Goal: Information Seeking & Learning: Compare options

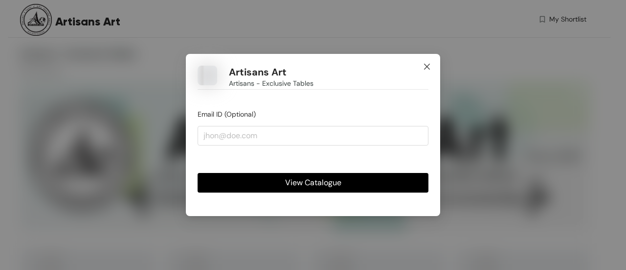
click at [427, 67] on icon "close" at bounding box center [427, 67] width 6 height 6
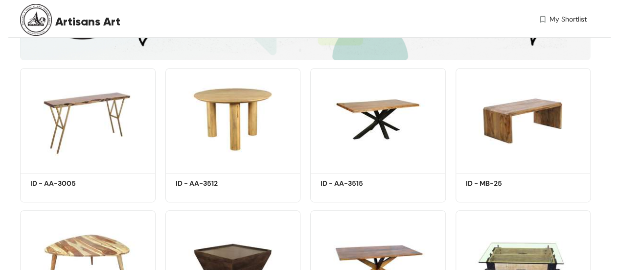
scroll to position [171, 0]
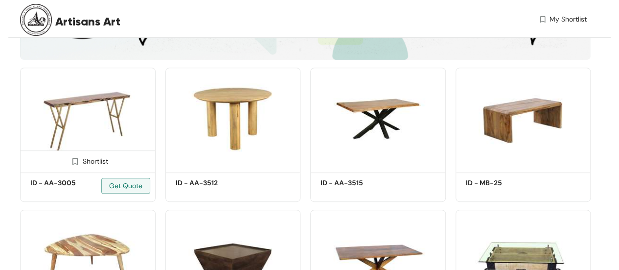
click at [79, 111] on img at bounding box center [88, 119] width 136 height 102
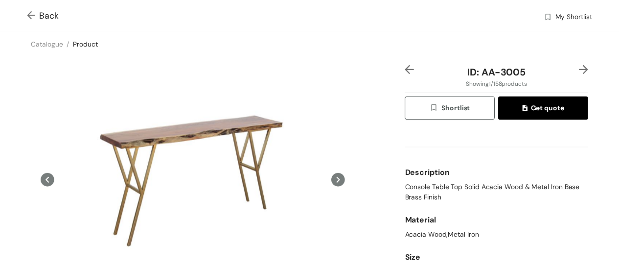
scroll to position [11, 0]
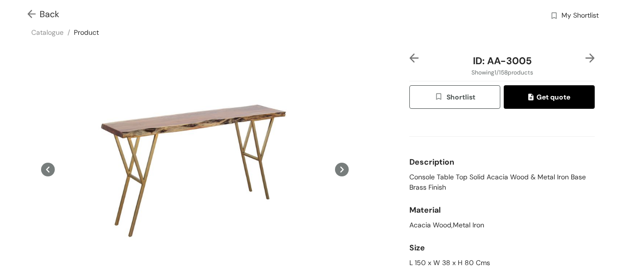
click at [27, 10] on img at bounding box center [33, 15] width 12 height 10
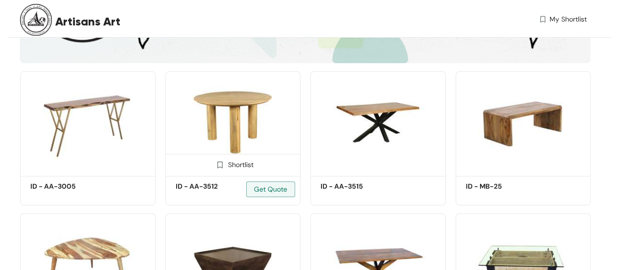
scroll to position [171, 0]
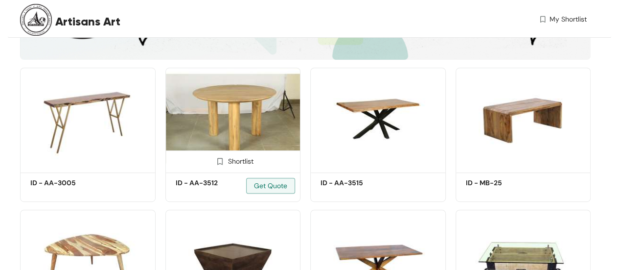
click at [235, 113] on img at bounding box center [233, 119] width 136 height 102
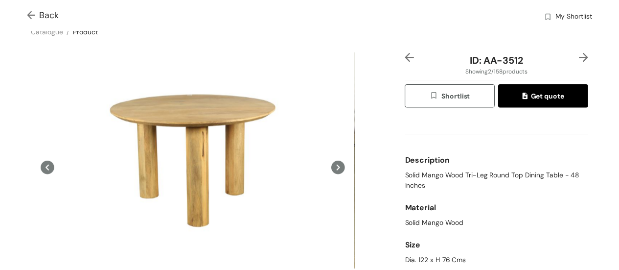
scroll to position [13, 0]
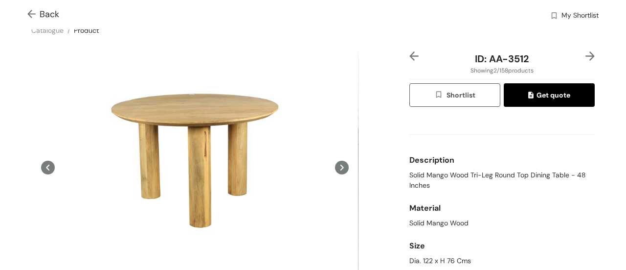
click at [30, 14] on img at bounding box center [33, 15] width 12 height 10
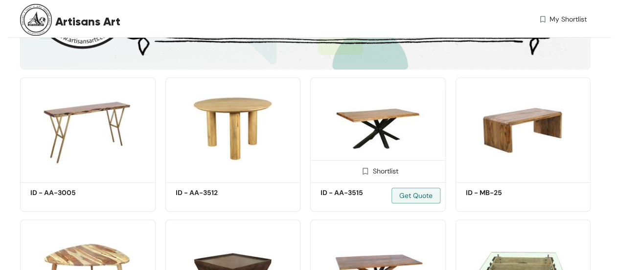
scroll to position [171, 0]
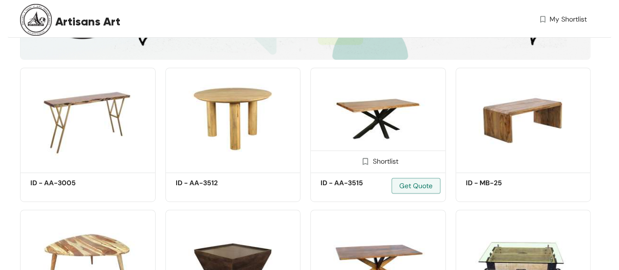
click at [377, 112] on img at bounding box center [378, 119] width 136 height 102
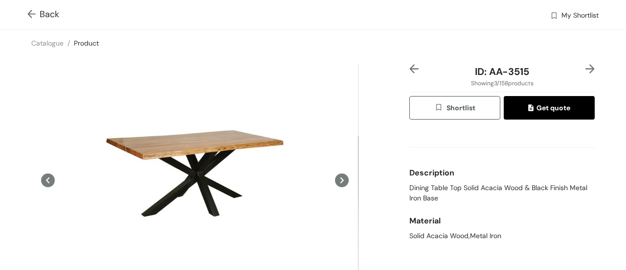
click at [28, 16] on img at bounding box center [33, 15] width 12 height 10
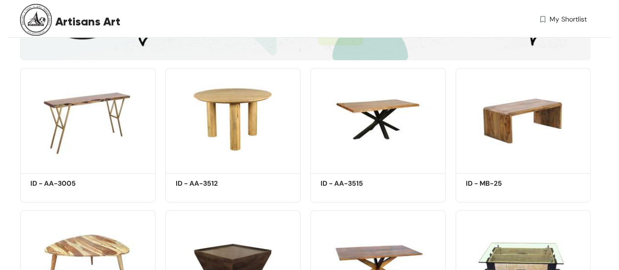
scroll to position [171, 0]
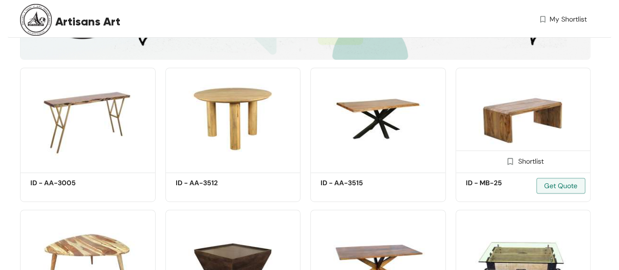
click at [524, 107] on img at bounding box center [524, 119] width 136 height 102
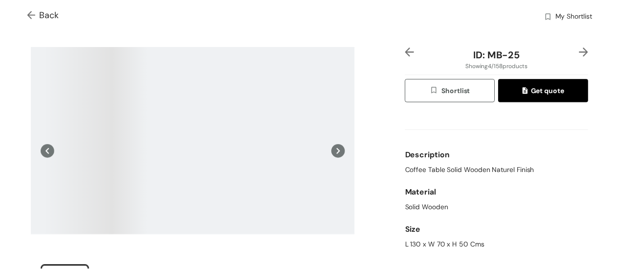
scroll to position [19, 0]
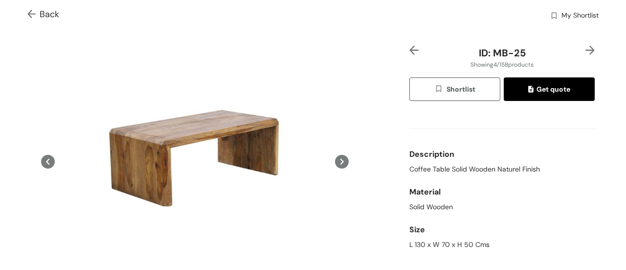
click at [34, 10] on img at bounding box center [33, 15] width 12 height 10
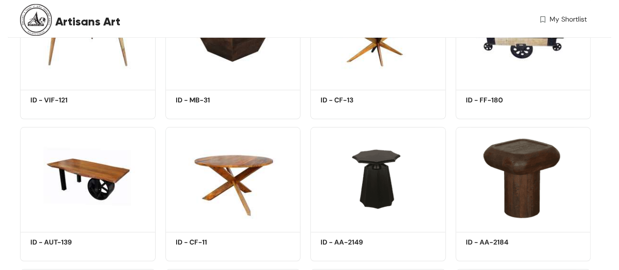
scroll to position [396, 0]
click at [102, 154] on img at bounding box center [88, 178] width 136 height 102
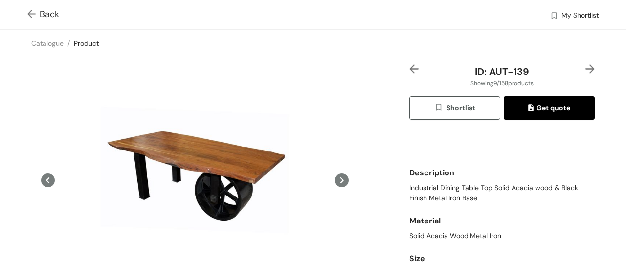
click at [31, 13] on img at bounding box center [33, 15] width 12 height 10
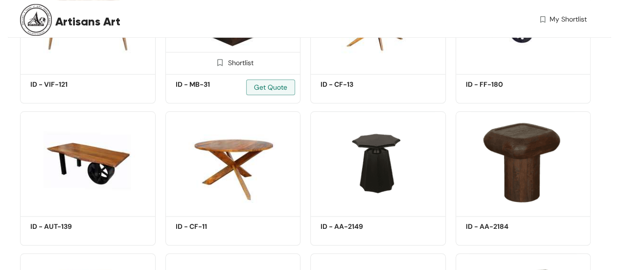
scroll to position [413, 0]
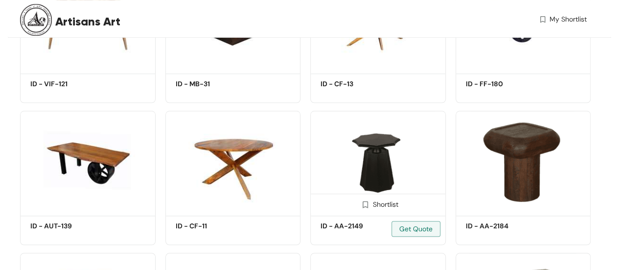
click at [406, 133] on img at bounding box center [378, 162] width 136 height 102
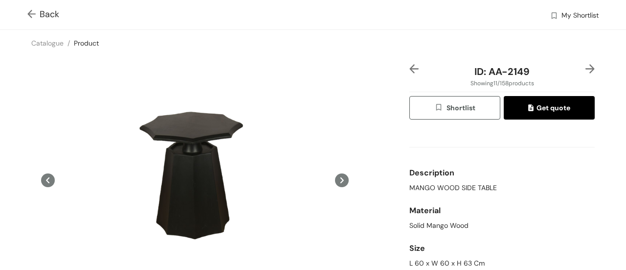
click at [30, 14] on img at bounding box center [33, 15] width 12 height 10
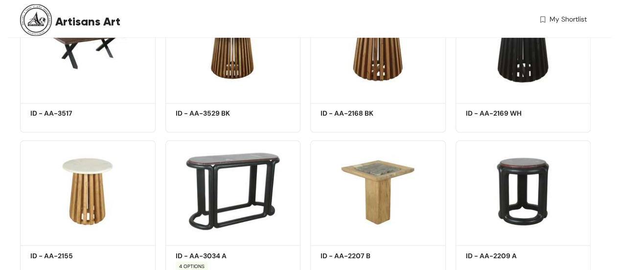
scroll to position [880, 0]
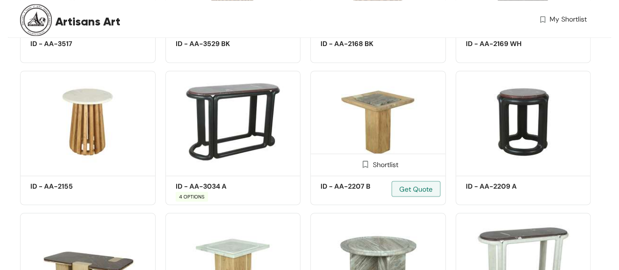
click at [404, 129] on img at bounding box center [378, 121] width 136 height 102
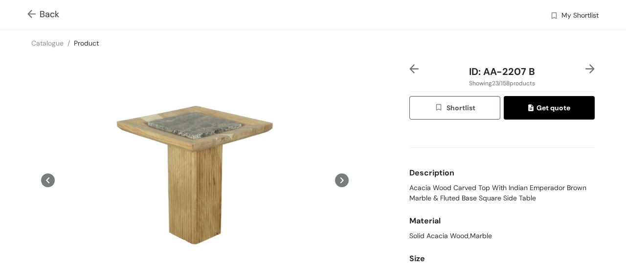
click at [33, 15] on img at bounding box center [33, 15] width 12 height 10
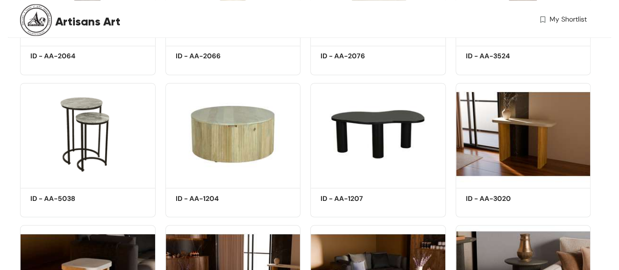
scroll to position [2715, 0]
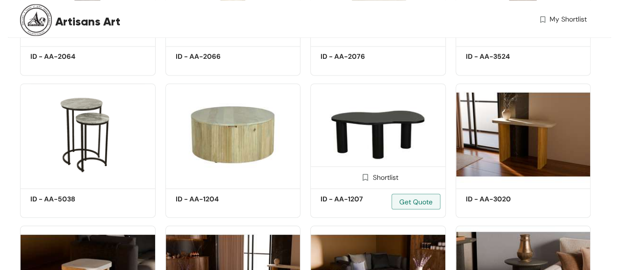
click at [359, 120] on img at bounding box center [378, 134] width 136 height 102
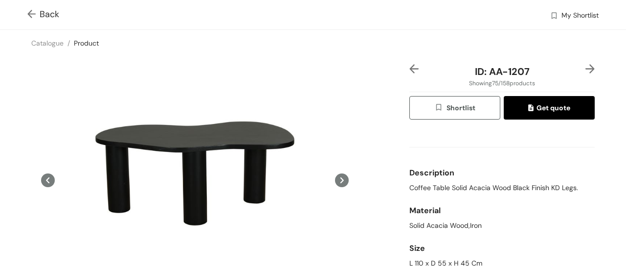
click at [29, 14] on img at bounding box center [33, 15] width 12 height 10
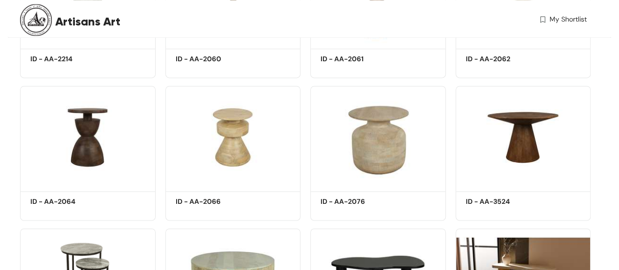
scroll to position [2570, 0]
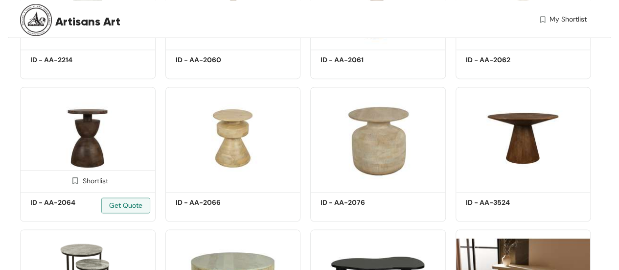
click at [98, 140] on img at bounding box center [88, 138] width 136 height 102
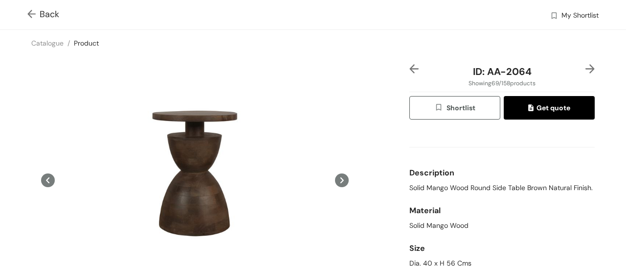
click at [27, 14] on img at bounding box center [33, 15] width 12 height 10
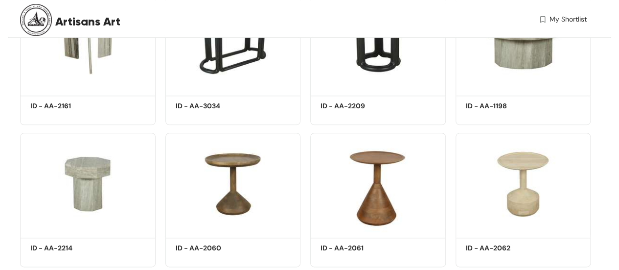
scroll to position [2383, 0]
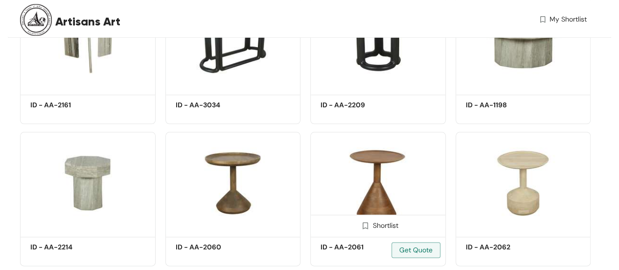
click at [394, 193] on img at bounding box center [378, 183] width 136 height 102
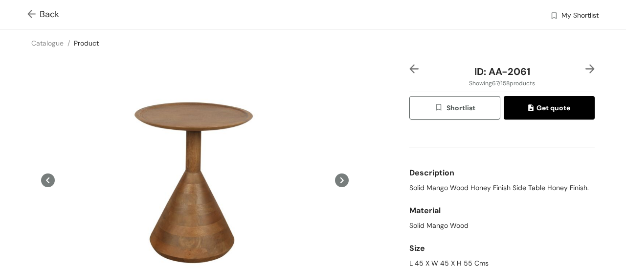
click at [35, 13] on img at bounding box center [33, 15] width 12 height 10
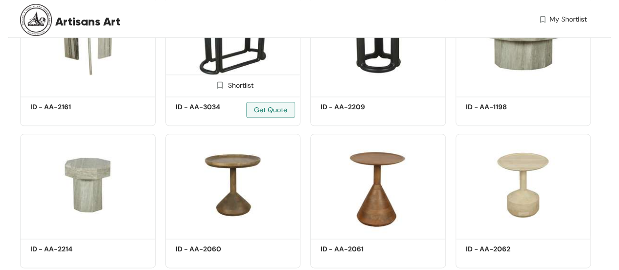
scroll to position [2383, 0]
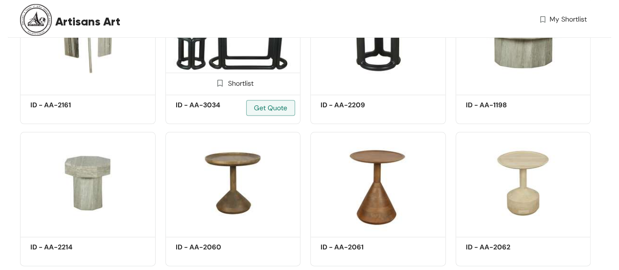
click at [252, 59] on img at bounding box center [233, 40] width 136 height 102
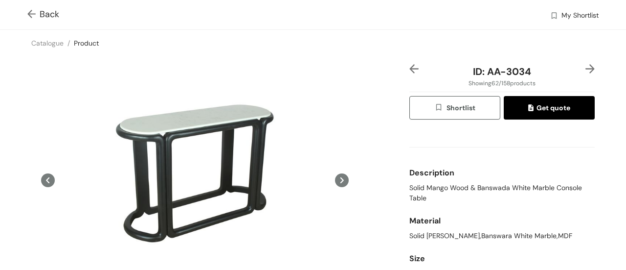
click at [586, 64] on img at bounding box center [590, 68] width 9 height 9
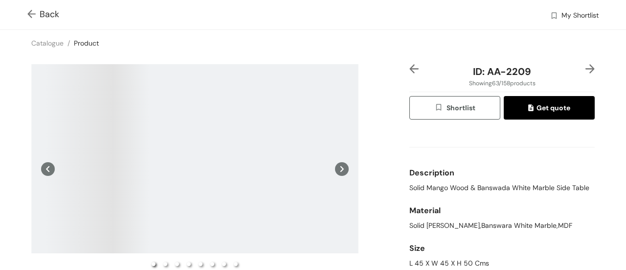
click at [586, 64] on img at bounding box center [590, 68] width 9 height 9
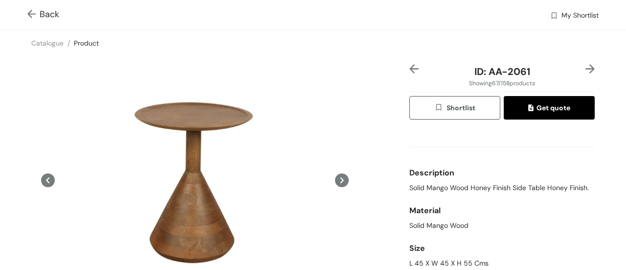
click at [586, 64] on img at bounding box center [590, 68] width 9 height 9
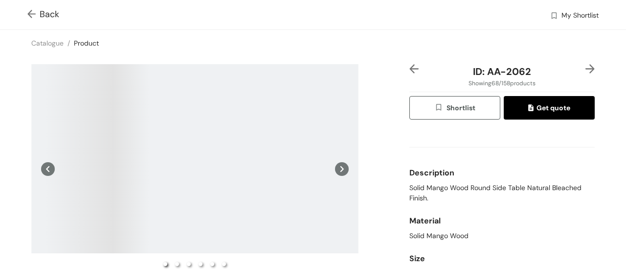
click at [586, 64] on img at bounding box center [590, 68] width 9 height 9
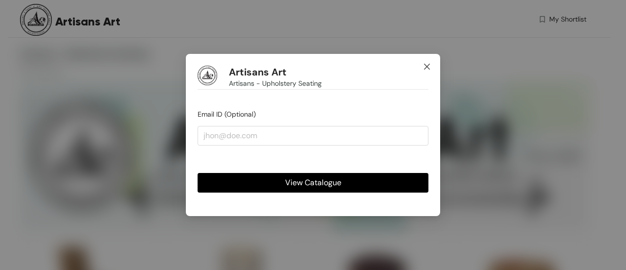
click at [424, 66] on icon "close" at bounding box center [427, 67] width 8 height 8
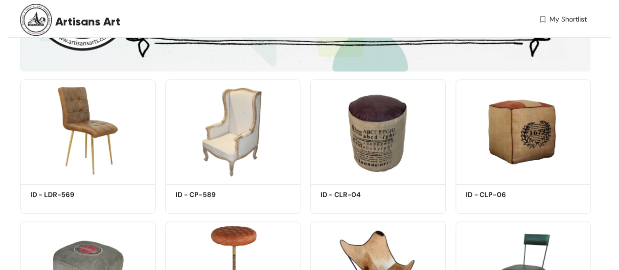
scroll to position [160, 0]
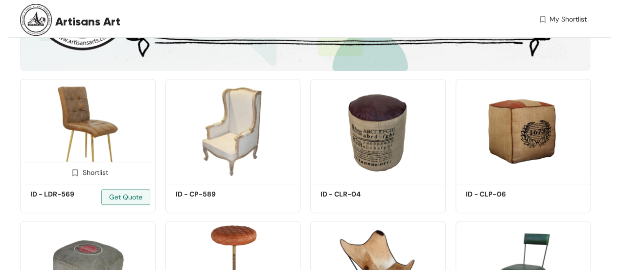
click at [95, 130] on img at bounding box center [88, 130] width 136 height 102
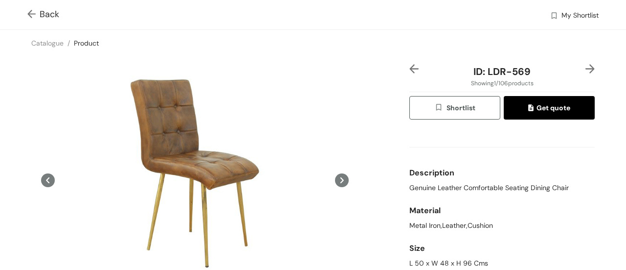
click at [586, 67] on img at bounding box center [590, 68] width 9 height 9
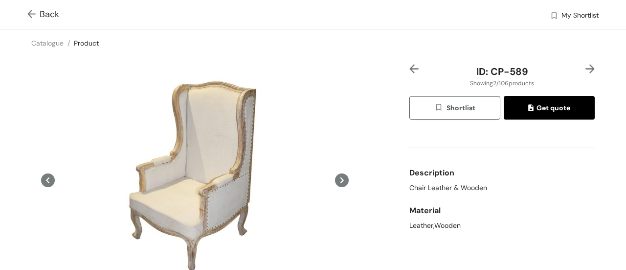
click at [586, 67] on img at bounding box center [590, 68] width 9 height 9
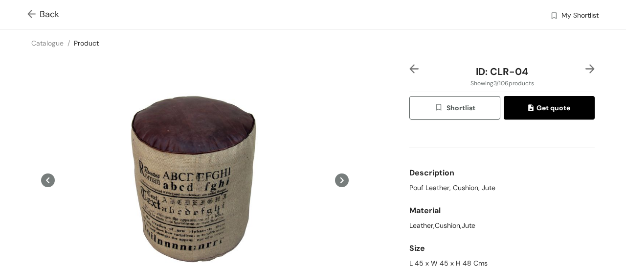
click at [588, 45] on div "Catalogue / Product /" at bounding box center [313, 43] width 626 height 26
click at [586, 68] on img at bounding box center [590, 68] width 9 height 9
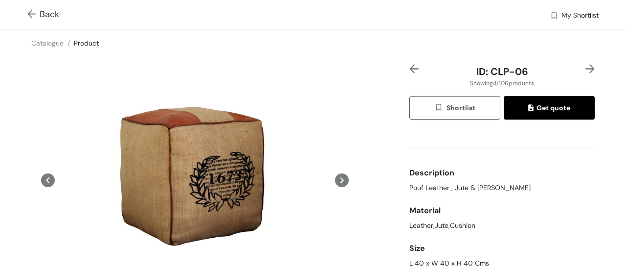
click at [586, 68] on img at bounding box center [590, 68] width 9 height 9
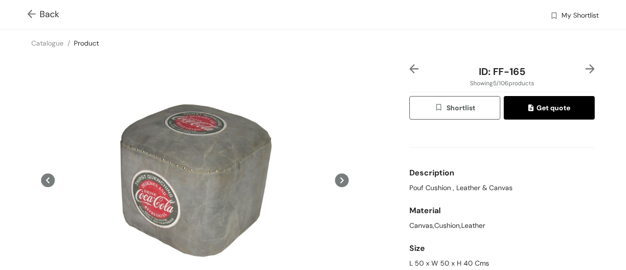
click at [586, 68] on img at bounding box center [590, 68] width 9 height 9
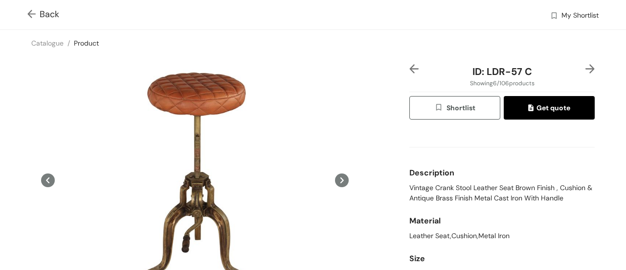
click at [415, 63] on div "ID: LDR-57 C Showing 6 / 106 products Shortlist Get quote Description Vintage C…" at bounding box center [313, 208] width 630 height 304
click at [411, 69] on img at bounding box center [414, 68] width 9 height 9
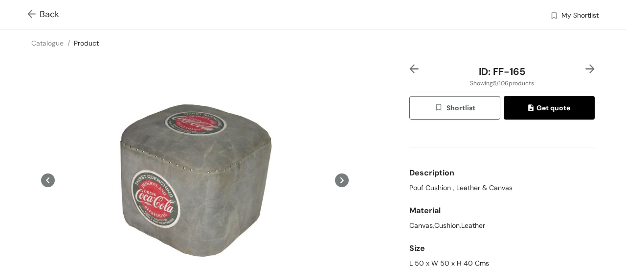
click at [586, 68] on img at bounding box center [590, 68] width 9 height 9
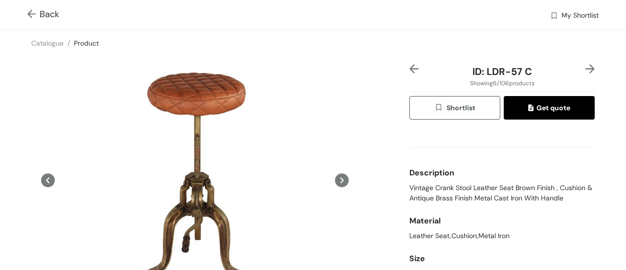
click at [586, 66] on img at bounding box center [590, 68] width 9 height 9
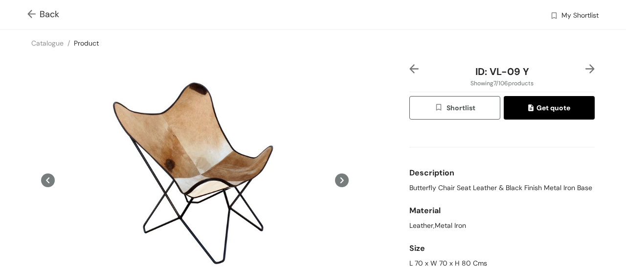
click at [586, 68] on img at bounding box center [590, 68] width 9 height 9
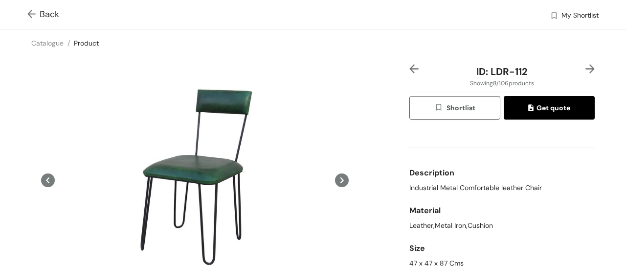
click at [586, 68] on img at bounding box center [590, 68] width 9 height 9
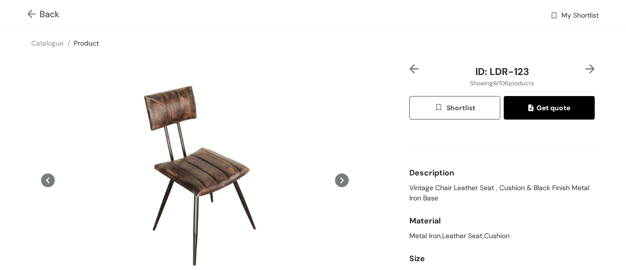
click at [586, 68] on img at bounding box center [590, 68] width 9 height 9
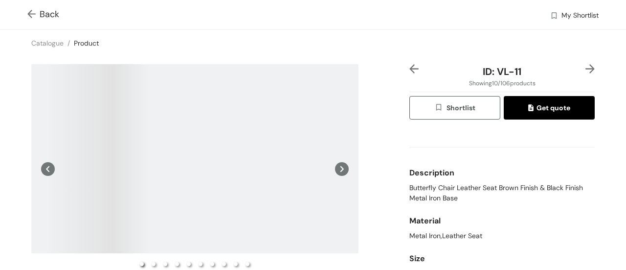
click at [408, 63] on div "ID: VL-11 Showing 10 / 106 products Shortlist Get quote Description Butterfly C…" at bounding box center [313, 197] width 630 height 282
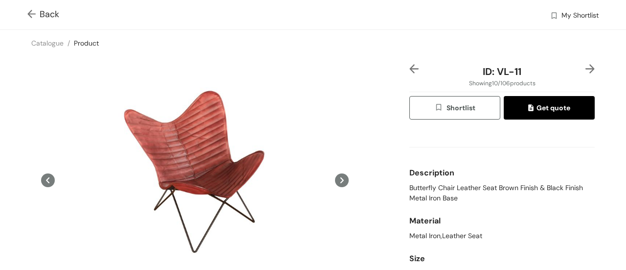
click at [410, 69] on img at bounding box center [414, 68] width 9 height 9
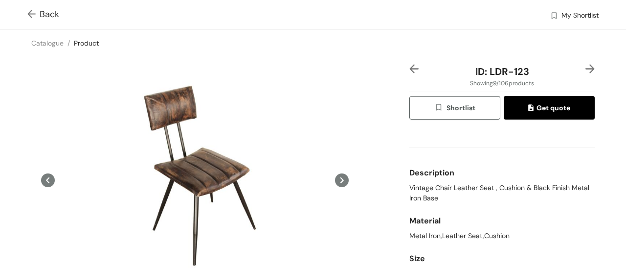
click at [586, 68] on img at bounding box center [590, 68] width 9 height 9
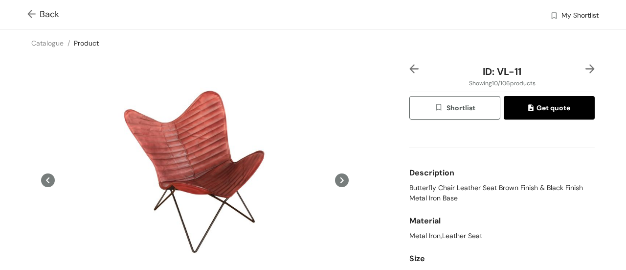
click at [586, 68] on img at bounding box center [590, 68] width 9 height 9
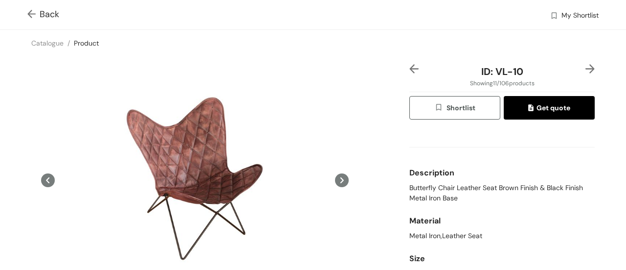
click at [586, 68] on img at bounding box center [590, 68] width 9 height 9
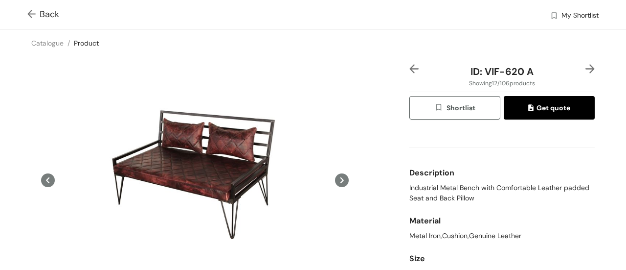
click at [412, 73] on img at bounding box center [414, 68] width 9 height 9
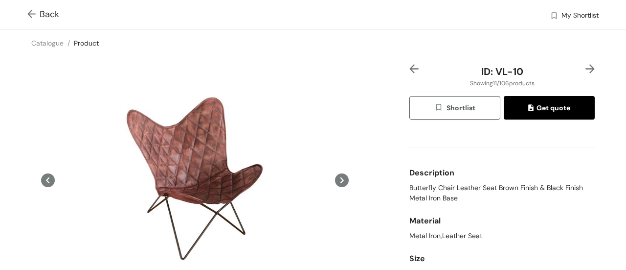
click at [412, 73] on img at bounding box center [414, 68] width 9 height 9
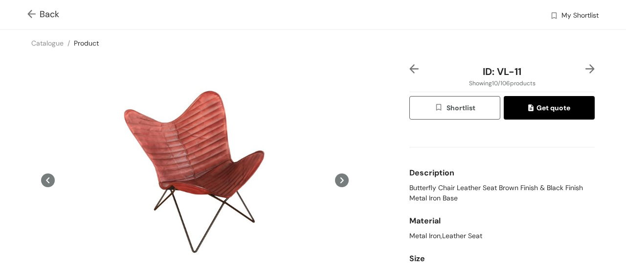
click at [410, 70] on img at bounding box center [414, 68] width 9 height 9
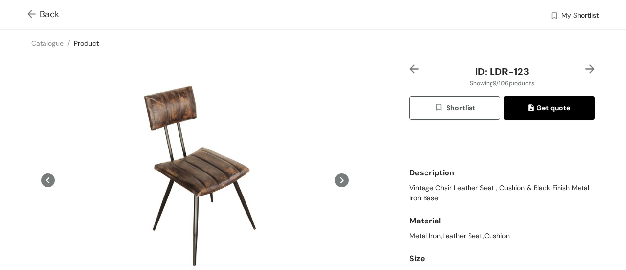
click at [586, 69] on img at bounding box center [590, 68] width 9 height 9
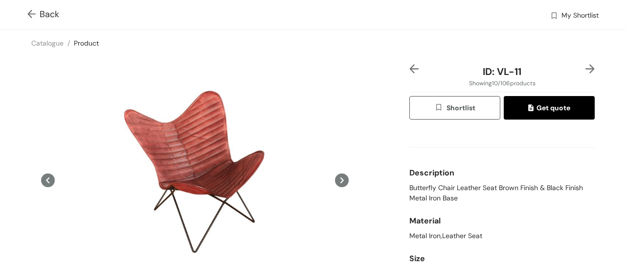
click at [340, 180] on icon at bounding box center [341, 180] width 3 height 6
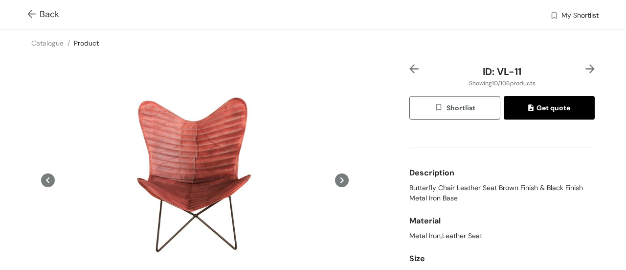
click at [340, 180] on icon at bounding box center [341, 180] width 3 height 6
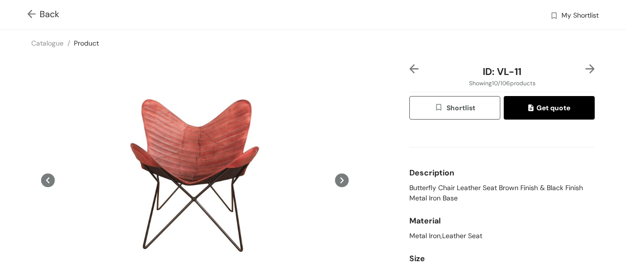
click at [590, 68] on div "ID: VL-11 Showing 10 / 106 products Shortlist Get quote Description Butterfly C…" at bounding box center [313, 208] width 630 height 304
click at [586, 68] on img at bounding box center [590, 68] width 9 height 9
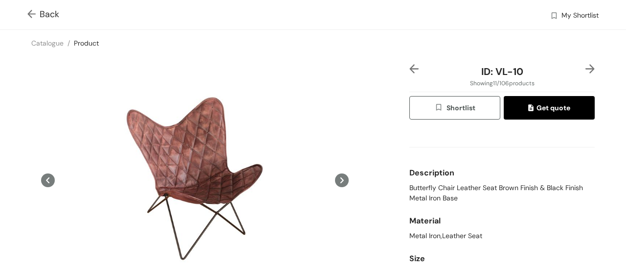
click at [586, 65] on img at bounding box center [590, 68] width 9 height 9
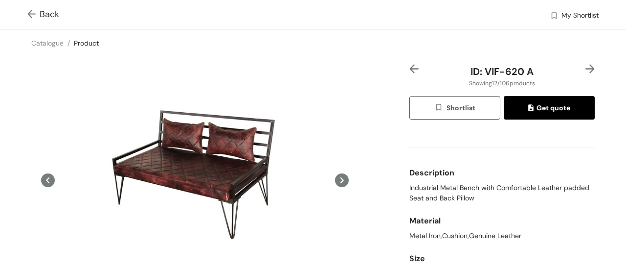
click at [586, 65] on img at bounding box center [590, 68] width 9 height 9
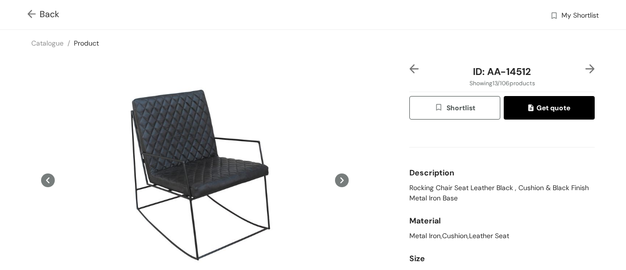
click at [586, 65] on img at bounding box center [590, 68] width 9 height 9
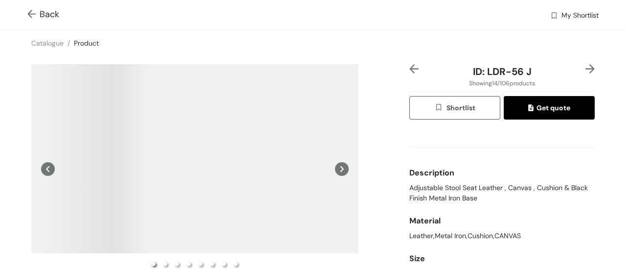
click at [586, 65] on img at bounding box center [590, 68] width 9 height 9
click at [586, 70] on img at bounding box center [590, 68] width 9 height 9
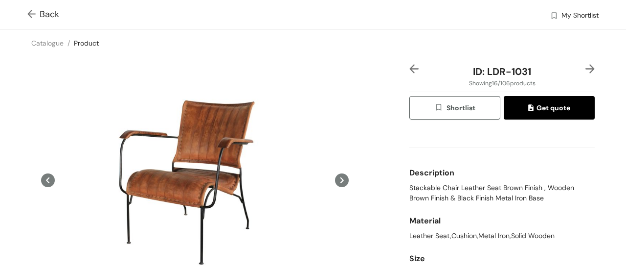
click at [402, 68] on div "ID: LDR-1031 Showing 16 / 106 products Shortlist Get quote Description Stackabl…" at bounding box center [313, 208] width 630 height 304
click at [410, 71] on img at bounding box center [414, 68] width 9 height 9
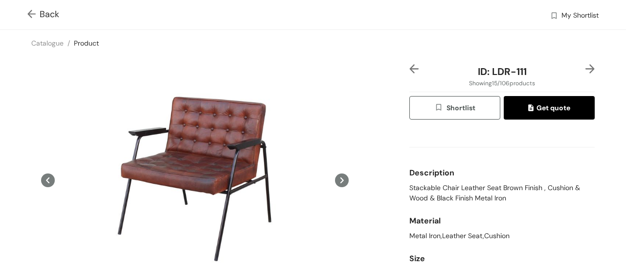
click at [580, 70] on div at bounding box center [588, 71] width 16 height 15
click at [586, 71] on img at bounding box center [590, 68] width 9 height 9
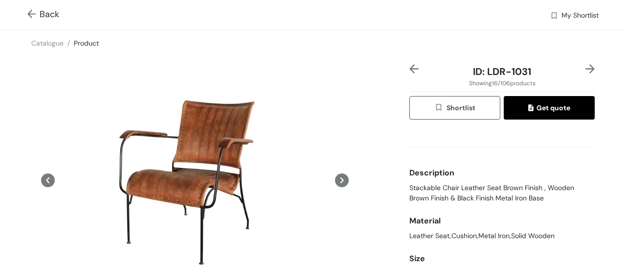
click at [586, 71] on img at bounding box center [590, 68] width 9 height 9
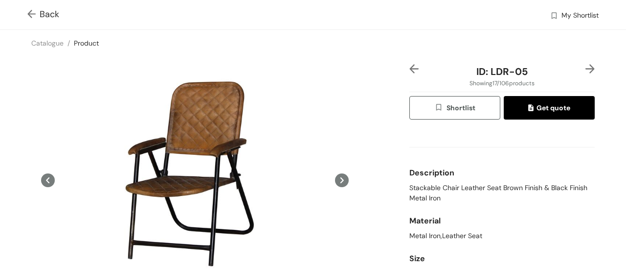
click at [586, 71] on img at bounding box center [590, 68] width 9 height 9
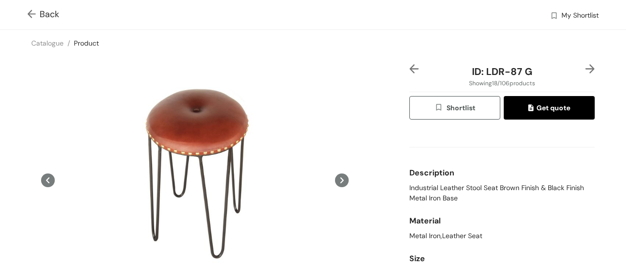
click at [586, 66] on img at bounding box center [590, 68] width 9 height 9
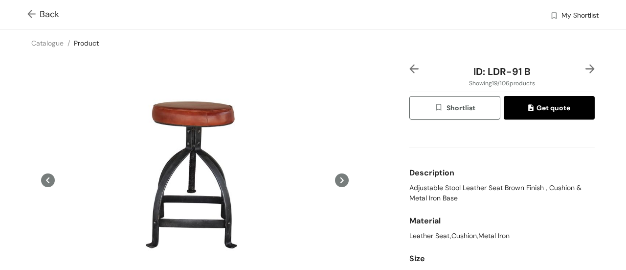
click at [586, 66] on img at bounding box center [590, 68] width 9 height 9
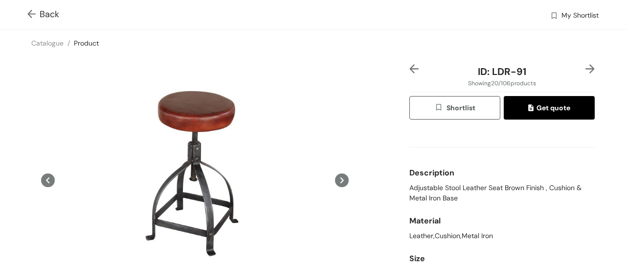
click at [586, 66] on img at bounding box center [590, 68] width 9 height 9
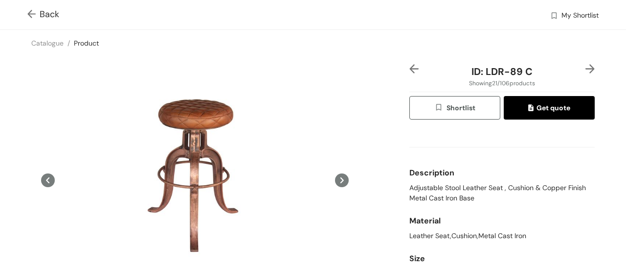
click at [586, 66] on img at bounding box center [590, 68] width 9 height 9
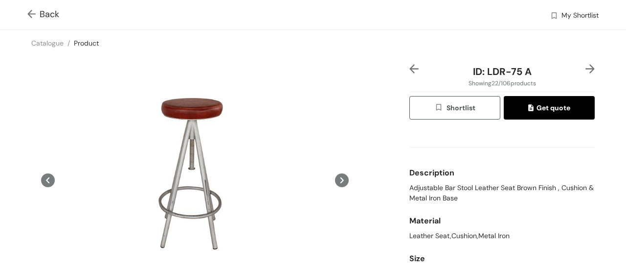
click at [586, 66] on img at bounding box center [590, 68] width 9 height 9
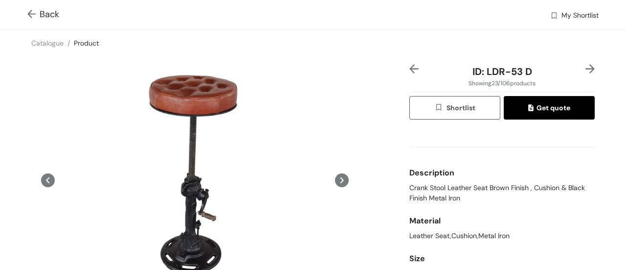
click at [586, 66] on img at bounding box center [590, 68] width 9 height 9
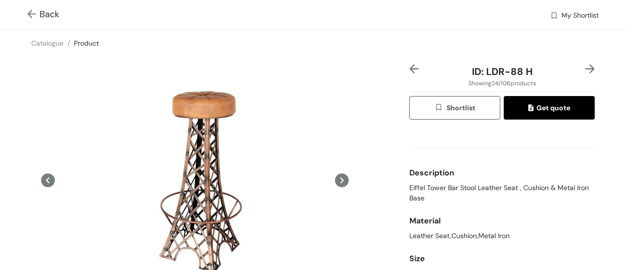
click at [586, 66] on img at bounding box center [590, 68] width 9 height 9
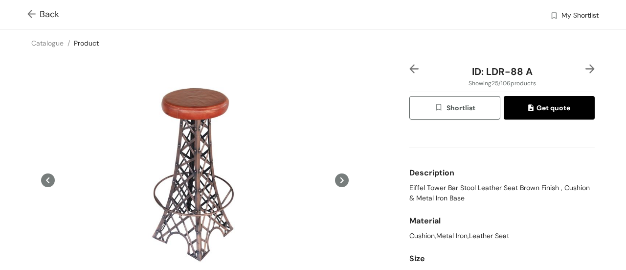
click at [586, 66] on img at bounding box center [590, 68] width 9 height 9
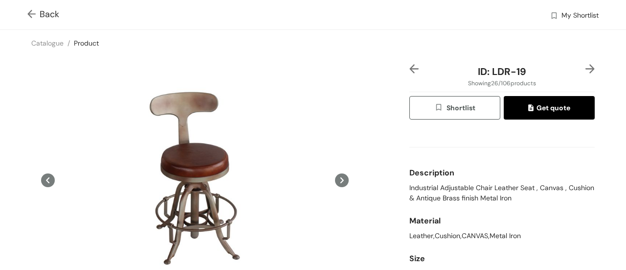
click at [586, 66] on img at bounding box center [590, 68] width 9 height 9
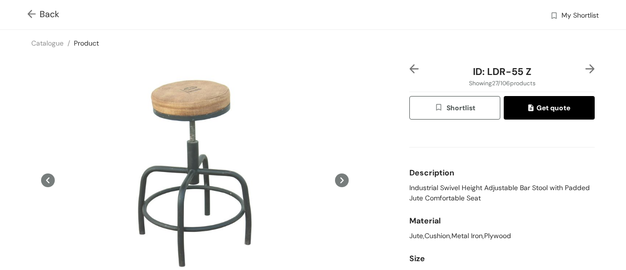
click at [586, 66] on img at bounding box center [590, 68] width 9 height 9
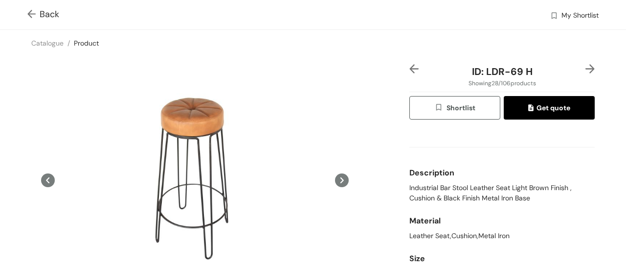
click at [586, 66] on img at bounding box center [590, 68] width 9 height 9
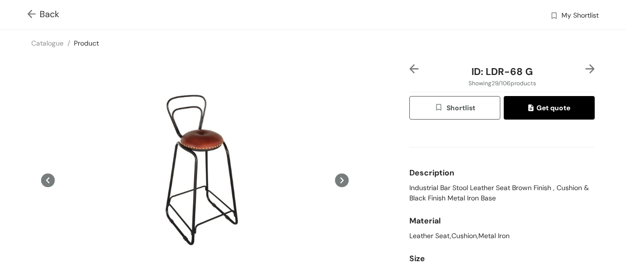
click at [586, 66] on img at bounding box center [590, 68] width 9 height 9
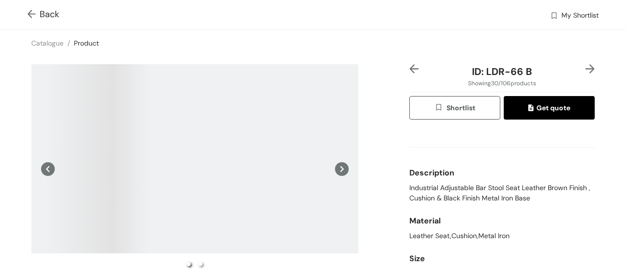
click at [586, 66] on img at bounding box center [590, 68] width 9 height 9
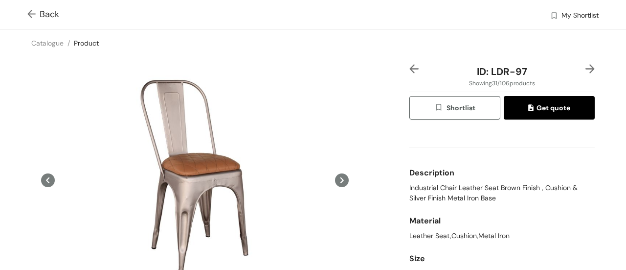
click at [34, 13] on img at bounding box center [33, 15] width 12 height 10
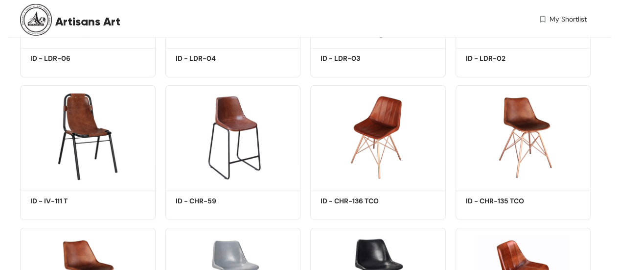
scroll to position [1575, 0]
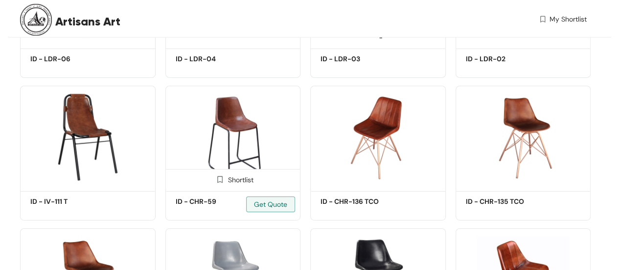
click at [233, 134] on img at bounding box center [233, 137] width 136 height 102
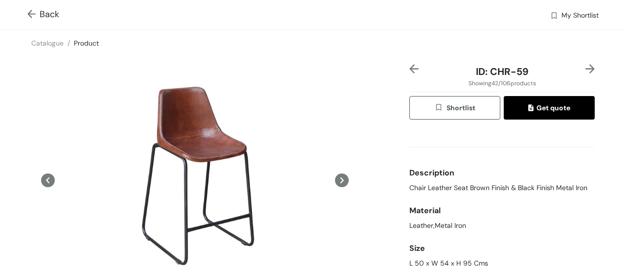
click at [36, 11] on img at bounding box center [33, 15] width 12 height 10
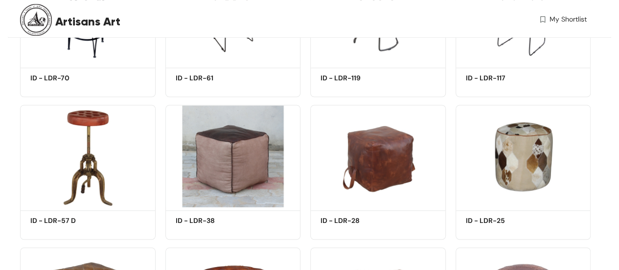
scroll to position [2276, 0]
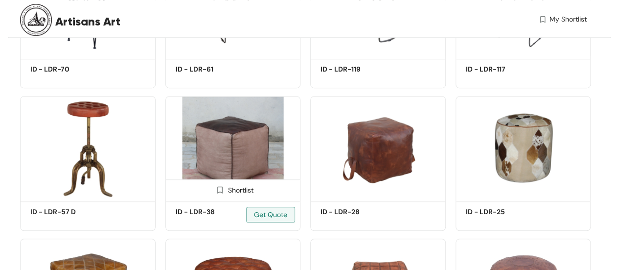
click at [243, 150] on img at bounding box center [233, 147] width 136 height 102
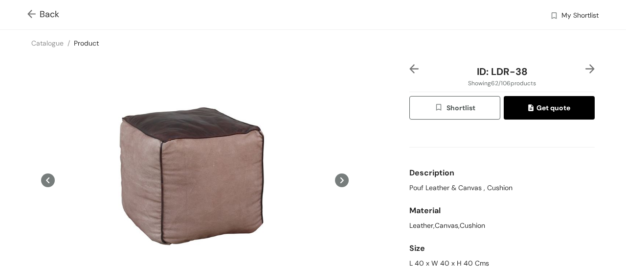
click at [32, 7] on div "Back My Shortlist" at bounding box center [313, 14] width 626 height 29
click at [33, 13] on img at bounding box center [33, 15] width 12 height 10
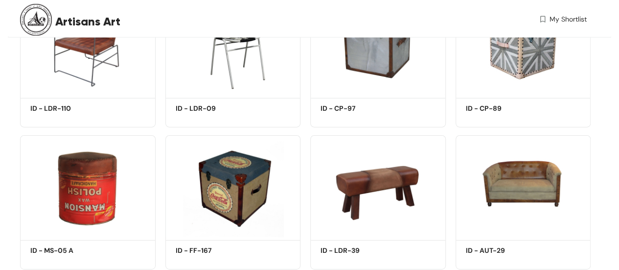
scroll to position [3361, 0]
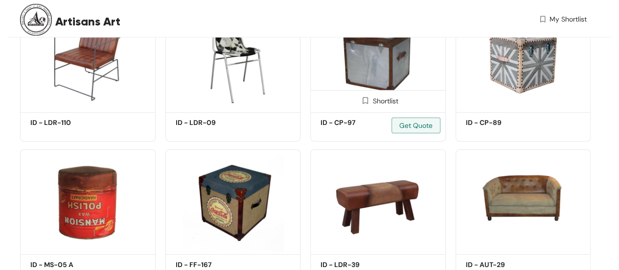
click at [392, 69] on img at bounding box center [378, 58] width 136 height 102
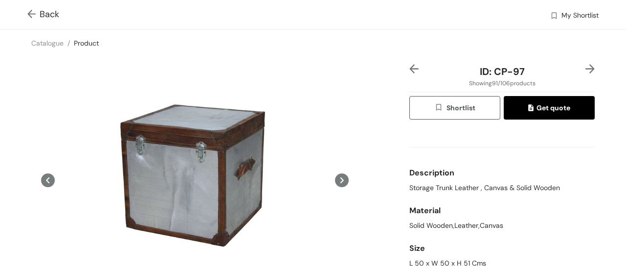
click at [586, 69] on img at bounding box center [590, 68] width 9 height 9
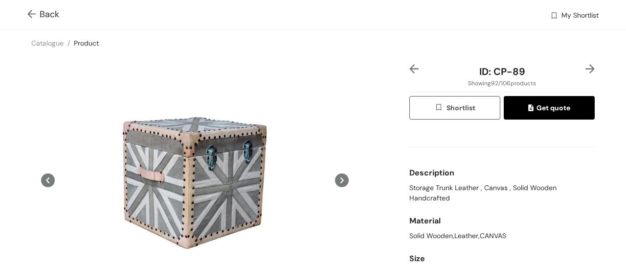
click at [586, 65] on img at bounding box center [590, 68] width 9 height 9
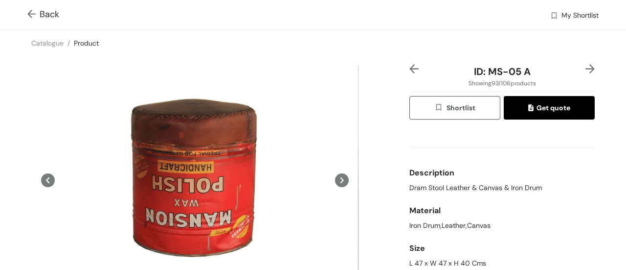
click at [586, 65] on img at bounding box center [590, 68] width 9 height 9
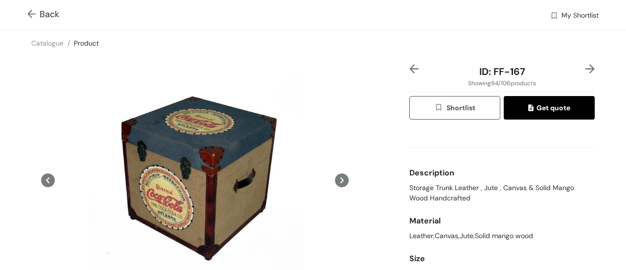
click at [586, 65] on img at bounding box center [590, 68] width 9 height 9
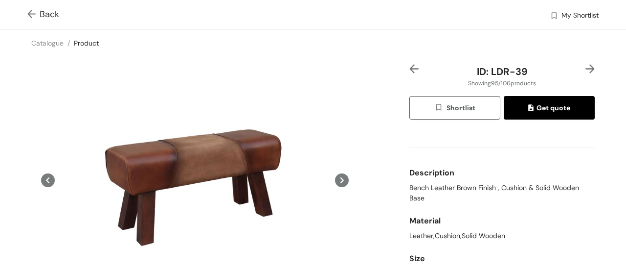
click at [586, 65] on img at bounding box center [590, 68] width 9 height 9
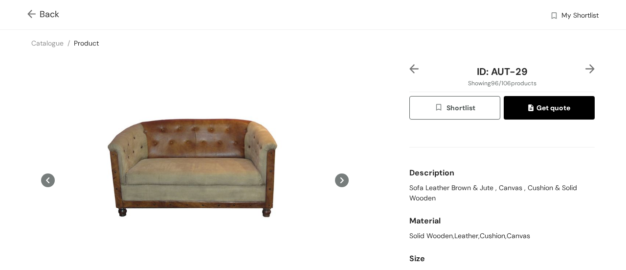
click at [410, 71] on img at bounding box center [414, 68] width 9 height 9
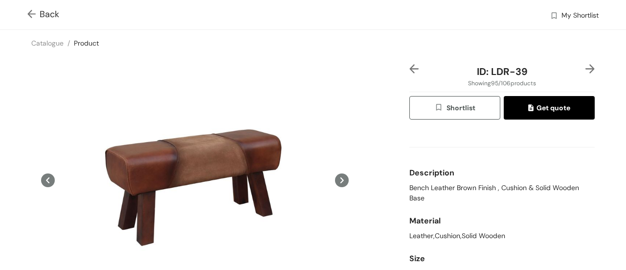
click at [585, 63] on div "ID: LDR-39 Showing 95 / 106 products Shortlist Get quote Description Bench Leat…" at bounding box center [313, 208] width 630 height 304
click at [580, 70] on div at bounding box center [588, 71] width 16 height 15
click at [586, 67] on img at bounding box center [590, 68] width 9 height 9
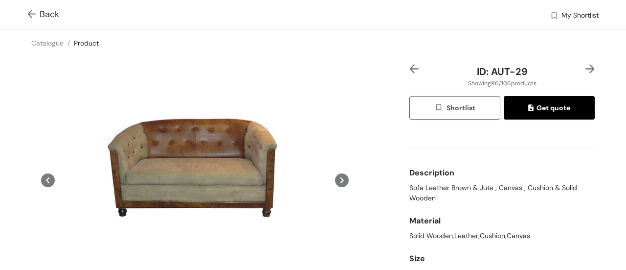
click at [586, 70] on img at bounding box center [590, 68] width 9 height 9
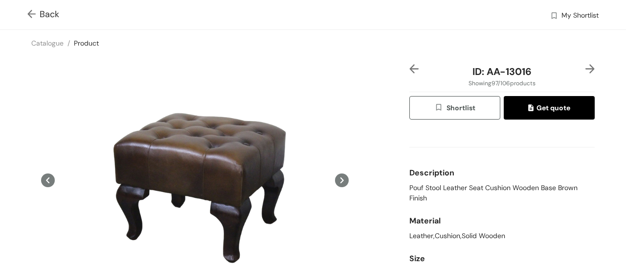
click at [586, 70] on img at bounding box center [590, 68] width 9 height 9
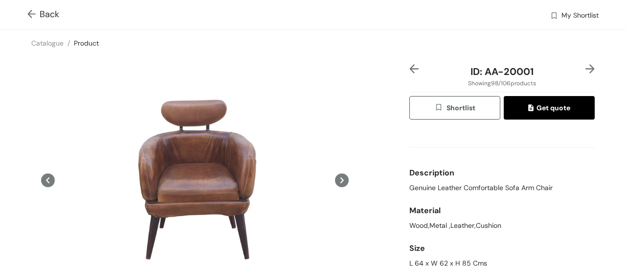
click at [586, 70] on img at bounding box center [590, 68] width 9 height 9
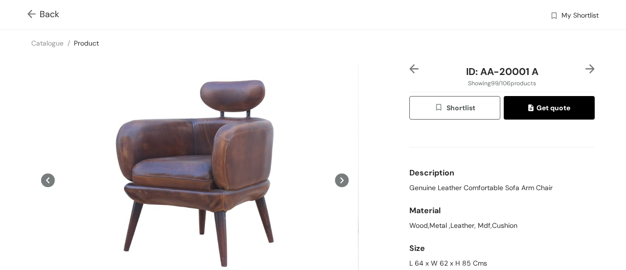
click at [586, 70] on img at bounding box center [590, 68] width 9 height 9
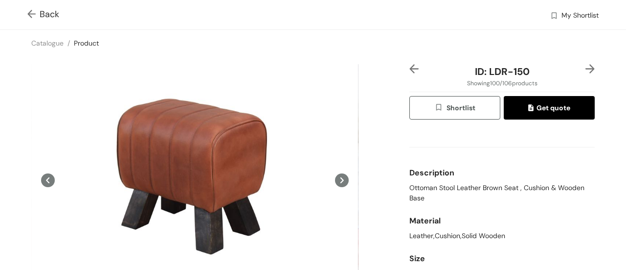
click at [586, 70] on img at bounding box center [590, 68] width 9 height 9
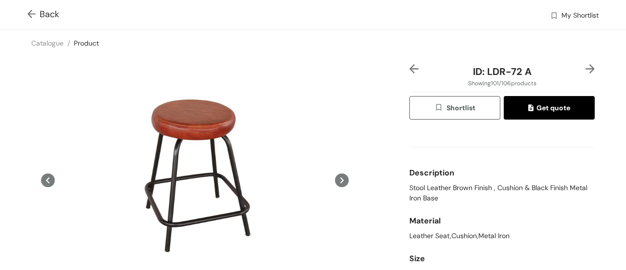
click at [408, 73] on div "ID: LDR-72 A Showing 101 / 106 products Shortlist Get quote Description Stool L…" at bounding box center [502, 208] width 189 height 288
click at [410, 70] on img at bounding box center [414, 68] width 9 height 9
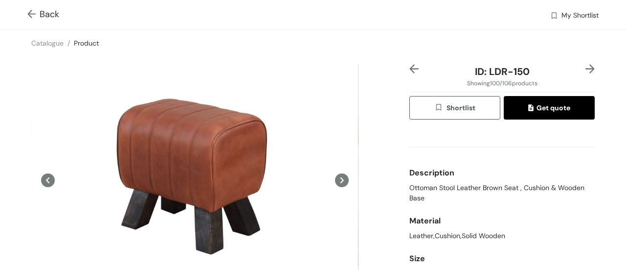
click at [410, 70] on img at bounding box center [414, 68] width 9 height 9
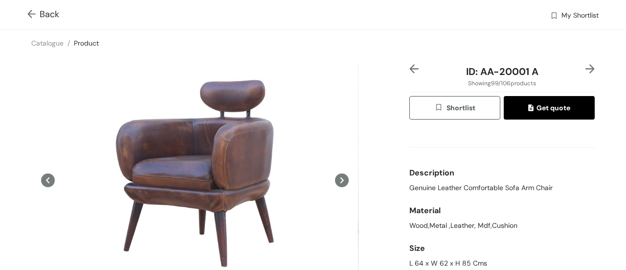
click at [410, 70] on img at bounding box center [414, 68] width 9 height 9
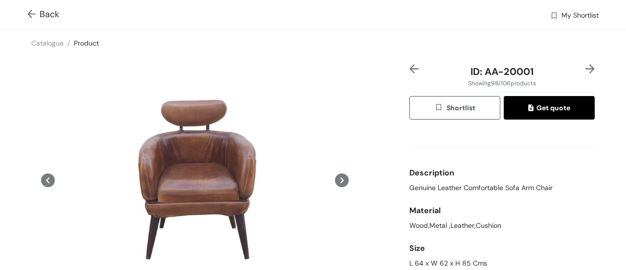
click at [410, 70] on img at bounding box center [414, 68] width 9 height 9
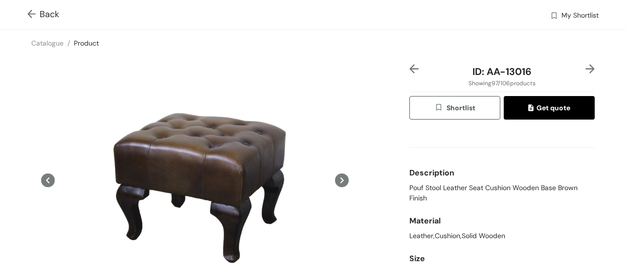
click at [410, 70] on img at bounding box center [414, 68] width 9 height 9
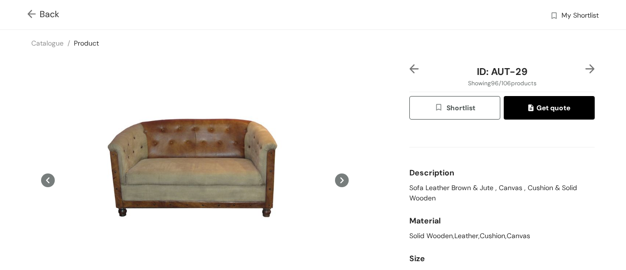
click at [410, 70] on img at bounding box center [414, 68] width 9 height 9
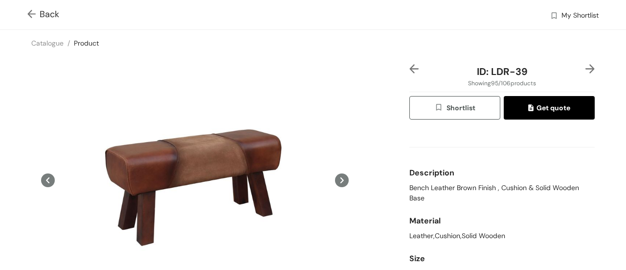
click at [410, 70] on img at bounding box center [414, 68] width 9 height 9
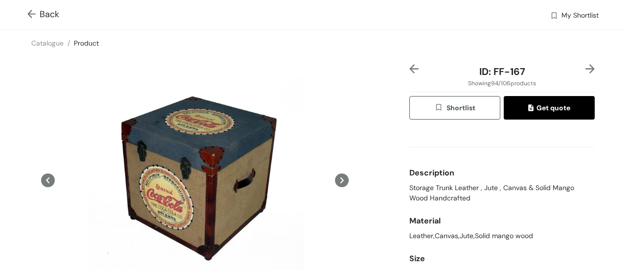
click at [580, 69] on div at bounding box center [588, 71] width 16 height 15
click at [586, 68] on img at bounding box center [590, 68] width 9 height 9
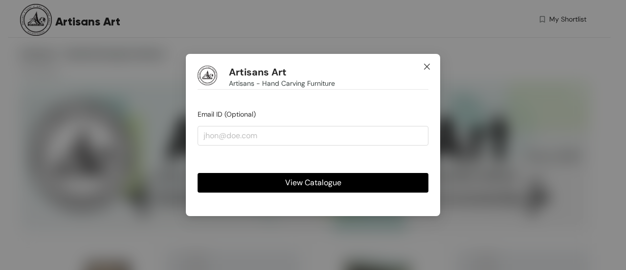
click at [427, 67] on icon "close" at bounding box center [427, 67] width 6 height 6
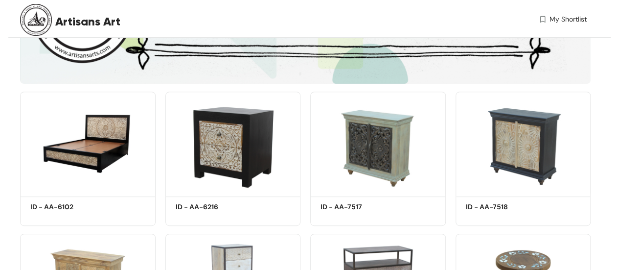
scroll to position [148, 0]
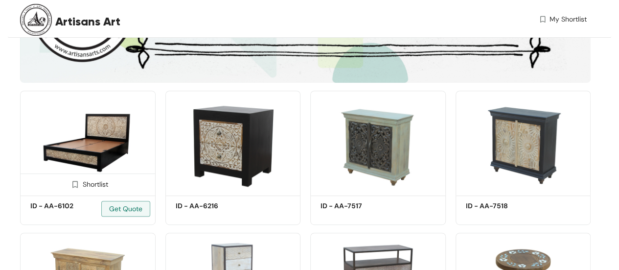
click at [84, 129] on img at bounding box center [88, 142] width 136 height 102
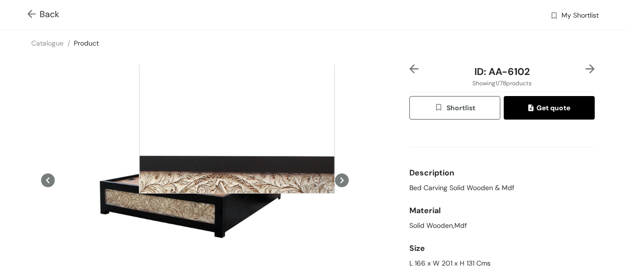
click at [237, 95] on div at bounding box center [237, 96] width 196 height 196
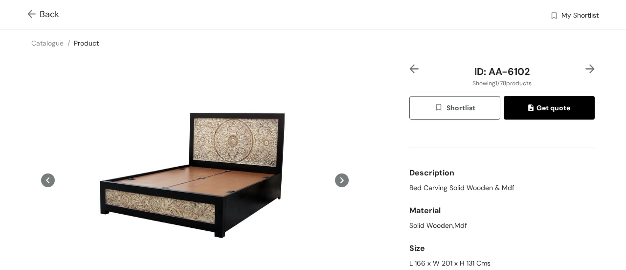
click at [344, 178] on icon at bounding box center [342, 180] width 14 height 14
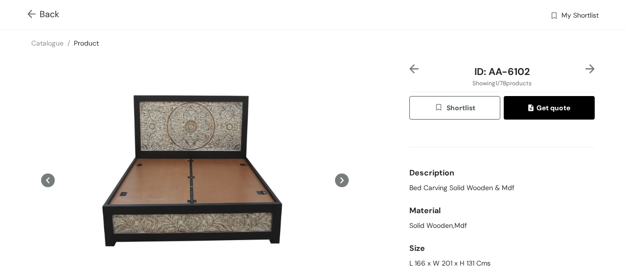
click at [383, 164] on div "ID: AA-6102 Showing 1 / 78 products Shortlist Get quote Description Bed Carving…" at bounding box center [313, 208] width 630 height 304
click at [584, 75] on div at bounding box center [588, 71] width 16 height 15
click at [586, 72] on img at bounding box center [590, 68] width 9 height 9
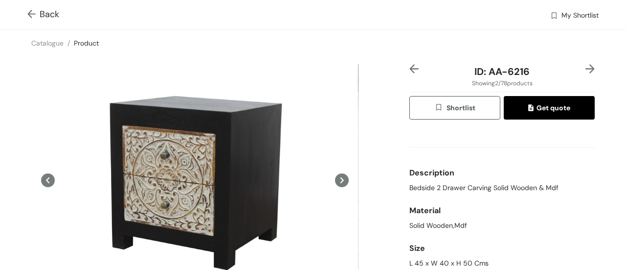
click at [585, 62] on div "ID: AA-6216 Showing 2 / 78 products Shortlist Get quote Description Bedside 2 D…" at bounding box center [313, 208] width 630 height 304
click at [586, 69] on img at bounding box center [590, 68] width 9 height 9
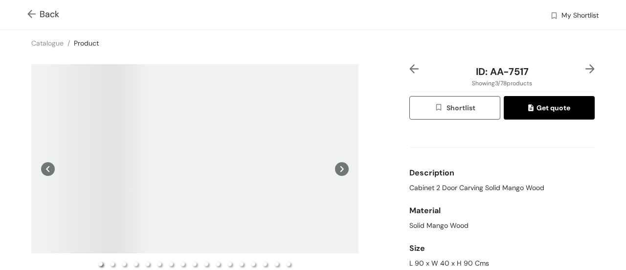
click at [410, 65] on img at bounding box center [414, 68] width 9 height 9
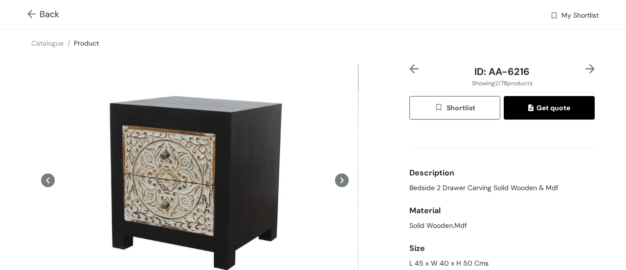
click at [586, 69] on img at bounding box center [590, 68] width 9 height 9
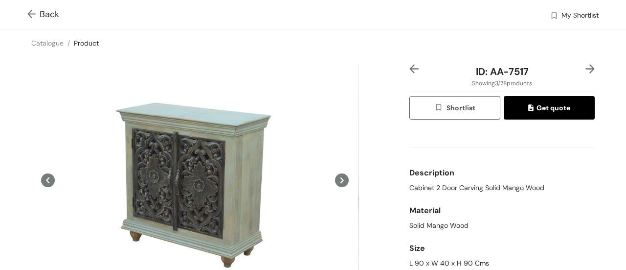
click at [586, 69] on img at bounding box center [590, 68] width 9 height 9
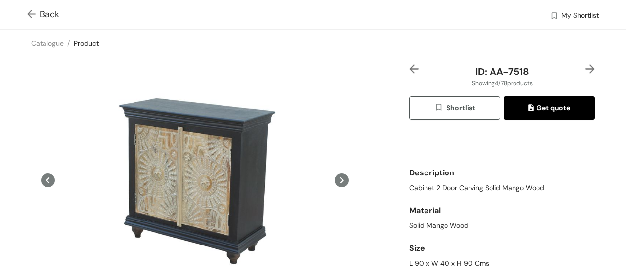
click at [586, 71] on img at bounding box center [590, 68] width 9 height 9
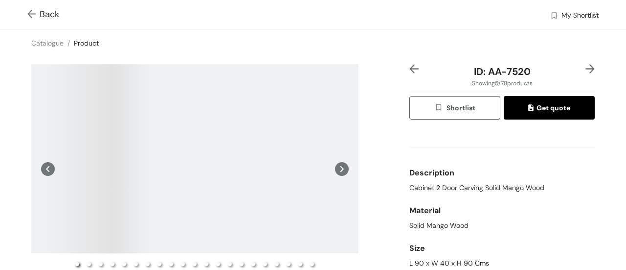
click at [586, 71] on img at bounding box center [590, 68] width 9 height 9
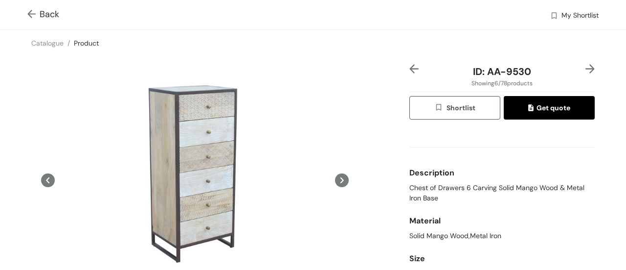
click at [335, 178] on icon at bounding box center [342, 180] width 14 height 14
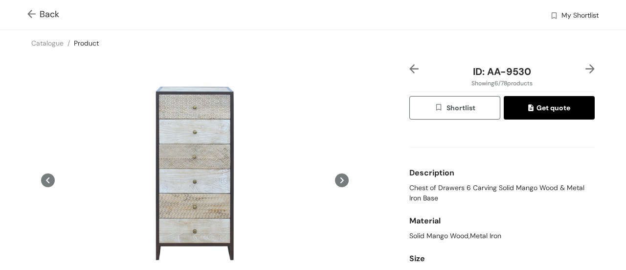
click at [340, 175] on icon at bounding box center [342, 180] width 14 height 14
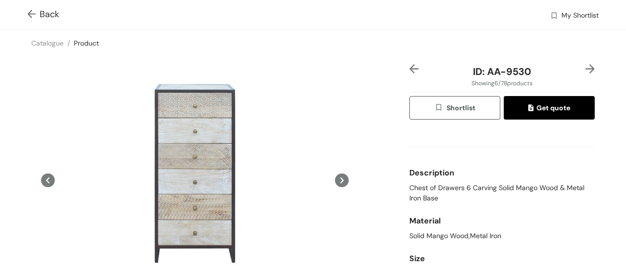
click at [586, 70] on img at bounding box center [590, 68] width 9 height 9
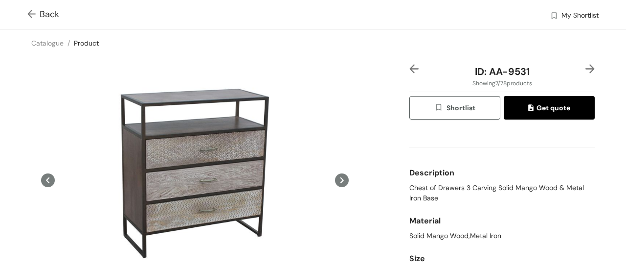
click at [47, 182] on icon at bounding box center [48, 180] width 14 height 14
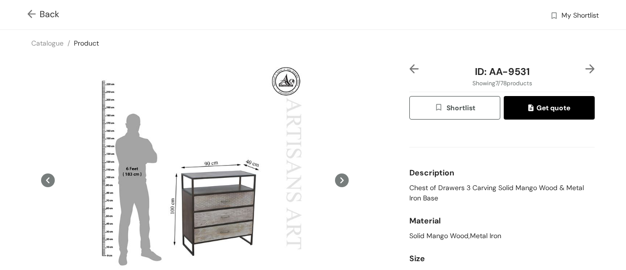
click at [337, 185] on icon at bounding box center [342, 180] width 14 height 14
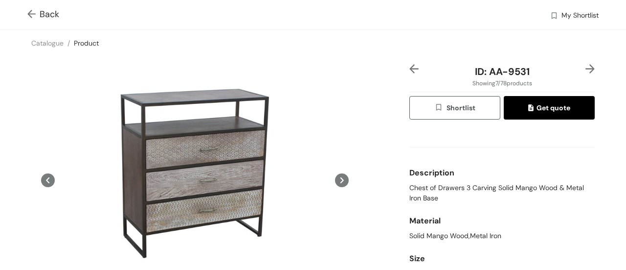
click at [586, 68] on img at bounding box center [590, 68] width 9 height 9
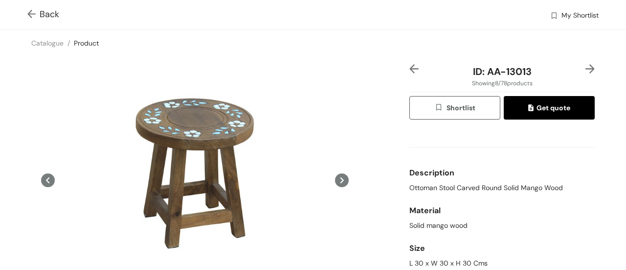
click at [587, 71] on div "ID: AA-13013 Showing 8 / 78 products Shortlist Get quote Description Ottoman St…" at bounding box center [502, 208] width 189 height 288
click at [586, 70] on img at bounding box center [590, 68] width 9 height 9
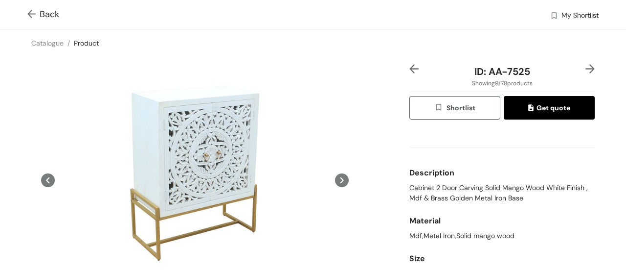
click at [586, 70] on img at bounding box center [590, 68] width 9 height 9
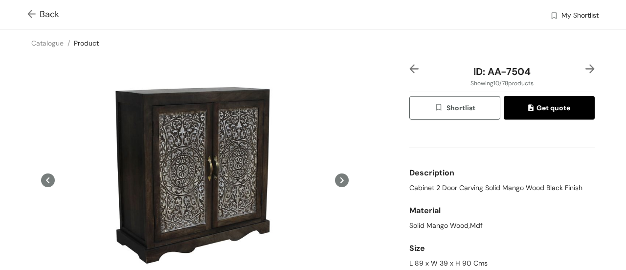
click at [586, 70] on img at bounding box center [590, 68] width 9 height 9
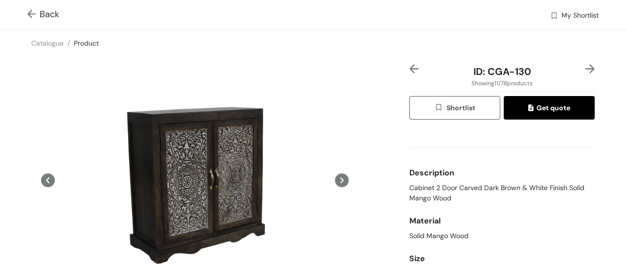
click at [586, 70] on img at bounding box center [590, 68] width 9 height 9
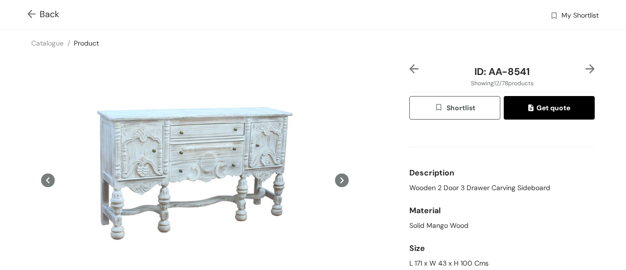
click at [410, 71] on img at bounding box center [414, 68] width 9 height 9
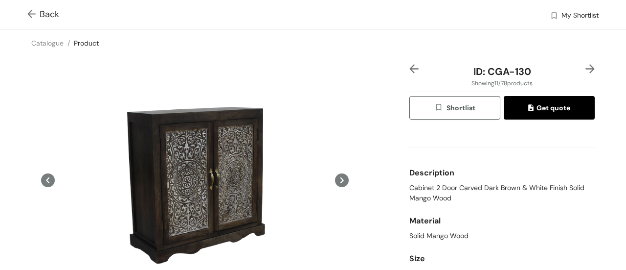
click at [586, 67] on img at bounding box center [590, 68] width 9 height 9
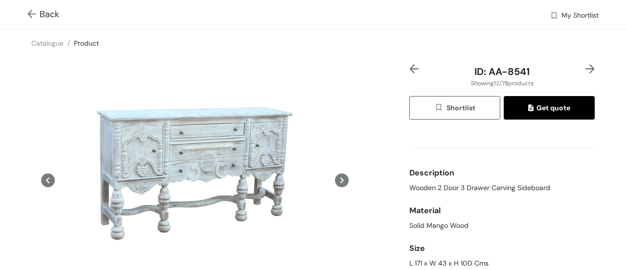
click at [414, 69] on div at bounding box center [418, 71] width 16 height 15
click at [410, 67] on img at bounding box center [414, 68] width 9 height 9
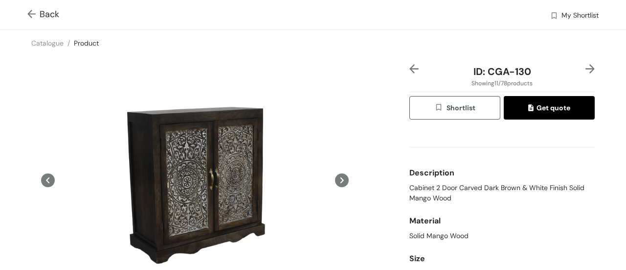
click at [410, 67] on img at bounding box center [414, 68] width 9 height 9
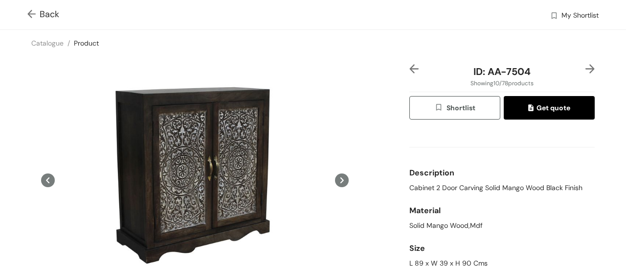
click at [410, 67] on img at bounding box center [414, 68] width 9 height 9
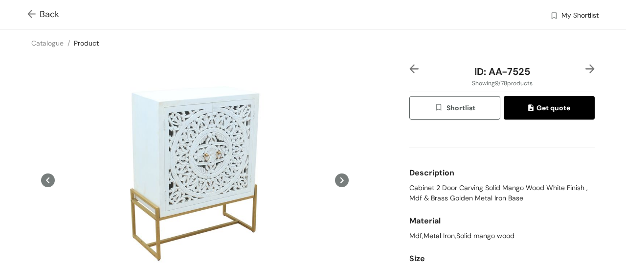
click at [410, 67] on img at bounding box center [414, 68] width 9 height 9
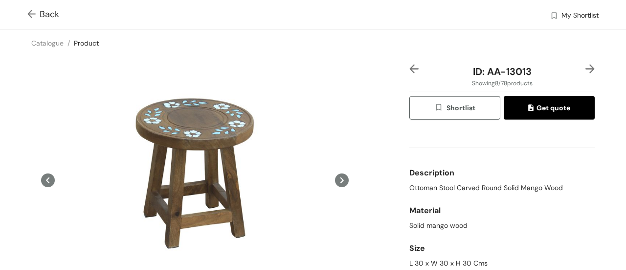
click at [586, 68] on img at bounding box center [590, 68] width 9 height 9
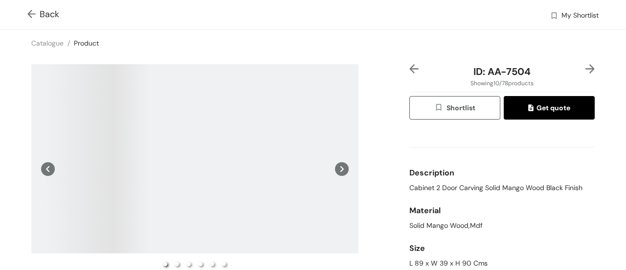
click at [586, 68] on img at bounding box center [590, 68] width 9 height 9
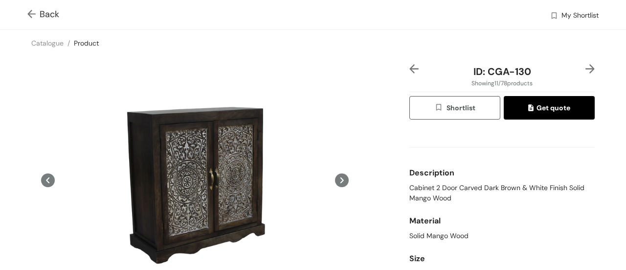
click at [586, 68] on img at bounding box center [590, 68] width 9 height 9
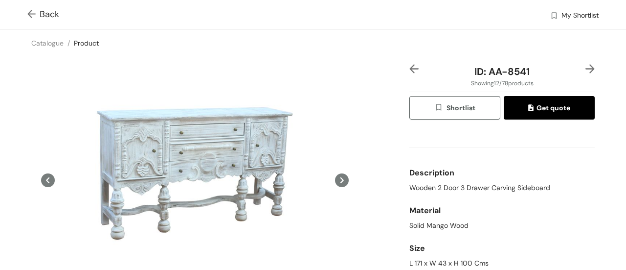
click at [586, 68] on img at bounding box center [590, 68] width 9 height 9
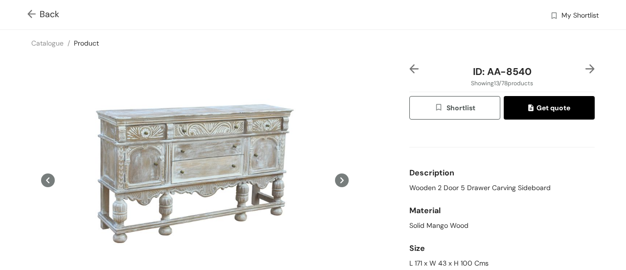
click at [586, 68] on img at bounding box center [590, 68] width 9 height 9
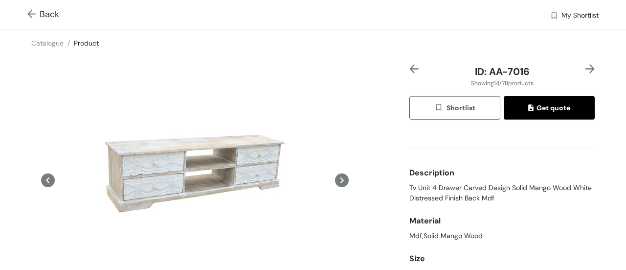
click at [414, 249] on div "Size" at bounding box center [503, 259] width 186 height 20
click at [586, 65] on img at bounding box center [590, 68] width 9 height 9
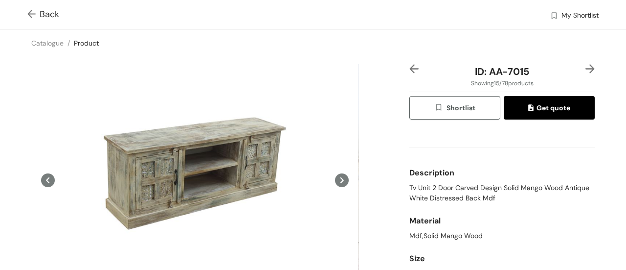
click at [586, 65] on img at bounding box center [590, 68] width 9 height 9
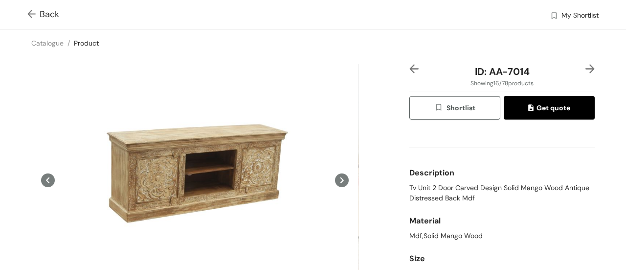
click at [410, 69] on img at bounding box center [414, 68] width 9 height 9
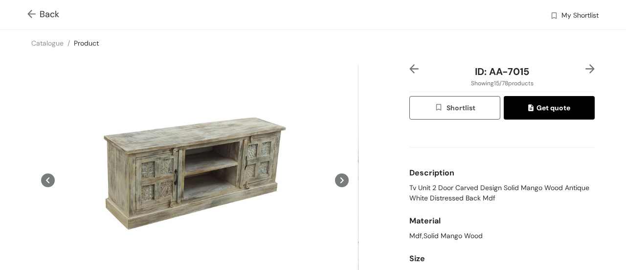
click at [586, 69] on img at bounding box center [590, 68] width 9 height 9
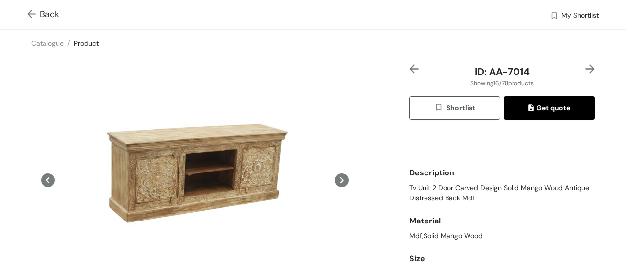
click at [586, 70] on img at bounding box center [590, 68] width 9 height 9
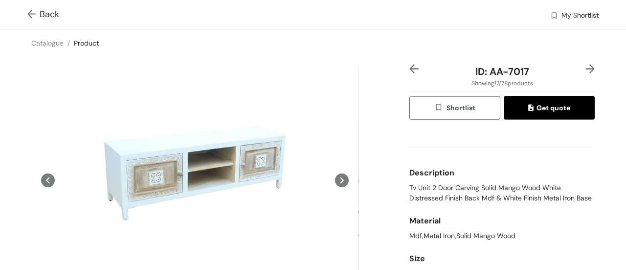
click at [586, 70] on img at bounding box center [590, 68] width 9 height 9
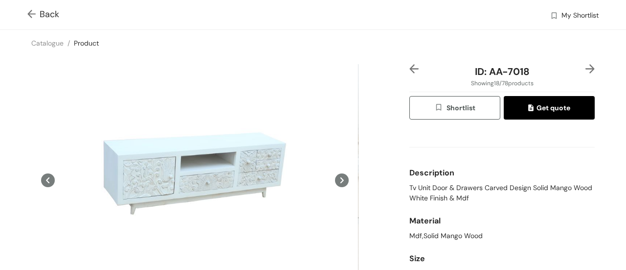
click at [586, 68] on img at bounding box center [590, 68] width 9 height 9
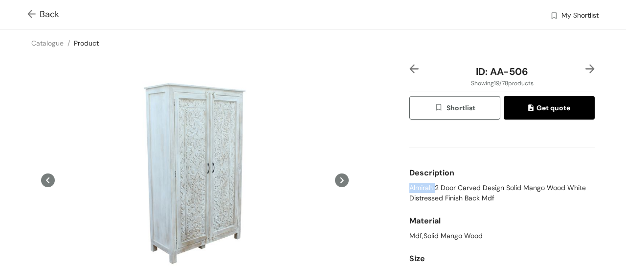
drag, startPoint x: 404, startPoint y: 186, endPoint x: 430, endPoint y: 191, distance: 26.4
click at [430, 191] on div "ID: AA-506 Showing 19 / 78 products Shortlist Get quote Description Almirah 2 D…" at bounding box center [502, 208] width 189 height 288
copy span "Almirah"
click at [586, 71] on img at bounding box center [590, 68] width 9 height 9
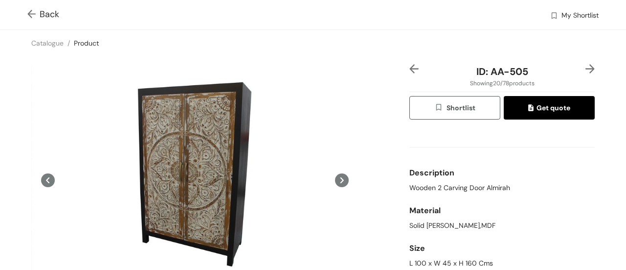
click at [586, 71] on img at bounding box center [590, 68] width 9 height 9
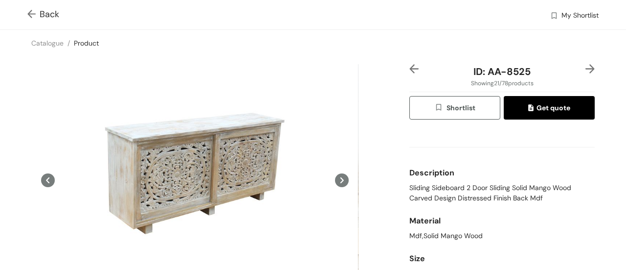
click at [586, 71] on img at bounding box center [590, 68] width 9 height 9
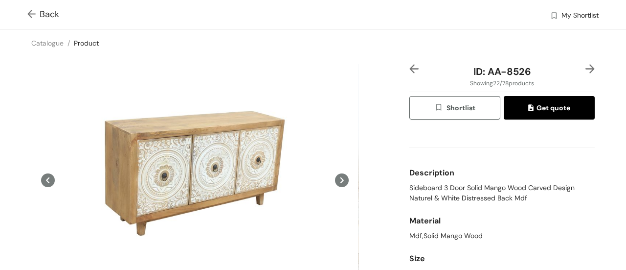
click at [586, 71] on img at bounding box center [590, 68] width 9 height 9
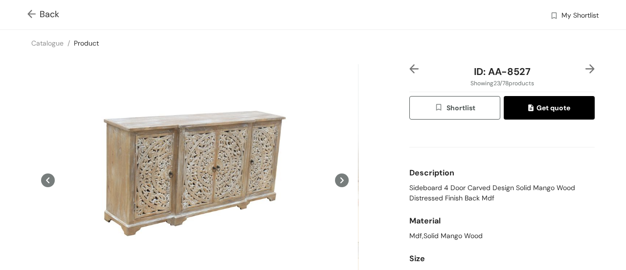
click at [586, 71] on img at bounding box center [590, 68] width 9 height 9
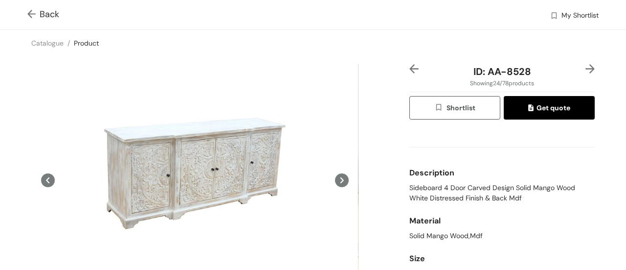
click at [586, 71] on img at bounding box center [590, 68] width 9 height 9
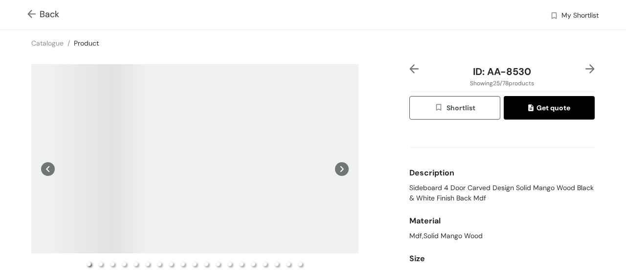
click at [586, 71] on img at bounding box center [590, 68] width 9 height 9
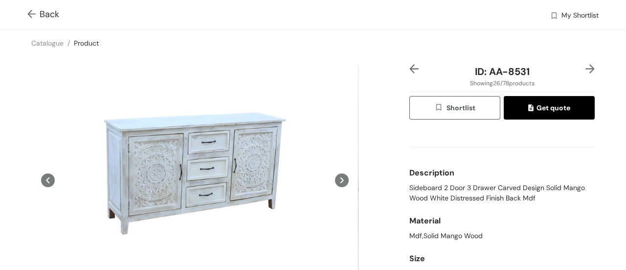
click at [586, 71] on img at bounding box center [590, 68] width 9 height 9
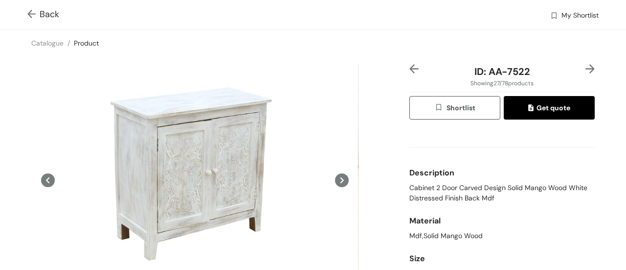
click at [586, 69] on img at bounding box center [590, 68] width 9 height 9
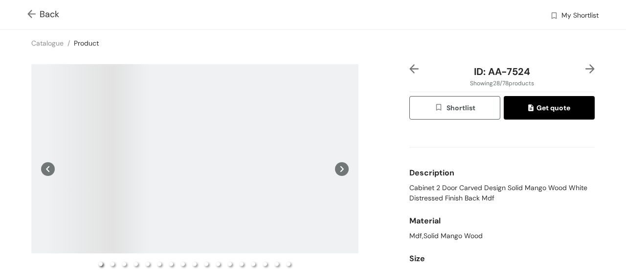
click at [586, 69] on img at bounding box center [590, 68] width 9 height 9
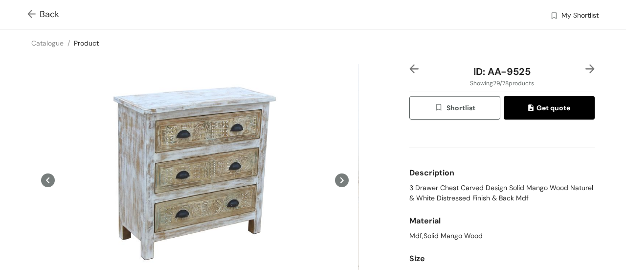
click at [586, 69] on img at bounding box center [590, 68] width 9 height 9
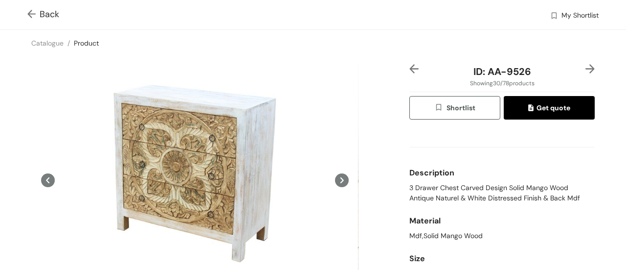
click at [586, 69] on img at bounding box center [590, 68] width 9 height 9
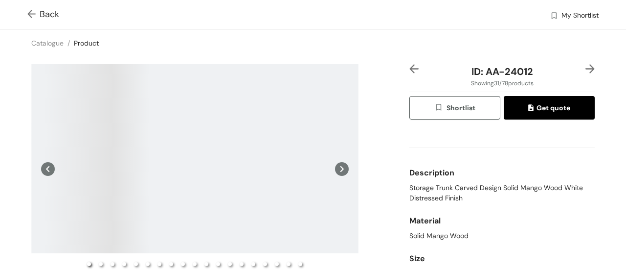
click at [586, 69] on img at bounding box center [590, 68] width 9 height 9
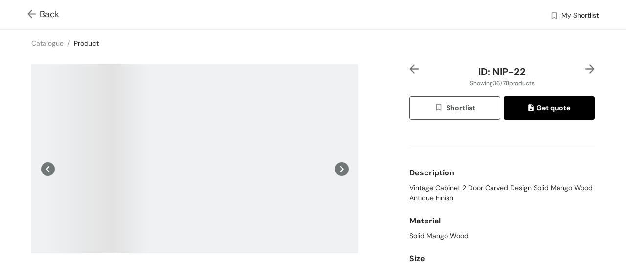
click at [410, 68] on img at bounding box center [414, 68] width 9 height 9
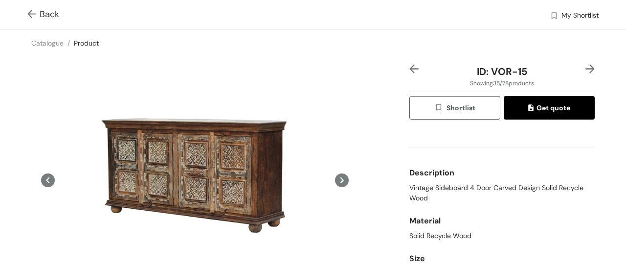
click at [410, 68] on img at bounding box center [414, 68] width 9 height 9
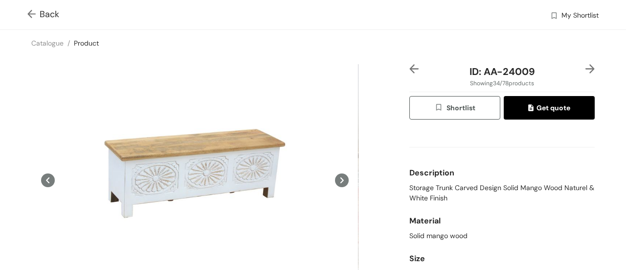
click at [410, 68] on img at bounding box center [414, 68] width 9 height 9
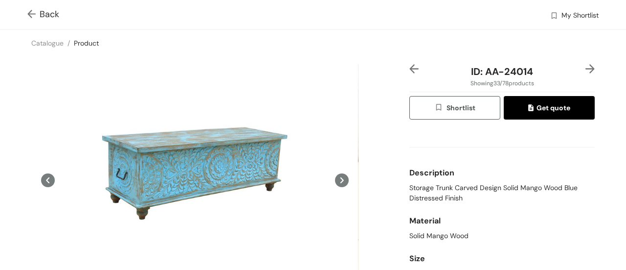
click at [410, 68] on img at bounding box center [414, 68] width 9 height 9
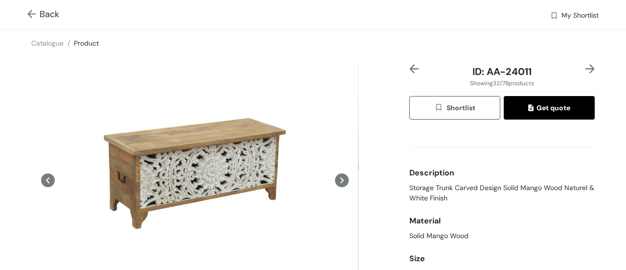
click at [586, 67] on img at bounding box center [590, 68] width 9 height 9
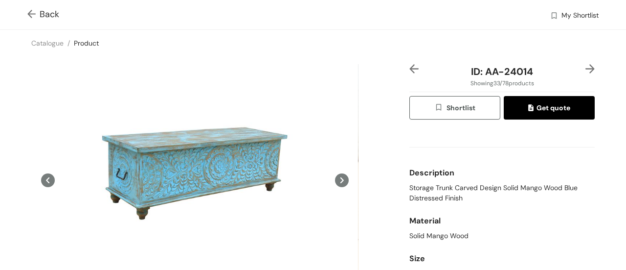
click at [410, 73] on img at bounding box center [414, 68] width 9 height 9
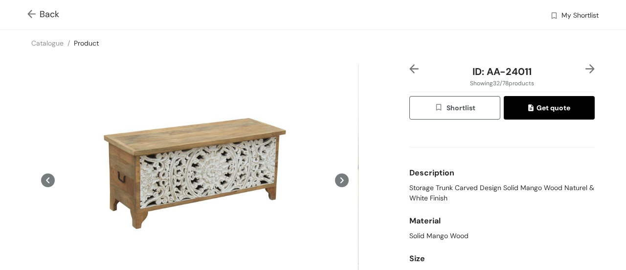
click at [410, 73] on img at bounding box center [414, 68] width 9 height 9
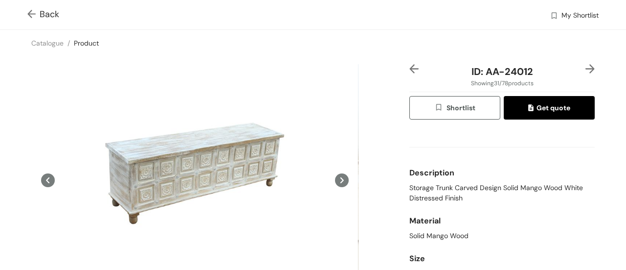
click at [586, 66] on img at bounding box center [590, 68] width 9 height 9
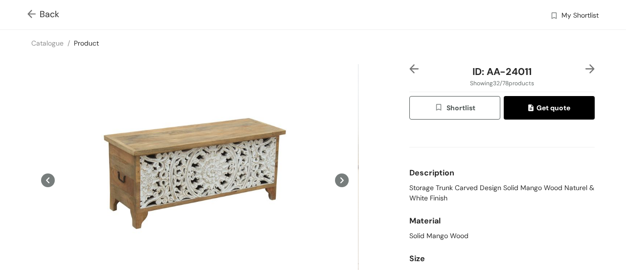
click at [586, 66] on img at bounding box center [590, 68] width 9 height 9
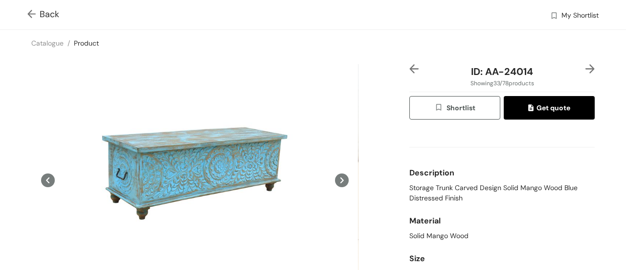
click at [586, 66] on img at bounding box center [590, 68] width 9 height 9
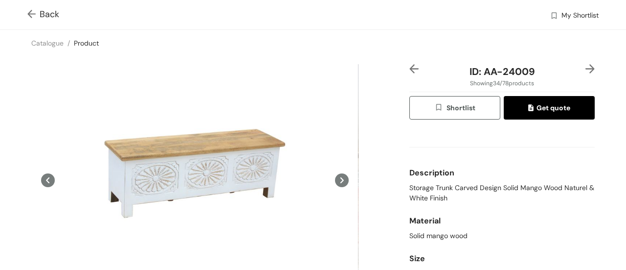
click at [586, 66] on img at bounding box center [590, 68] width 9 height 9
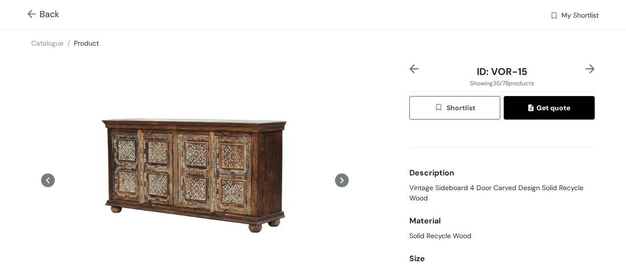
click at [586, 66] on img at bounding box center [590, 68] width 9 height 9
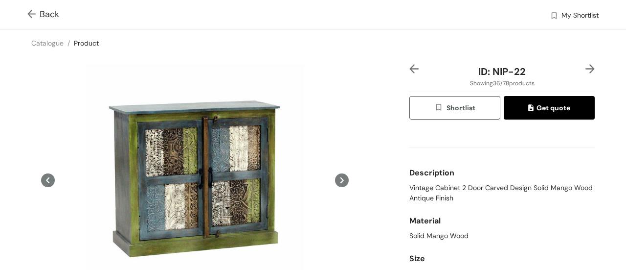
click at [586, 66] on img at bounding box center [590, 68] width 9 height 9
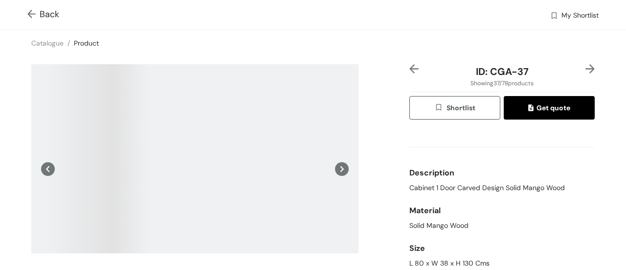
click at [586, 66] on img at bounding box center [590, 68] width 9 height 9
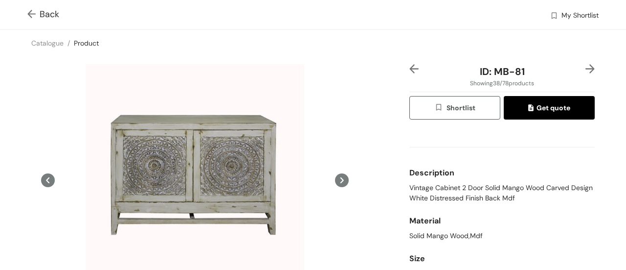
click at [586, 66] on img at bounding box center [590, 68] width 9 height 9
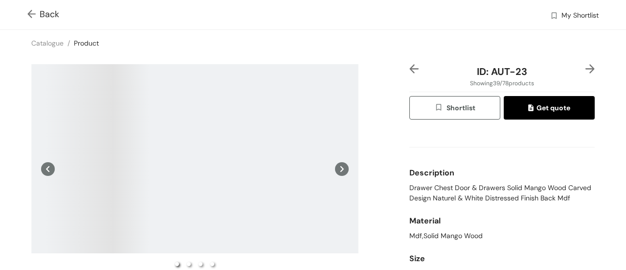
click at [586, 66] on img at bounding box center [590, 68] width 9 height 9
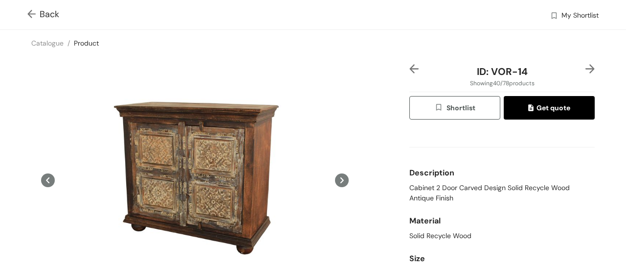
click at [586, 66] on img at bounding box center [590, 68] width 9 height 9
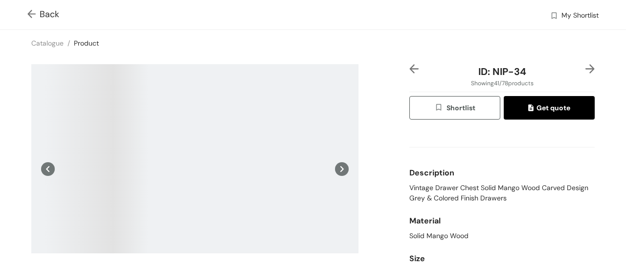
click at [586, 66] on img at bounding box center [590, 68] width 9 height 9
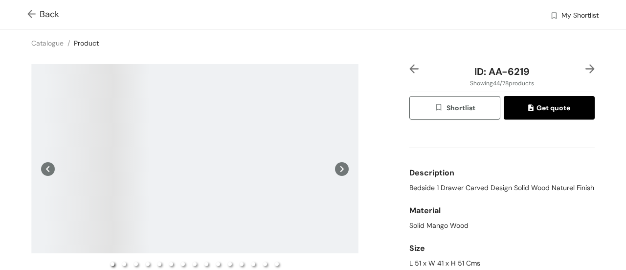
click at [586, 66] on img at bounding box center [590, 68] width 9 height 9
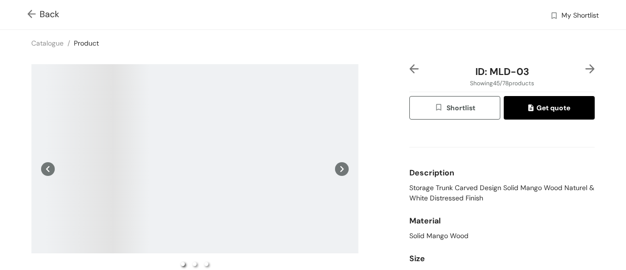
click at [586, 66] on img at bounding box center [590, 68] width 9 height 9
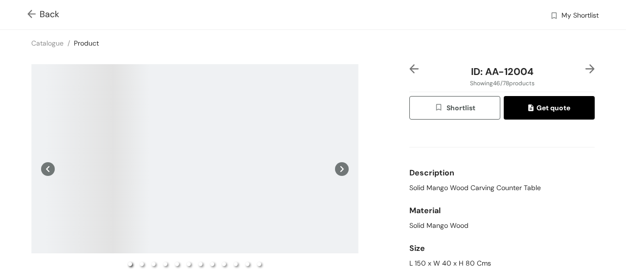
click at [586, 66] on img at bounding box center [590, 68] width 9 height 9
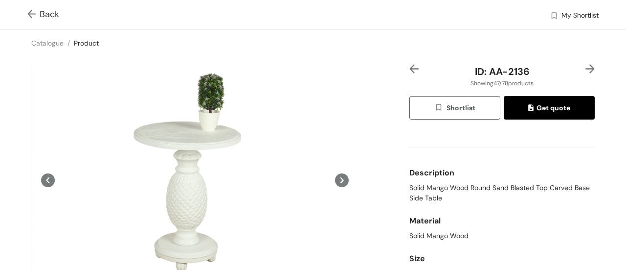
click at [415, 65] on div at bounding box center [418, 71] width 16 height 15
click at [410, 67] on img at bounding box center [414, 68] width 9 height 9
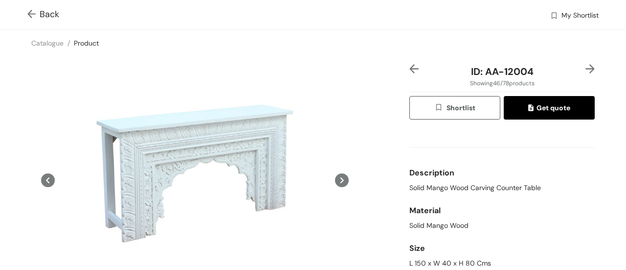
click at [410, 67] on img at bounding box center [414, 68] width 9 height 9
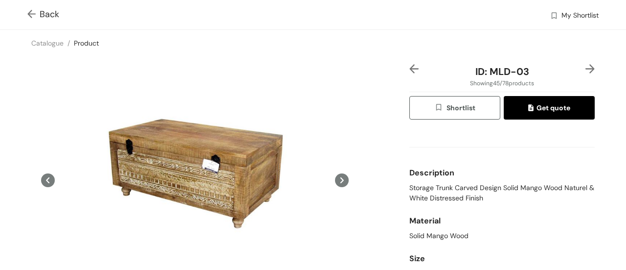
click at [588, 68] on div "ID: MLD-03 Showing 45 / 78 products Shortlist Get quote Description Storage Tru…" at bounding box center [502, 208] width 189 height 288
click at [586, 69] on img at bounding box center [590, 68] width 9 height 9
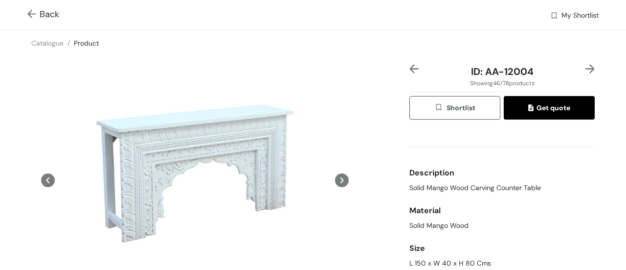
click at [586, 69] on img at bounding box center [590, 68] width 9 height 9
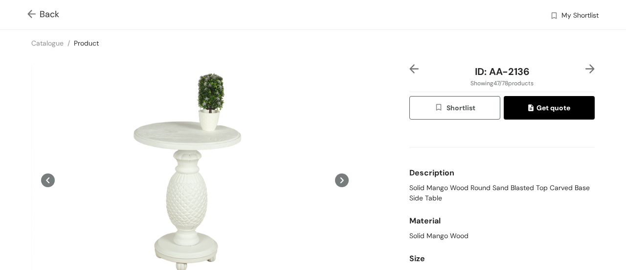
click at [586, 69] on img at bounding box center [590, 68] width 9 height 9
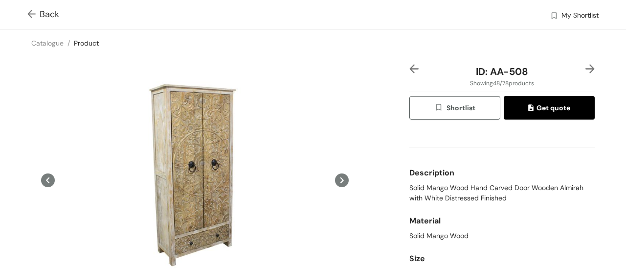
click at [586, 70] on img at bounding box center [590, 68] width 9 height 9
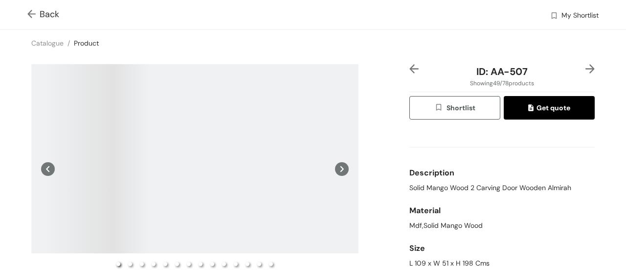
click at [586, 70] on img at bounding box center [590, 68] width 9 height 9
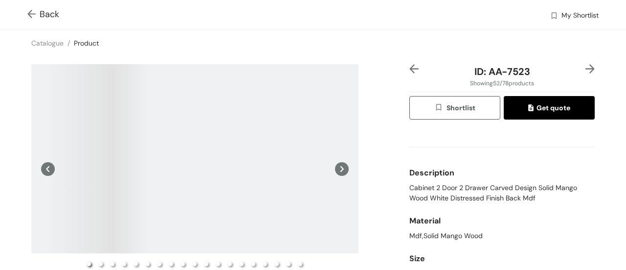
click at [586, 70] on img at bounding box center [590, 68] width 9 height 9
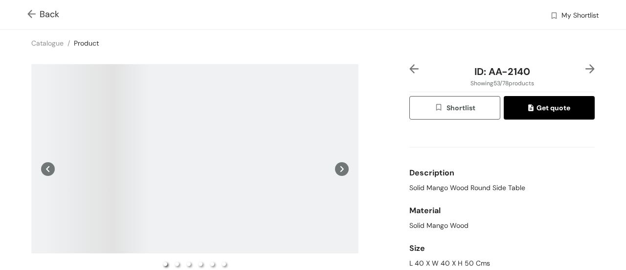
click at [587, 65] on img at bounding box center [590, 68] width 9 height 9
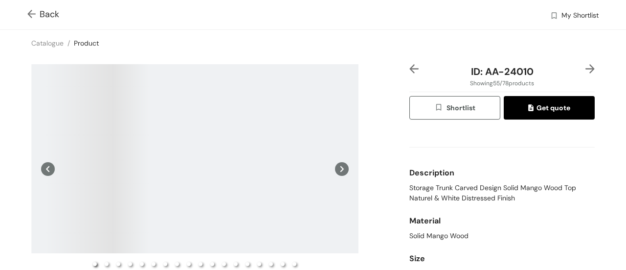
click at [587, 65] on img at bounding box center [590, 68] width 9 height 9
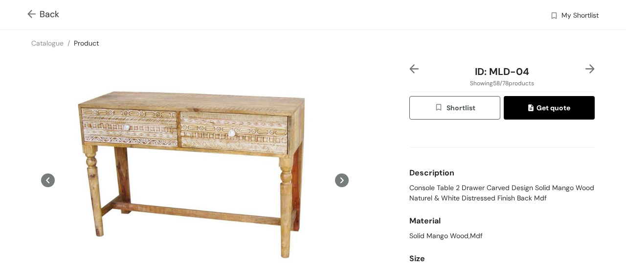
click at [339, 178] on icon at bounding box center [342, 180] width 14 height 14
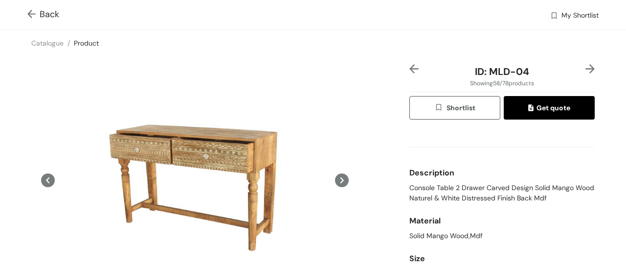
click at [339, 178] on icon at bounding box center [342, 180] width 14 height 14
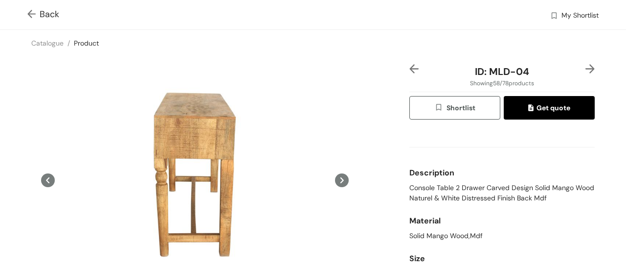
click at [340, 184] on icon at bounding box center [342, 180] width 14 height 14
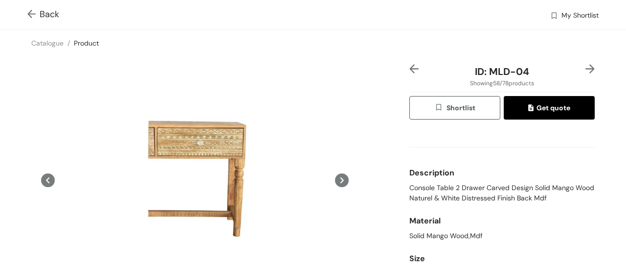
click at [340, 184] on icon at bounding box center [342, 180] width 14 height 14
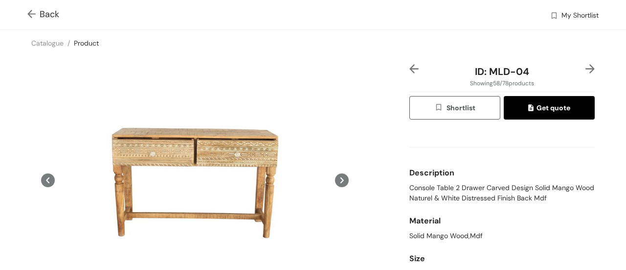
click at [586, 67] on img at bounding box center [590, 68] width 9 height 9
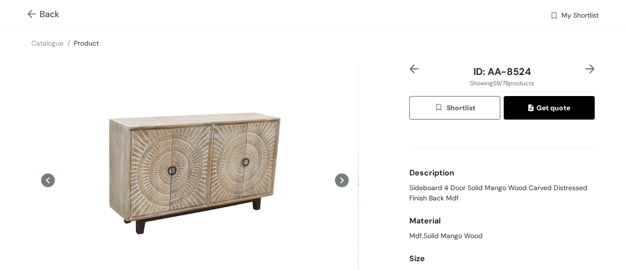
click at [586, 67] on img at bounding box center [590, 68] width 9 height 9
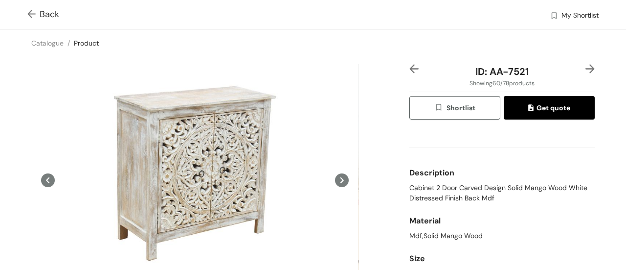
click at [586, 67] on img at bounding box center [590, 68] width 9 height 9
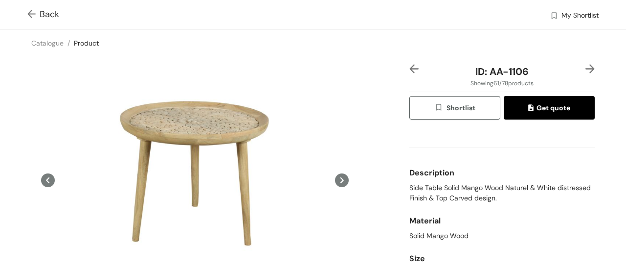
click at [581, 73] on div at bounding box center [588, 71] width 16 height 15
click at [586, 70] on img at bounding box center [590, 68] width 9 height 9
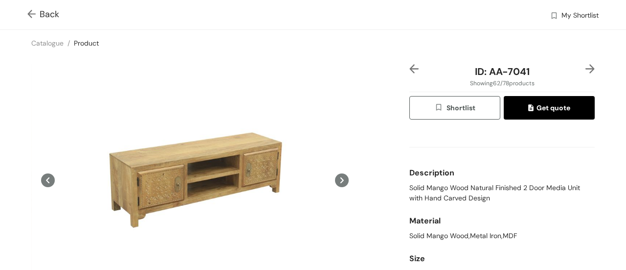
click at [586, 70] on img at bounding box center [590, 68] width 9 height 9
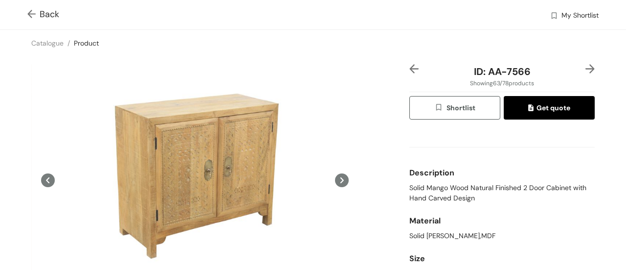
click at [586, 70] on img at bounding box center [590, 68] width 9 height 9
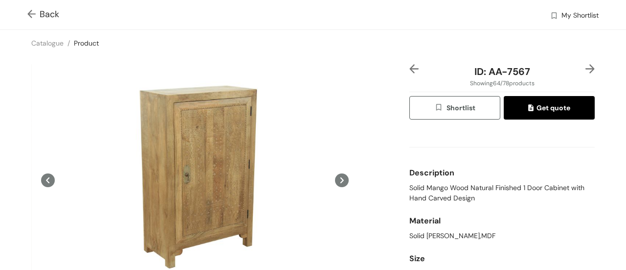
click at [586, 70] on img at bounding box center [590, 68] width 9 height 9
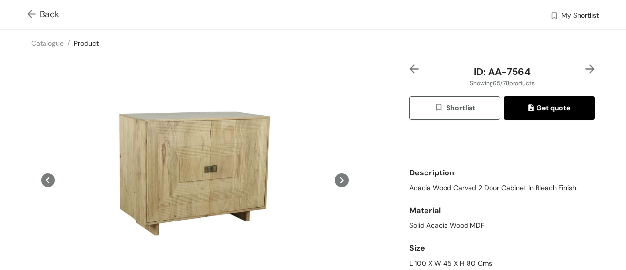
click at [586, 70] on img at bounding box center [590, 68] width 9 height 9
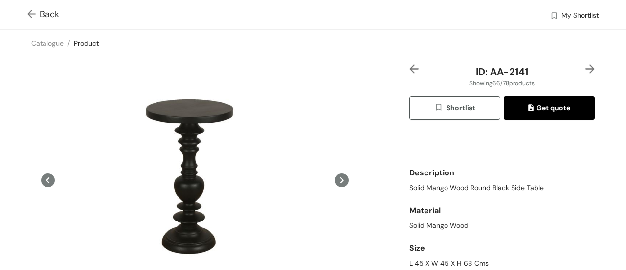
click at [586, 70] on img at bounding box center [590, 68] width 9 height 9
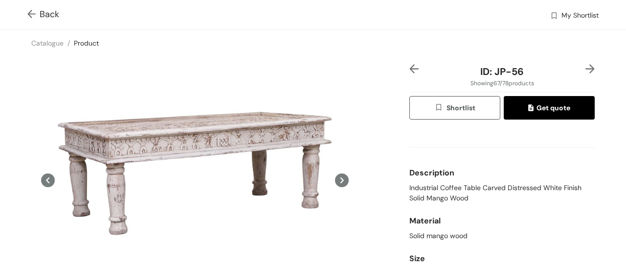
click at [586, 66] on img at bounding box center [590, 68] width 9 height 9
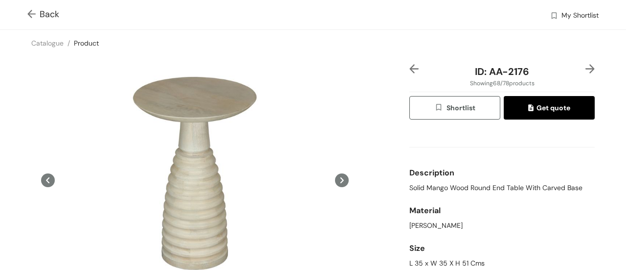
click at [586, 66] on img at bounding box center [590, 68] width 9 height 9
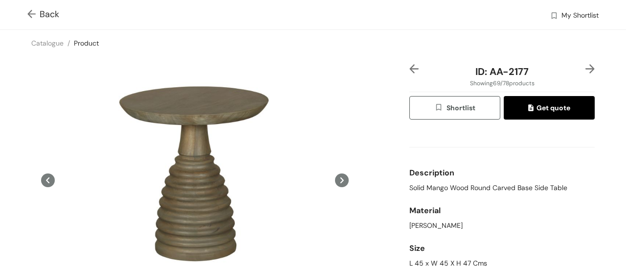
click at [586, 66] on img at bounding box center [590, 68] width 9 height 9
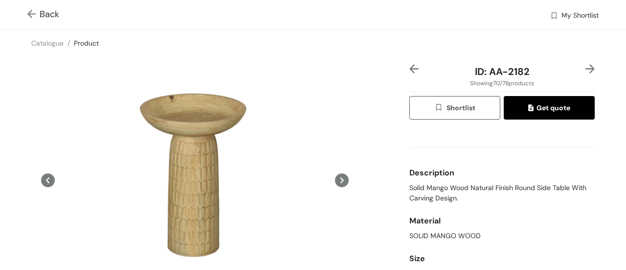
click at [586, 66] on img at bounding box center [590, 68] width 9 height 9
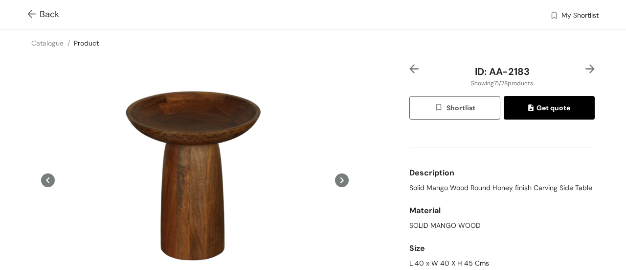
click at [586, 66] on img at bounding box center [590, 68] width 9 height 9
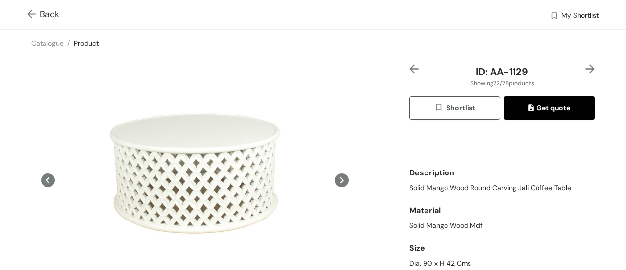
click at [586, 73] on img at bounding box center [590, 68] width 9 height 9
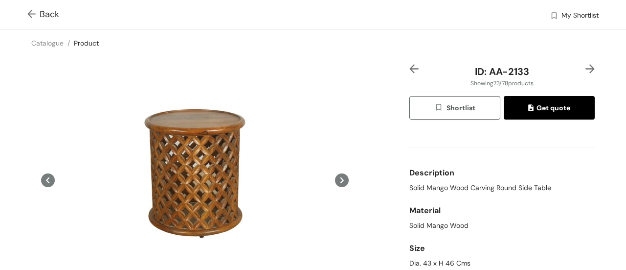
click at [586, 73] on img at bounding box center [590, 68] width 9 height 9
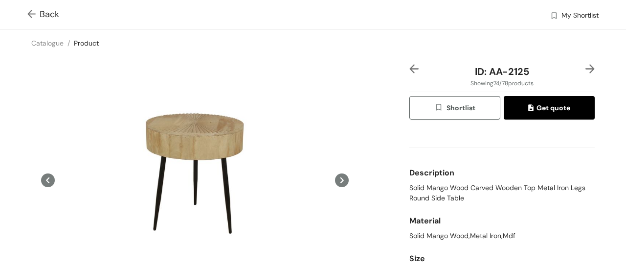
click at [586, 73] on img at bounding box center [590, 68] width 9 height 9
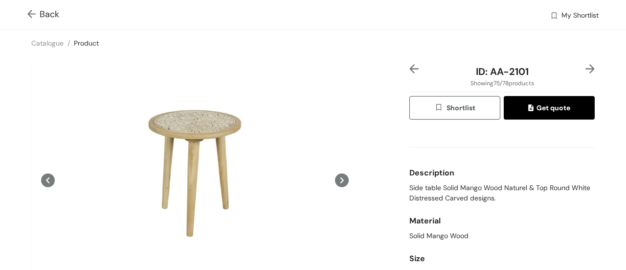
click at [586, 73] on img at bounding box center [590, 68] width 9 height 9
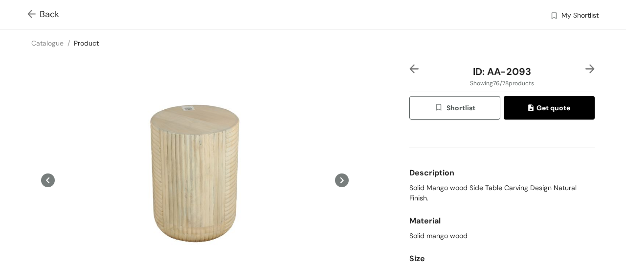
click at [586, 73] on img at bounding box center [590, 68] width 9 height 9
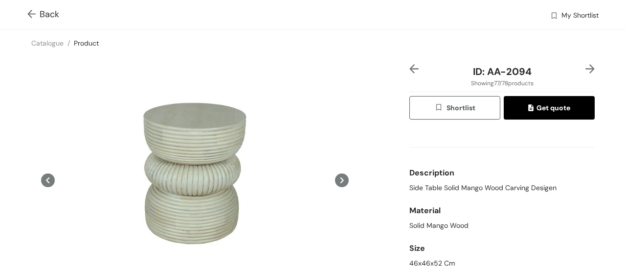
click at [586, 73] on img at bounding box center [590, 68] width 9 height 9
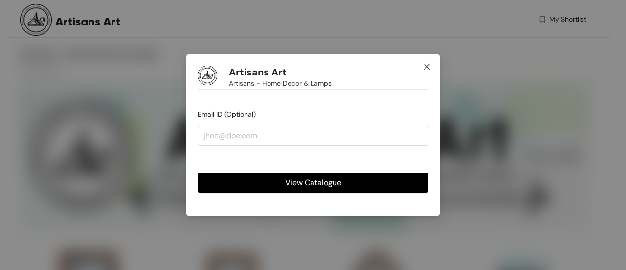
click at [428, 61] on span "Close" at bounding box center [427, 67] width 26 height 26
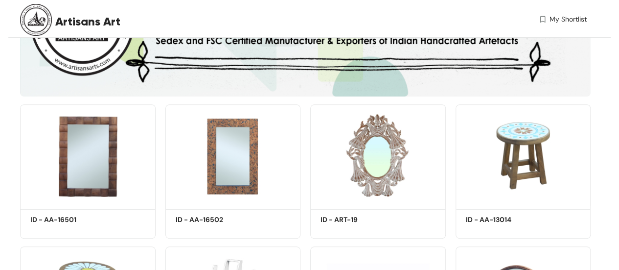
scroll to position [137, 0]
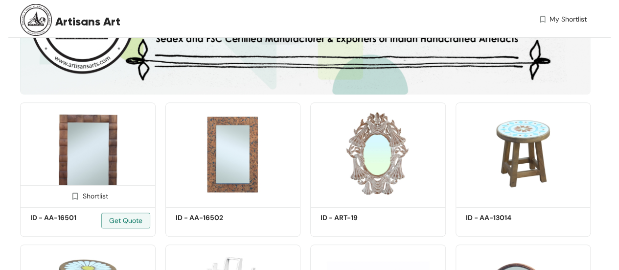
click at [99, 157] on img at bounding box center [88, 153] width 136 height 102
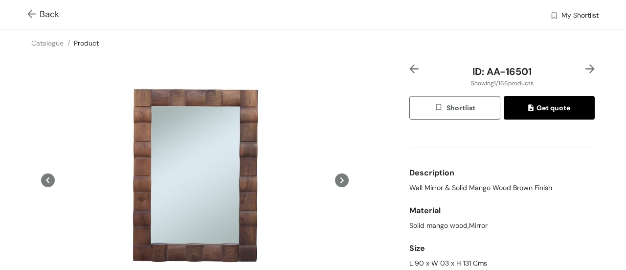
click at [580, 71] on div at bounding box center [588, 71] width 16 height 15
click at [586, 70] on img at bounding box center [590, 68] width 9 height 9
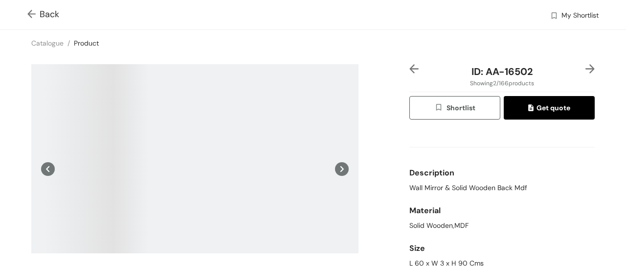
click at [586, 70] on img at bounding box center [590, 68] width 9 height 9
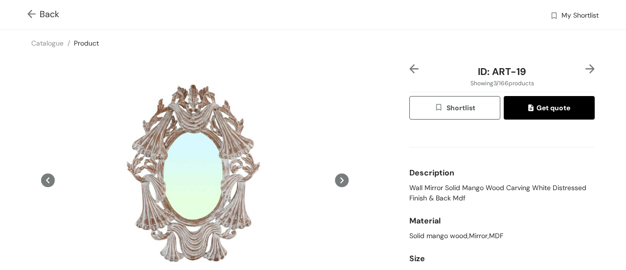
click at [586, 70] on img at bounding box center [590, 68] width 9 height 9
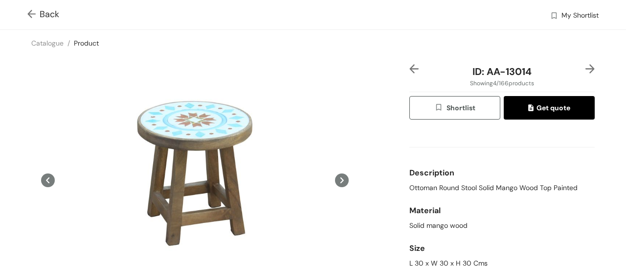
click at [586, 70] on img at bounding box center [590, 68] width 9 height 9
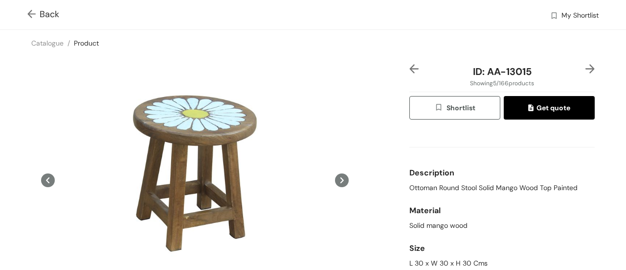
click at [586, 70] on img at bounding box center [590, 68] width 9 height 9
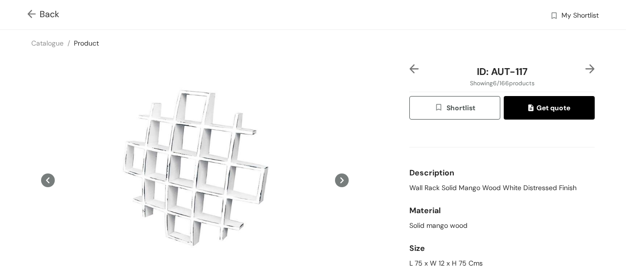
click at [586, 67] on img at bounding box center [590, 68] width 9 height 9
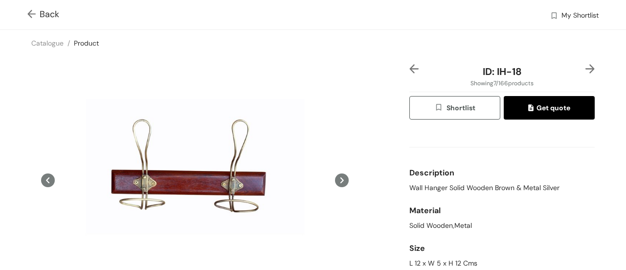
click at [402, 68] on div "ID: IH-18 Showing 7 / 166 products Shortlist Get quote Description Wall Hanger …" at bounding box center [313, 208] width 630 height 304
click at [410, 69] on img at bounding box center [414, 68] width 9 height 9
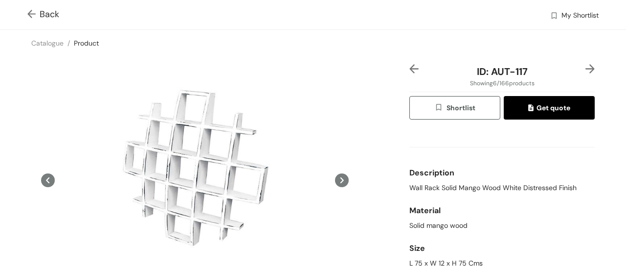
click at [583, 74] on div at bounding box center [588, 71] width 16 height 15
click at [586, 67] on img at bounding box center [590, 68] width 9 height 9
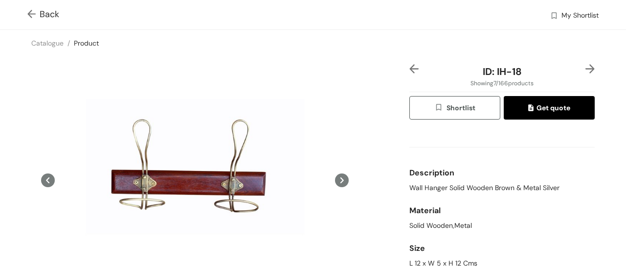
click at [586, 67] on img at bounding box center [590, 68] width 9 height 9
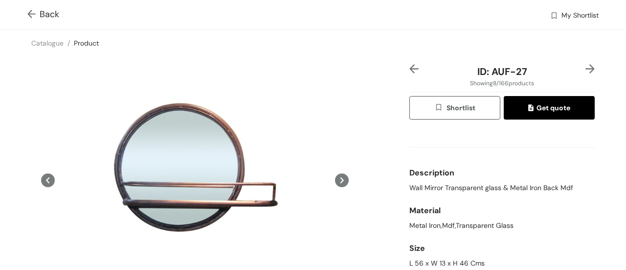
click at [410, 65] on img at bounding box center [414, 68] width 9 height 9
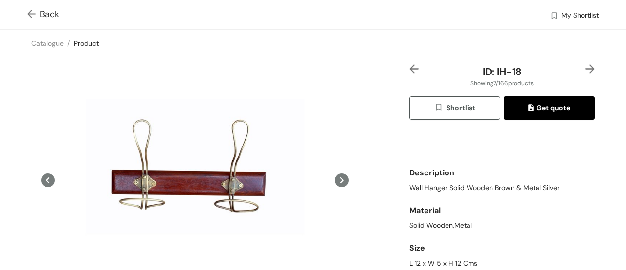
click at [586, 66] on img at bounding box center [590, 68] width 9 height 9
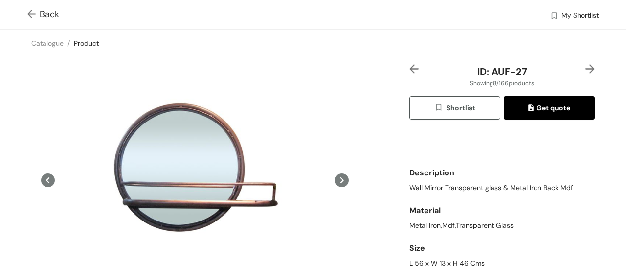
click at [590, 69] on div "ID: AUF-27 Showing 8 / 166 products Shortlist Get quote Description Wall Mirror…" at bounding box center [313, 208] width 630 height 304
click at [586, 68] on img at bounding box center [590, 68] width 9 height 9
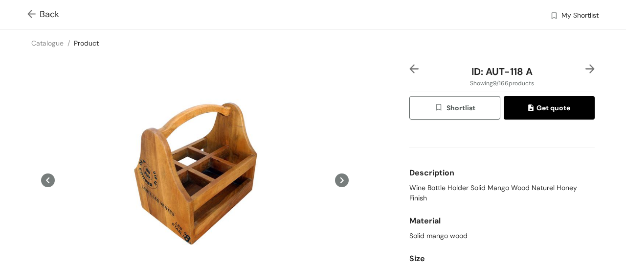
click at [586, 72] on img at bounding box center [590, 68] width 9 height 9
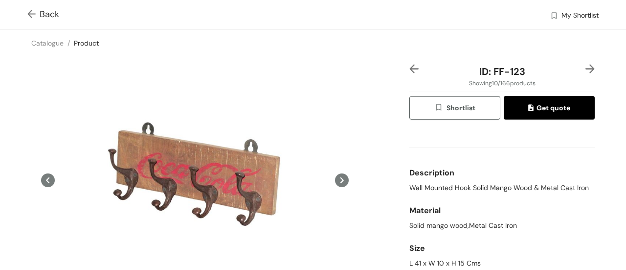
click at [410, 71] on img at bounding box center [414, 68] width 9 height 9
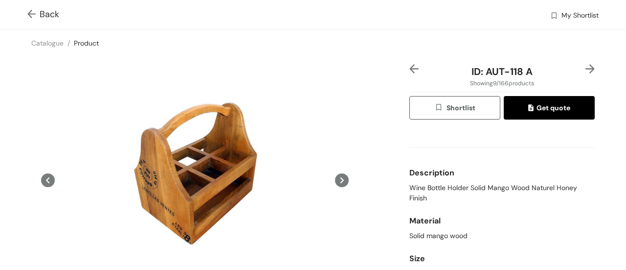
click at [410, 71] on img at bounding box center [414, 68] width 9 height 9
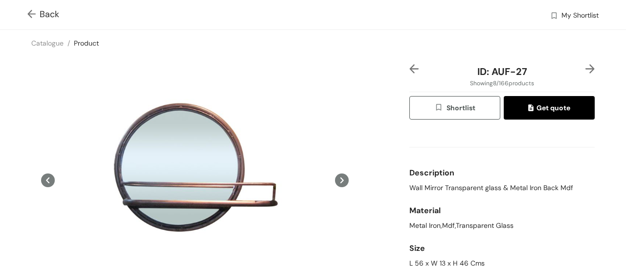
click at [410, 71] on img at bounding box center [414, 68] width 9 height 9
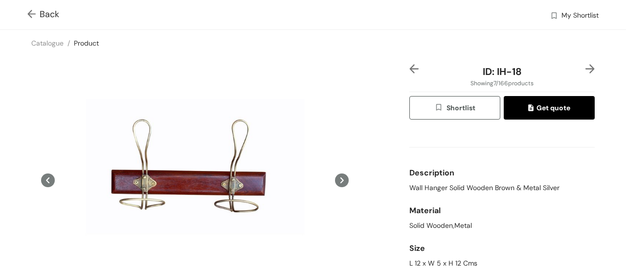
click at [586, 70] on img at bounding box center [590, 68] width 9 height 9
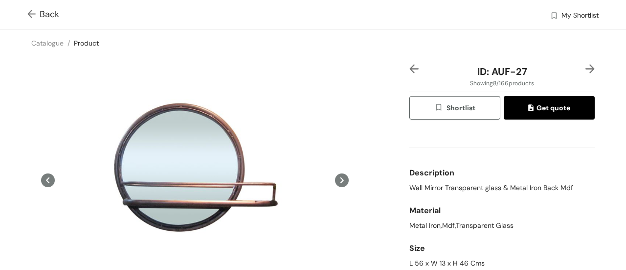
click at [586, 70] on img at bounding box center [590, 68] width 9 height 9
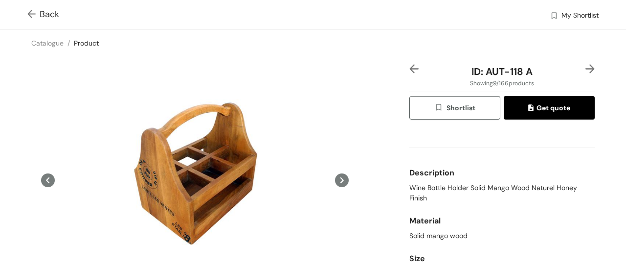
click at [586, 70] on img at bounding box center [590, 68] width 9 height 9
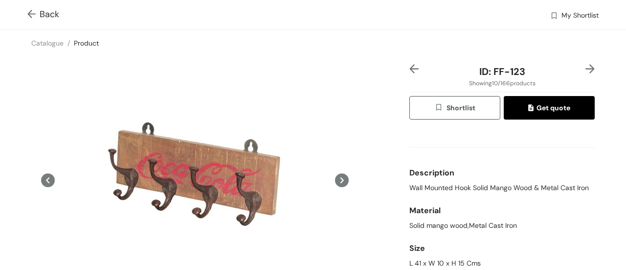
click at [586, 70] on img at bounding box center [590, 68] width 9 height 9
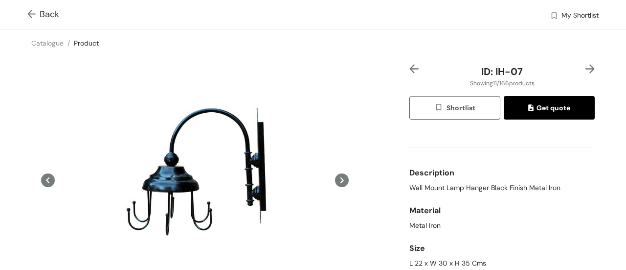
click at [586, 68] on img at bounding box center [590, 68] width 9 height 9
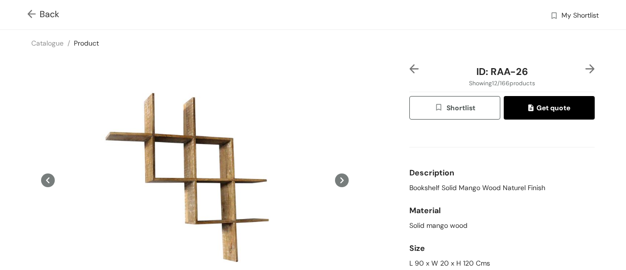
click at [586, 68] on img at bounding box center [590, 68] width 9 height 9
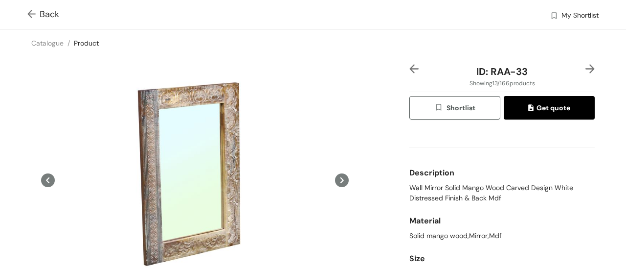
click at [586, 65] on img at bounding box center [590, 68] width 9 height 9
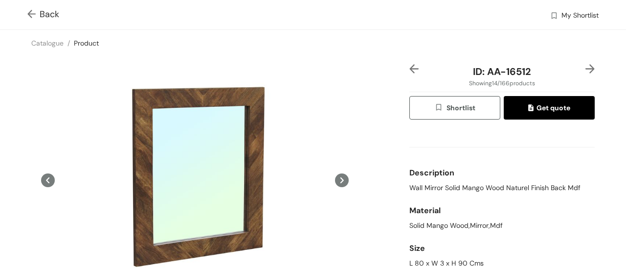
click at [586, 65] on img at bounding box center [590, 68] width 9 height 9
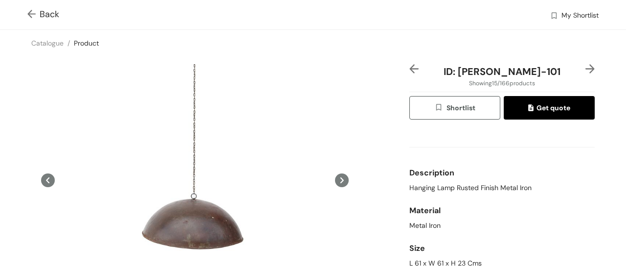
click at [586, 65] on img at bounding box center [590, 68] width 9 height 9
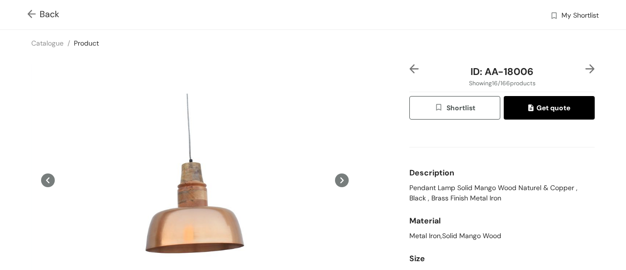
click at [410, 69] on img at bounding box center [414, 68] width 9 height 9
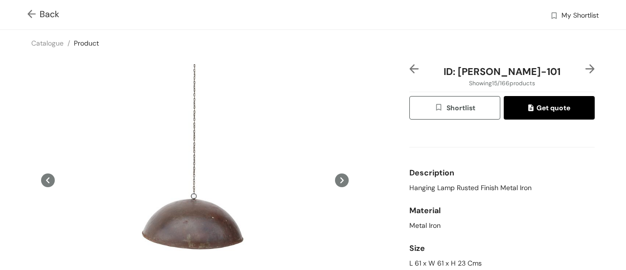
click at [586, 64] on img at bounding box center [590, 68] width 9 height 9
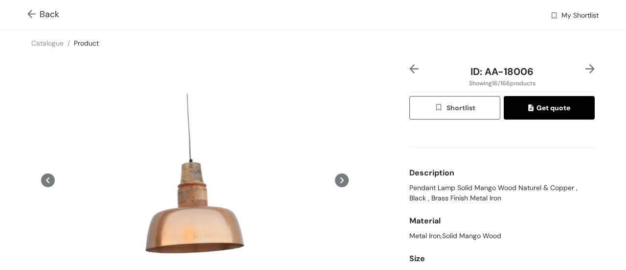
click at [586, 64] on img at bounding box center [590, 68] width 9 height 9
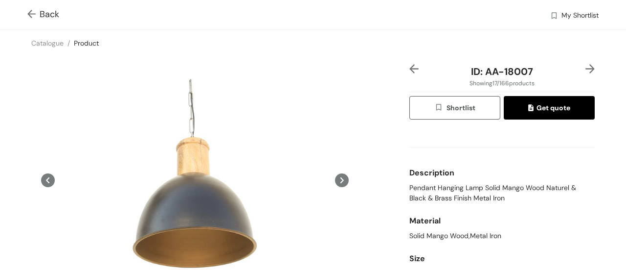
click at [586, 64] on img at bounding box center [590, 68] width 9 height 9
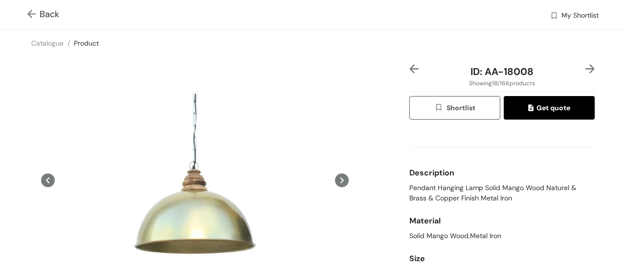
click at [586, 64] on img at bounding box center [590, 68] width 9 height 9
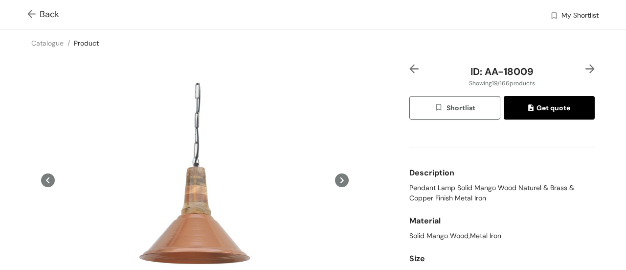
click at [586, 64] on img at bounding box center [590, 68] width 9 height 9
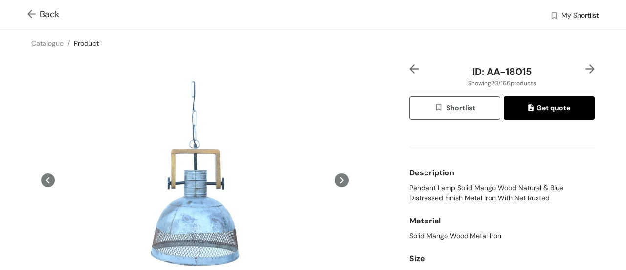
click at [585, 73] on div at bounding box center [588, 71] width 16 height 15
click at [586, 69] on img at bounding box center [590, 68] width 9 height 9
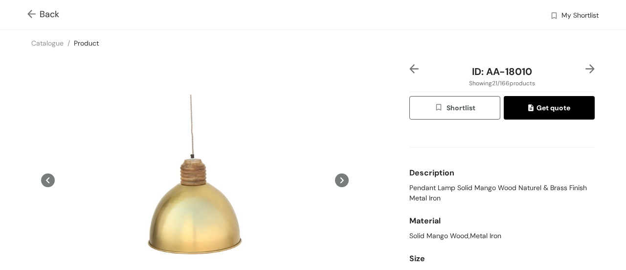
click at [586, 69] on img at bounding box center [590, 68] width 9 height 9
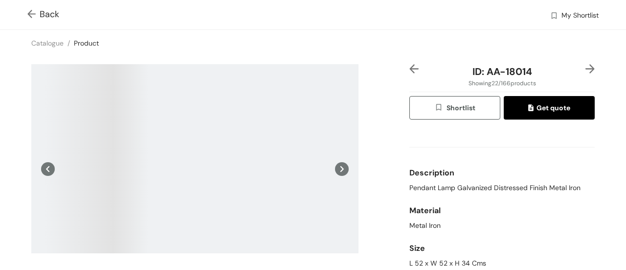
click at [586, 70] on img at bounding box center [590, 68] width 9 height 9
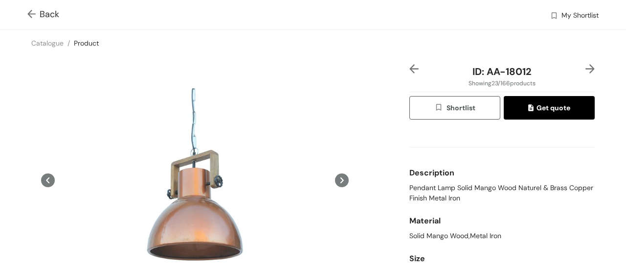
click at [586, 70] on img at bounding box center [590, 68] width 9 height 9
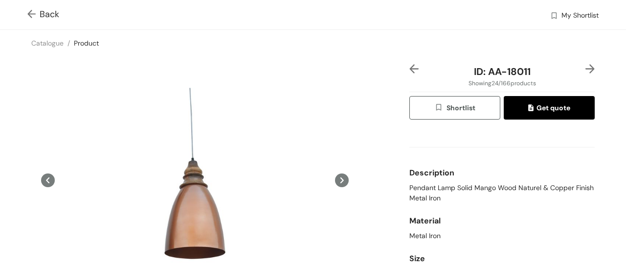
click at [586, 70] on img at bounding box center [590, 68] width 9 height 9
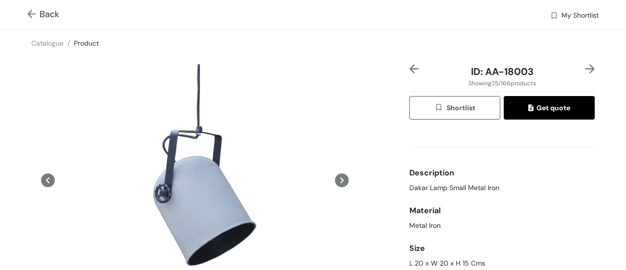
click at [587, 62] on div "ID: AA-18003 Showing 25 / 166 products Shortlist Get quote Description Dakar La…" at bounding box center [313, 208] width 630 height 304
click at [586, 66] on img at bounding box center [590, 68] width 9 height 9
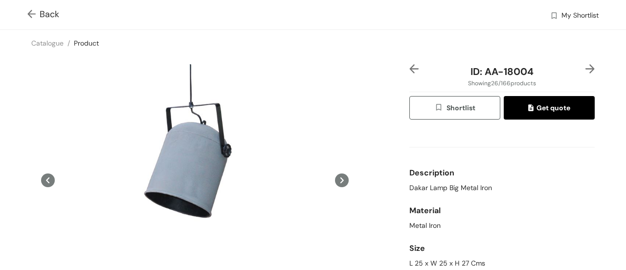
click at [586, 66] on img at bounding box center [590, 68] width 9 height 9
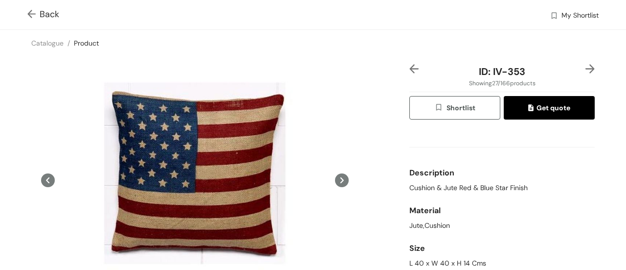
click at [586, 65] on img at bounding box center [590, 68] width 9 height 9
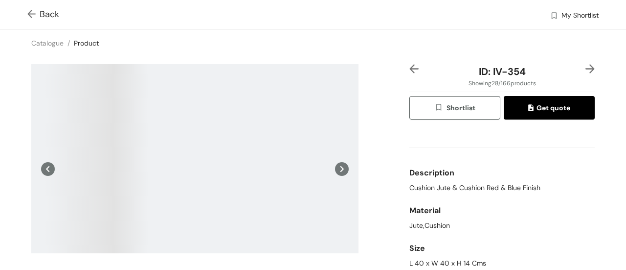
click at [586, 65] on img at bounding box center [590, 68] width 9 height 9
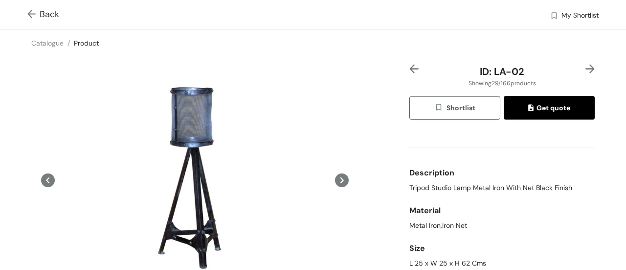
click at [586, 65] on img at bounding box center [590, 68] width 9 height 9
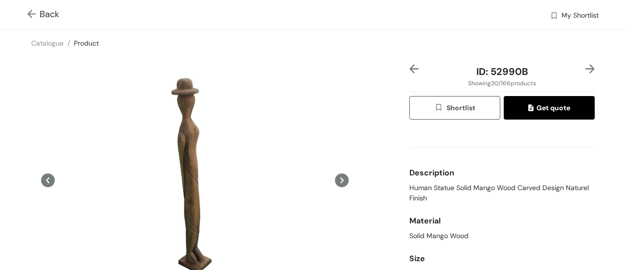
click at [586, 69] on img at bounding box center [590, 68] width 9 height 9
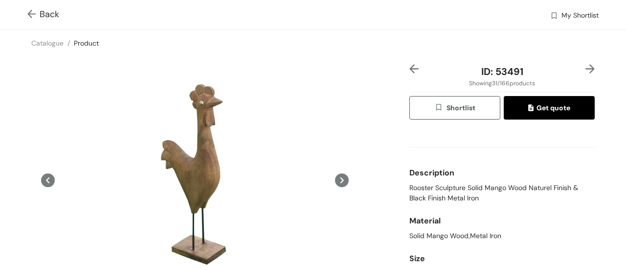
click at [410, 70] on img at bounding box center [414, 68] width 9 height 9
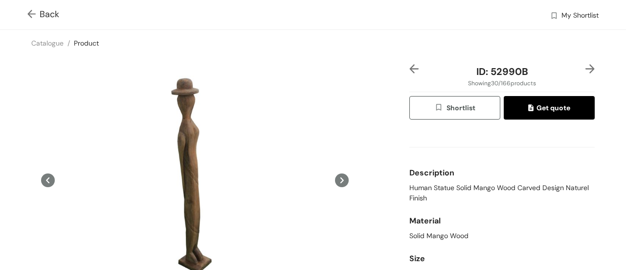
click at [586, 65] on img at bounding box center [590, 68] width 9 height 9
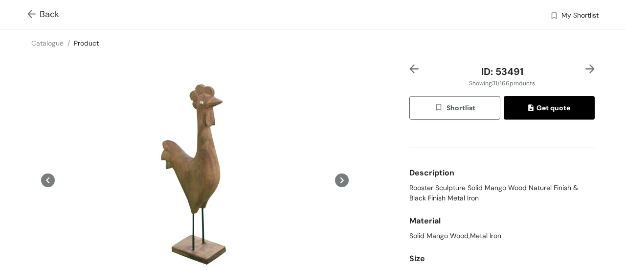
click at [586, 65] on img at bounding box center [590, 68] width 9 height 9
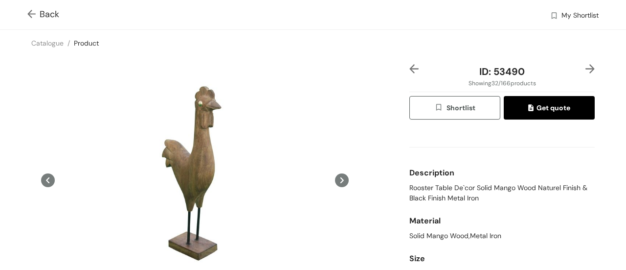
click at [586, 65] on img at bounding box center [590, 68] width 9 height 9
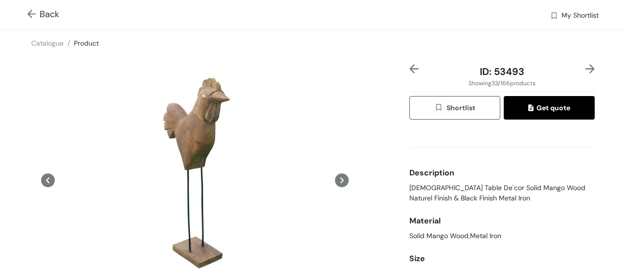
click at [586, 65] on img at bounding box center [590, 68] width 9 height 9
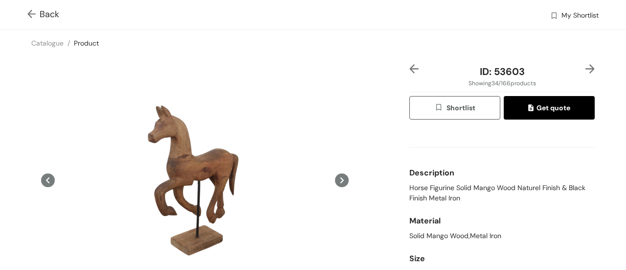
click at [586, 69] on img at bounding box center [590, 68] width 9 height 9
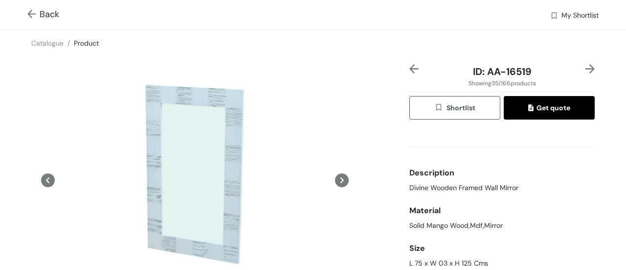
click at [586, 69] on img at bounding box center [590, 68] width 9 height 9
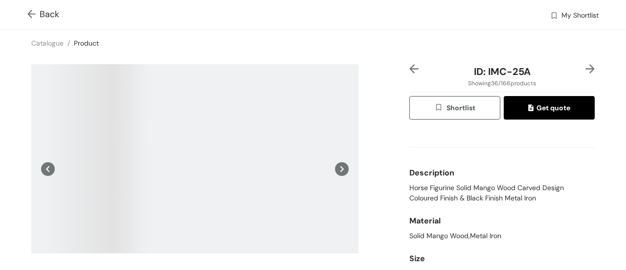
click at [586, 69] on img at bounding box center [590, 68] width 9 height 9
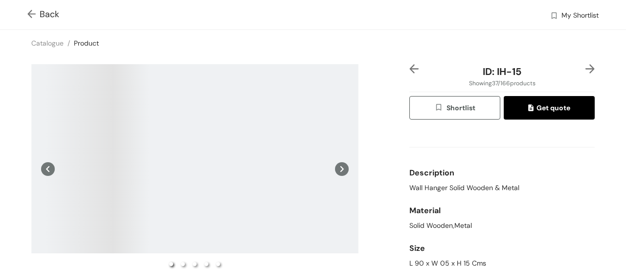
click at [586, 69] on img at bounding box center [590, 68] width 9 height 9
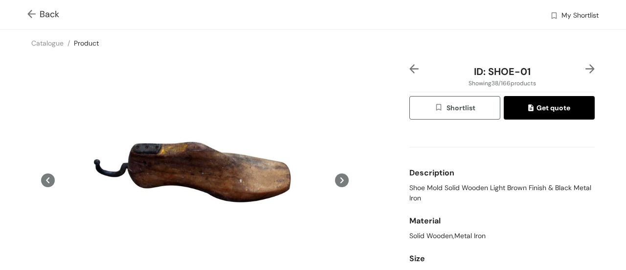
click at [586, 65] on img at bounding box center [590, 68] width 9 height 9
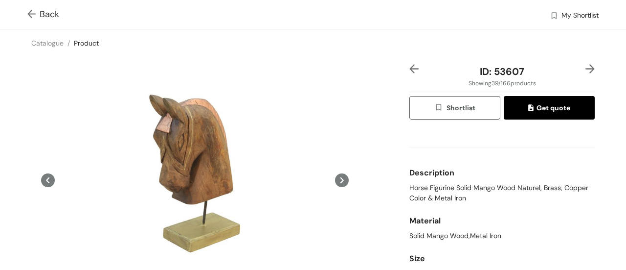
click at [586, 65] on img at bounding box center [590, 68] width 9 height 9
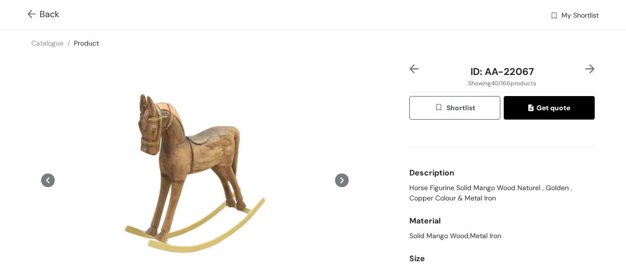
click at [586, 65] on img at bounding box center [590, 68] width 9 height 9
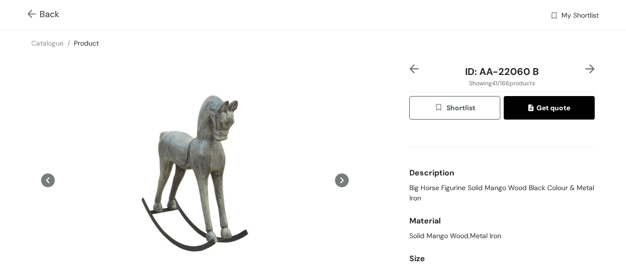
click at [586, 65] on img at bounding box center [590, 68] width 9 height 9
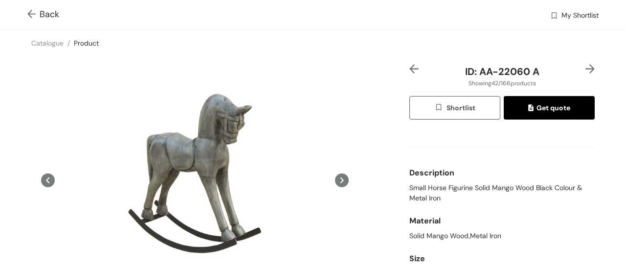
click at [586, 65] on img at bounding box center [590, 68] width 9 height 9
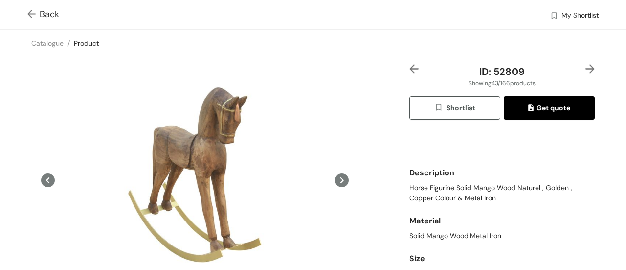
click at [586, 65] on img at bounding box center [590, 68] width 9 height 9
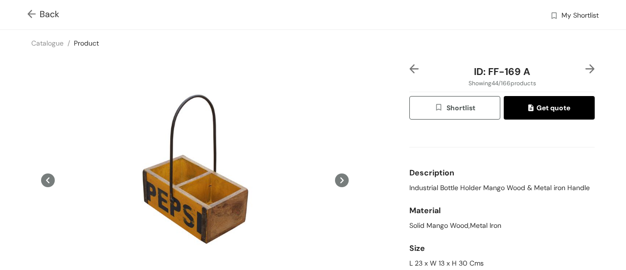
click at [586, 65] on img at bounding box center [590, 68] width 9 height 9
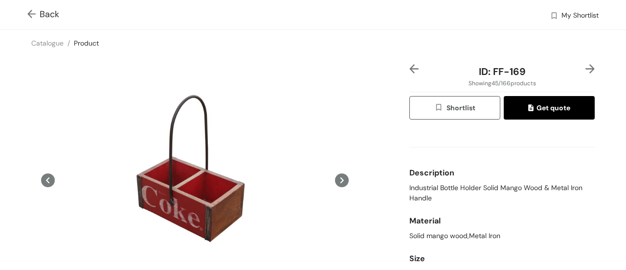
click at [586, 65] on img at bounding box center [590, 68] width 9 height 9
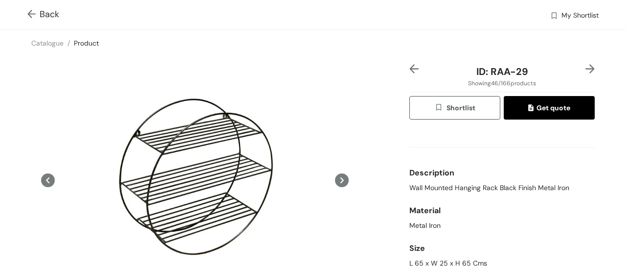
click at [586, 66] on img at bounding box center [590, 68] width 9 height 9
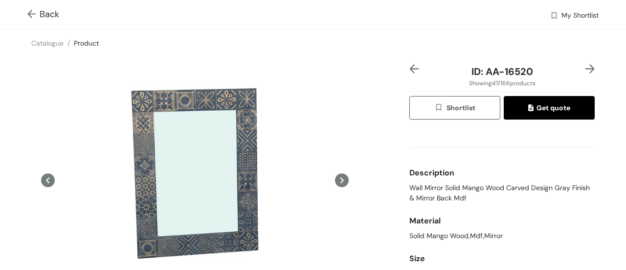
click at [586, 66] on img at bounding box center [590, 68] width 9 height 9
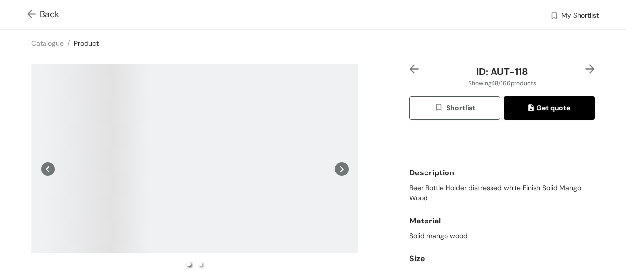
click at [586, 66] on img at bounding box center [590, 68] width 9 height 9
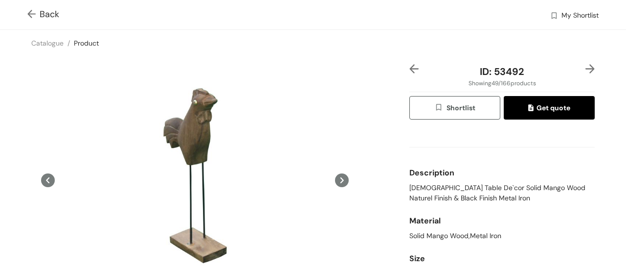
click at [586, 66] on img at bounding box center [590, 68] width 9 height 9
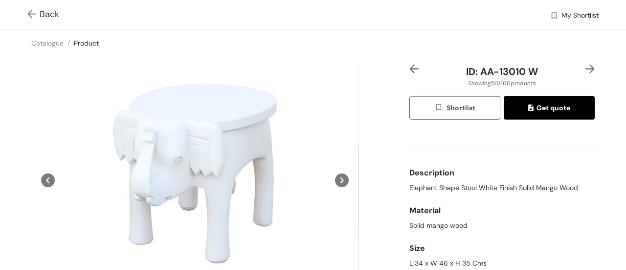
click at [586, 66] on img at bounding box center [590, 68] width 9 height 9
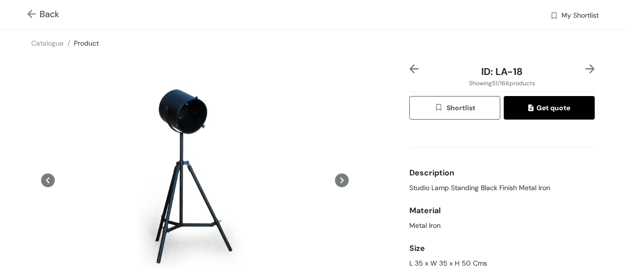
click at [586, 66] on img at bounding box center [590, 68] width 9 height 9
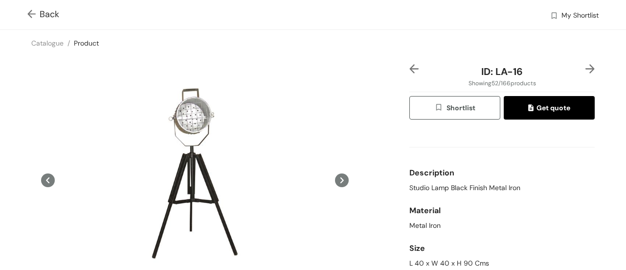
click at [586, 66] on img at bounding box center [590, 68] width 9 height 9
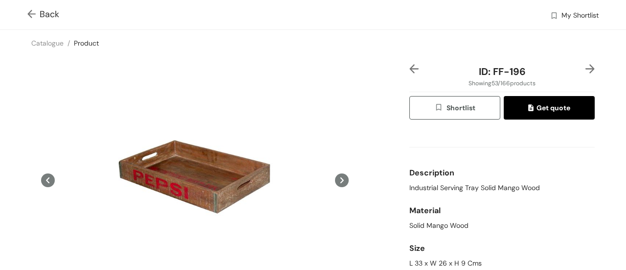
click at [586, 66] on img at bounding box center [590, 68] width 9 height 9
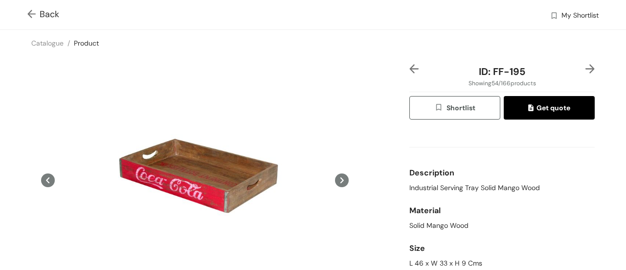
click at [586, 66] on img at bounding box center [590, 68] width 9 height 9
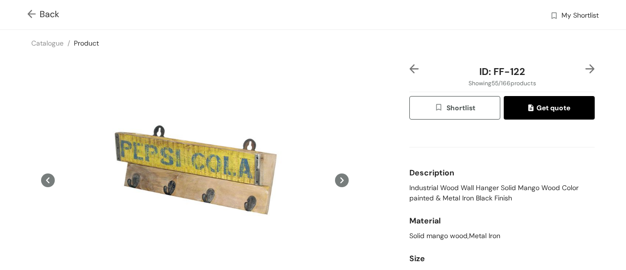
click at [586, 66] on img at bounding box center [590, 68] width 9 height 9
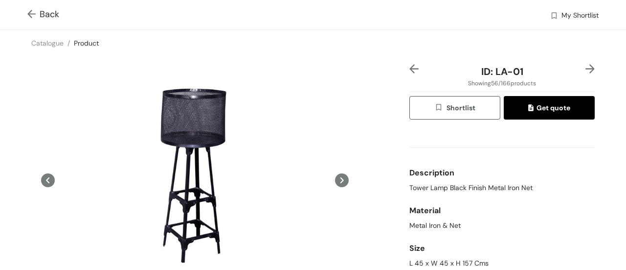
click at [586, 66] on img at bounding box center [590, 68] width 9 height 9
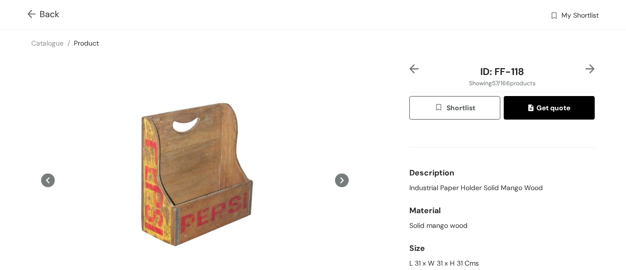
click at [586, 66] on img at bounding box center [590, 68] width 9 height 9
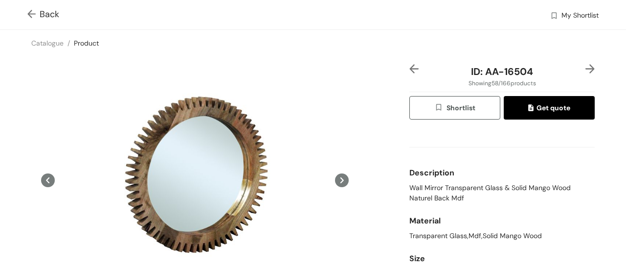
click at [586, 66] on img at bounding box center [590, 68] width 9 height 9
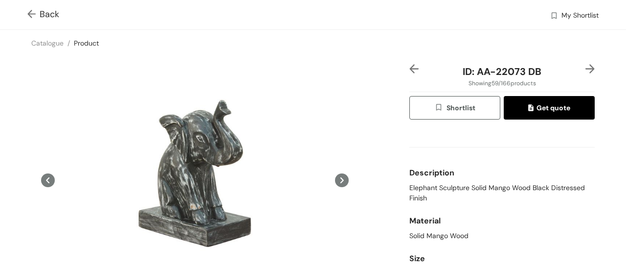
click at [586, 66] on img at bounding box center [590, 68] width 9 height 9
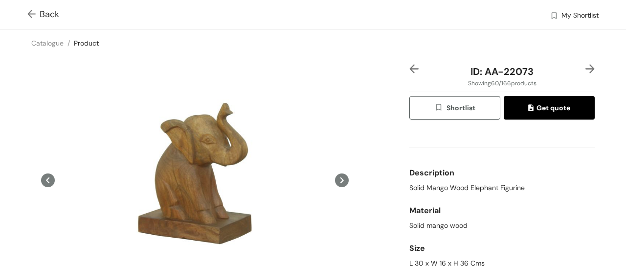
click at [586, 66] on img at bounding box center [590, 68] width 9 height 9
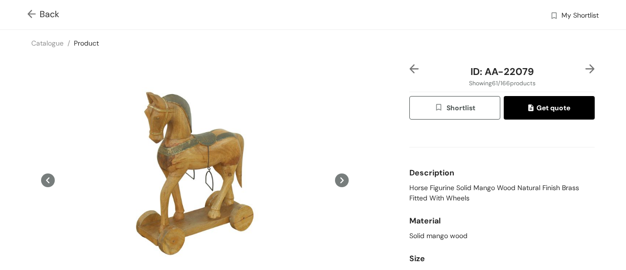
click at [586, 66] on img at bounding box center [590, 68] width 9 height 9
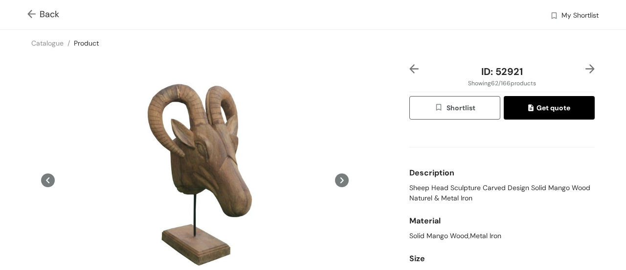
click at [586, 66] on img at bounding box center [590, 68] width 9 height 9
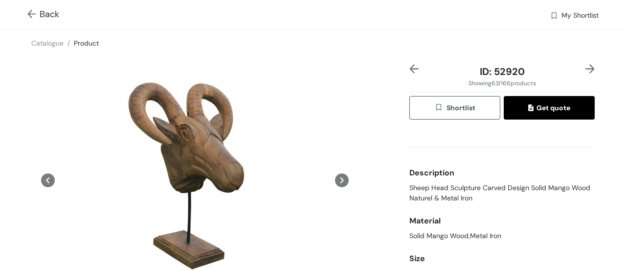
click at [586, 66] on img at bounding box center [590, 68] width 9 height 9
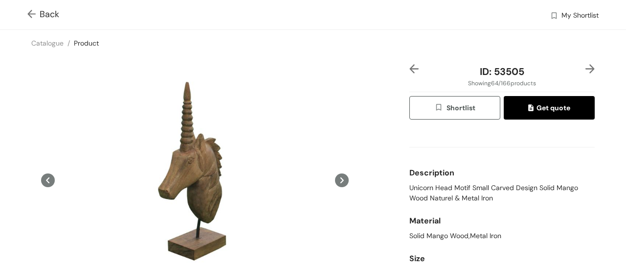
click at [586, 66] on img at bounding box center [590, 68] width 9 height 9
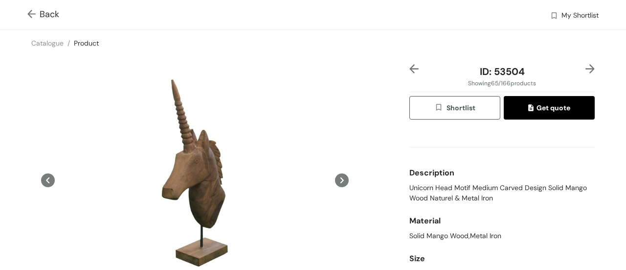
click at [586, 66] on img at bounding box center [590, 68] width 9 height 9
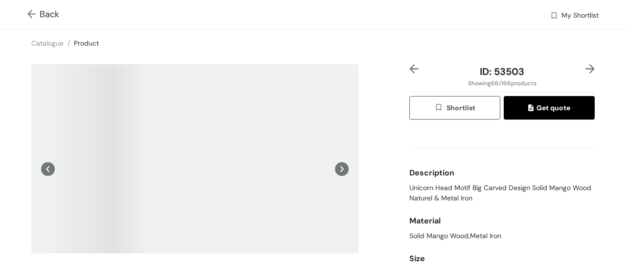
click at [586, 66] on img at bounding box center [590, 68] width 9 height 9
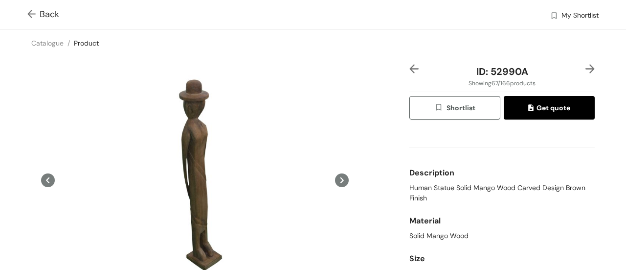
click at [586, 66] on img at bounding box center [590, 68] width 9 height 9
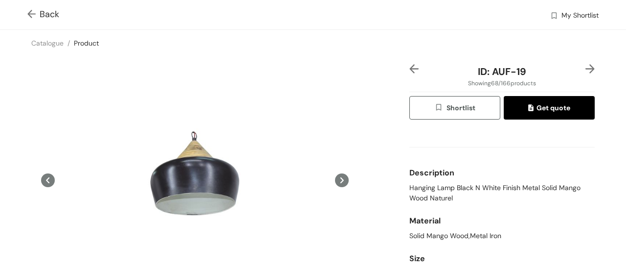
click at [586, 66] on img at bounding box center [590, 68] width 9 height 9
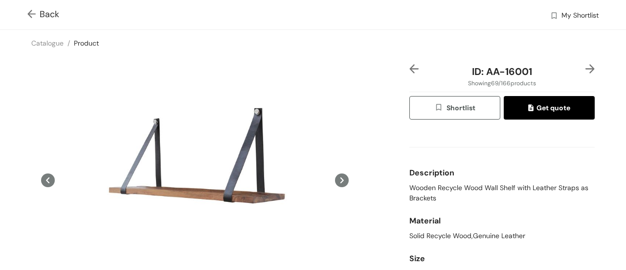
click at [586, 66] on img at bounding box center [590, 68] width 9 height 9
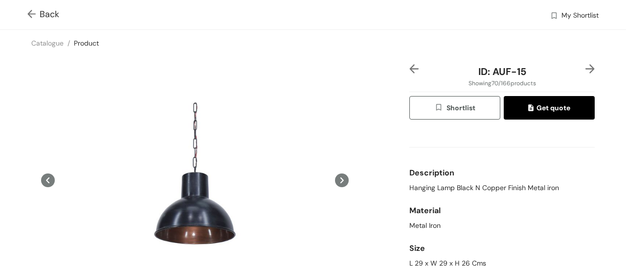
click at [413, 65] on img at bounding box center [414, 68] width 9 height 9
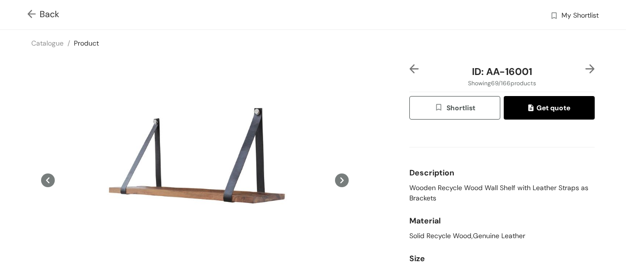
click at [586, 67] on img at bounding box center [590, 68] width 9 height 9
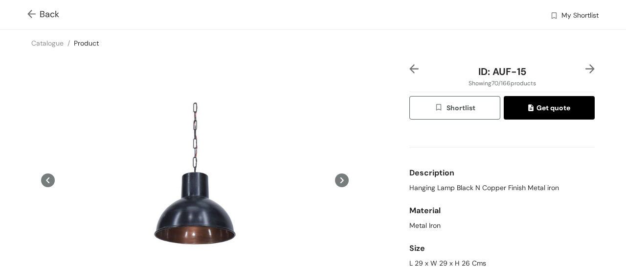
click at [586, 67] on img at bounding box center [590, 68] width 9 height 9
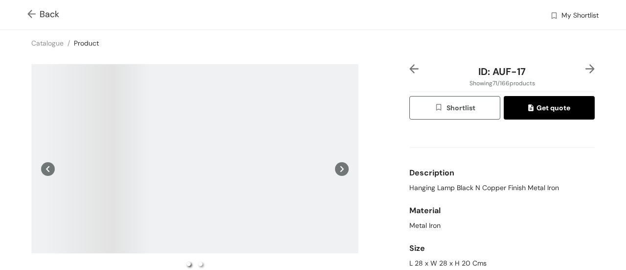
click at [586, 67] on img at bounding box center [590, 68] width 9 height 9
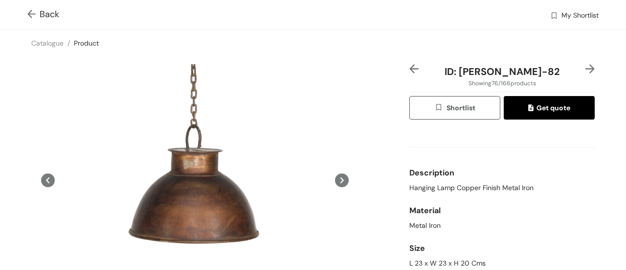
click at [411, 70] on img at bounding box center [414, 68] width 9 height 9
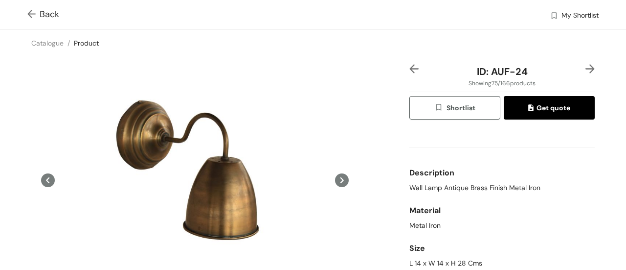
click at [586, 70] on img at bounding box center [590, 68] width 9 height 9
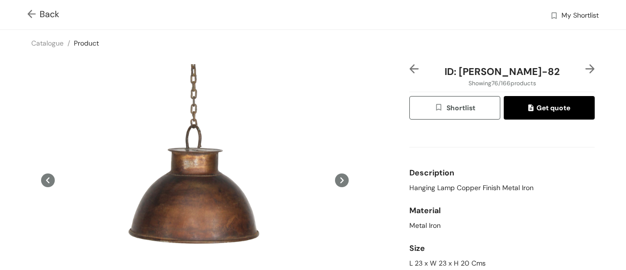
click at [586, 70] on img at bounding box center [590, 68] width 9 height 9
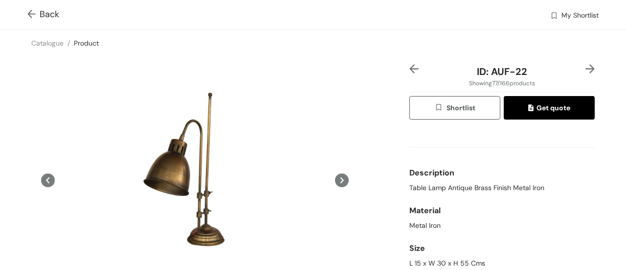
click at [586, 67] on img at bounding box center [590, 68] width 9 height 9
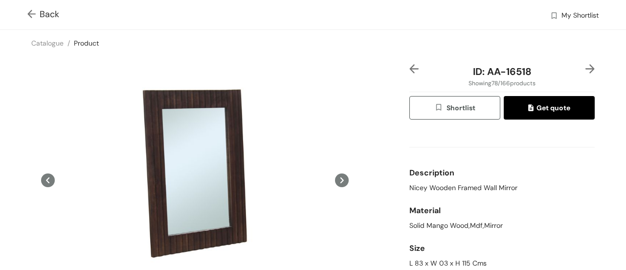
click at [586, 67] on img at bounding box center [590, 68] width 9 height 9
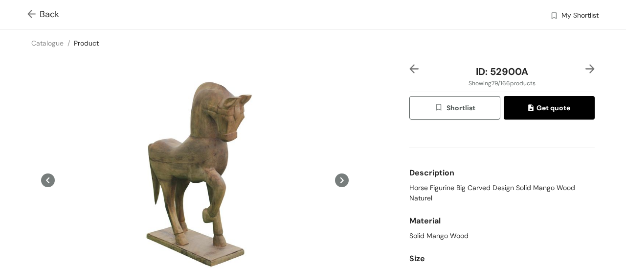
click at [586, 67] on img at bounding box center [590, 68] width 9 height 9
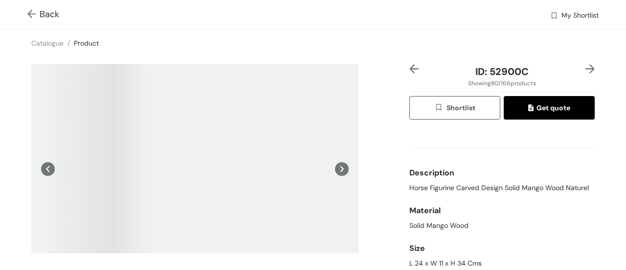
click at [586, 67] on img at bounding box center [590, 68] width 9 height 9
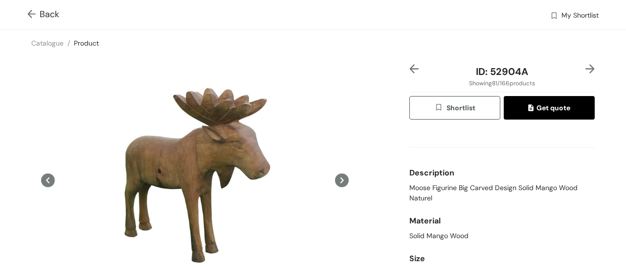
click at [586, 66] on img at bounding box center [590, 68] width 9 height 9
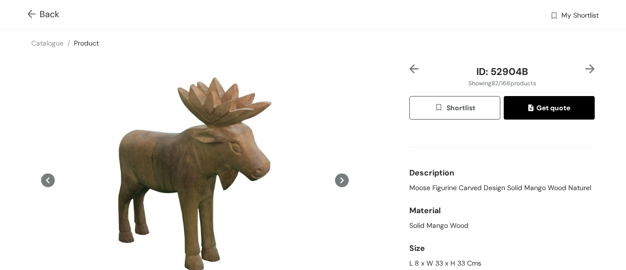
click at [586, 66] on img at bounding box center [590, 68] width 9 height 9
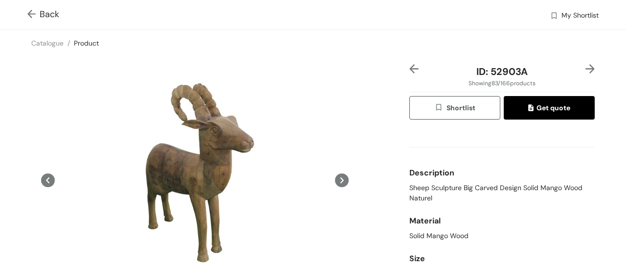
click at [586, 66] on img at bounding box center [590, 68] width 9 height 9
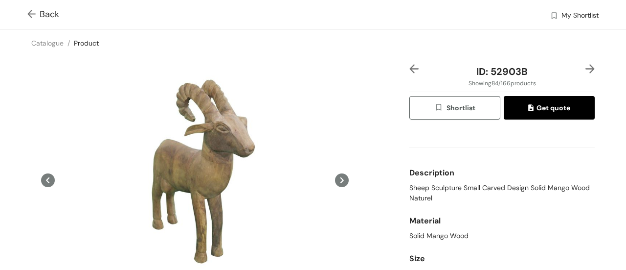
click at [586, 66] on img at bounding box center [590, 68] width 9 height 9
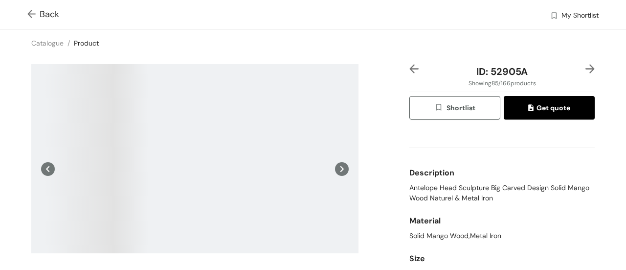
click at [586, 66] on img at bounding box center [590, 68] width 9 height 9
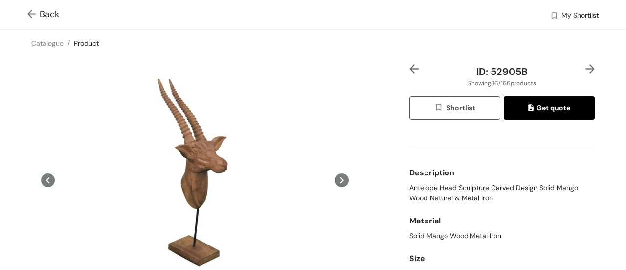
click at [586, 66] on img at bounding box center [590, 68] width 9 height 9
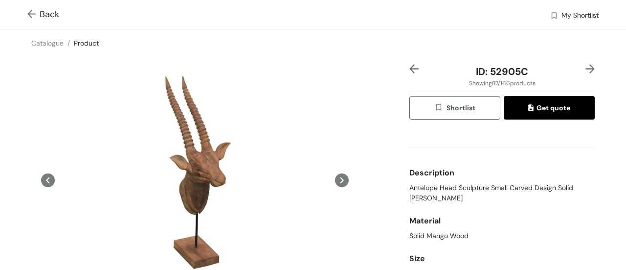
click at [582, 62] on div "ID: 52905C Showing 87 / 166 products Shortlist Get quote Description Antelope H…" at bounding box center [313, 208] width 630 height 304
click at [586, 68] on img at bounding box center [590, 68] width 9 height 9
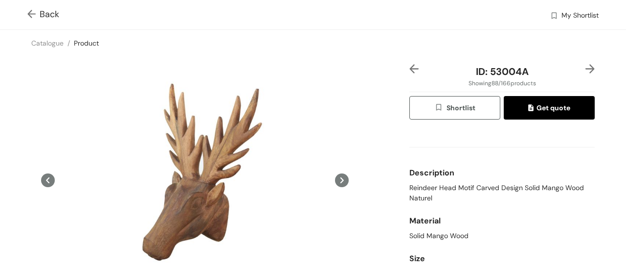
click at [586, 68] on img at bounding box center [590, 68] width 9 height 9
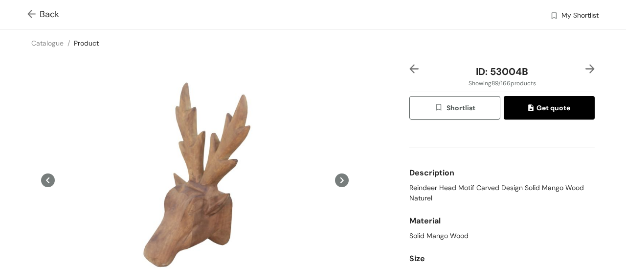
click at [586, 68] on img at bounding box center [590, 68] width 9 height 9
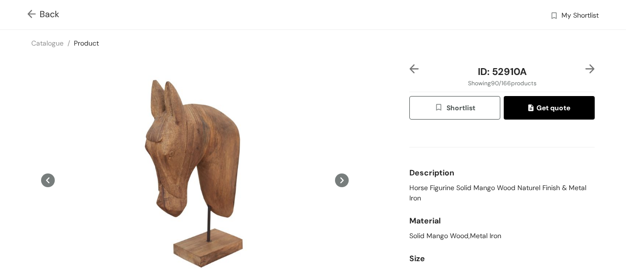
click at [586, 68] on img at bounding box center [590, 68] width 9 height 9
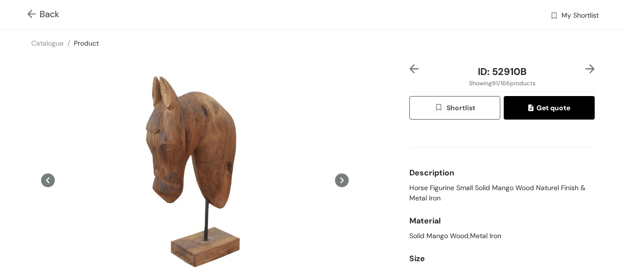
click at [586, 68] on img at bounding box center [590, 68] width 9 height 9
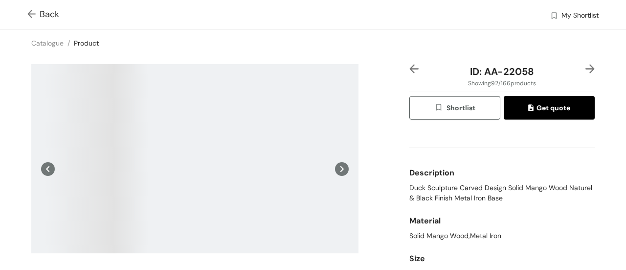
click at [586, 68] on img at bounding box center [590, 68] width 9 height 9
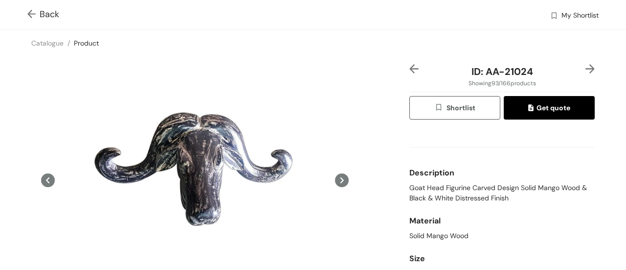
click at [586, 68] on img at bounding box center [590, 68] width 9 height 9
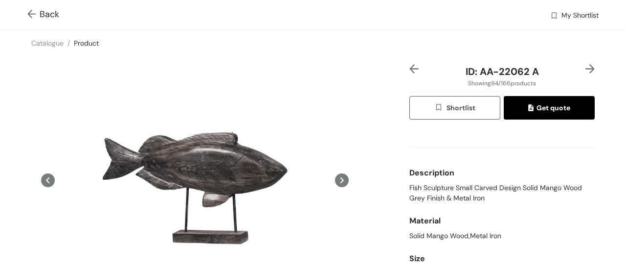
click at [586, 68] on img at bounding box center [590, 68] width 9 height 9
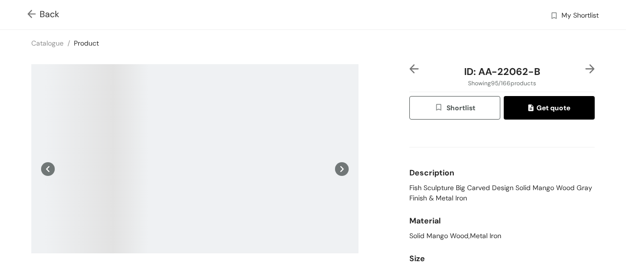
click at [586, 68] on img at bounding box center [590, 68] width 9 height 9
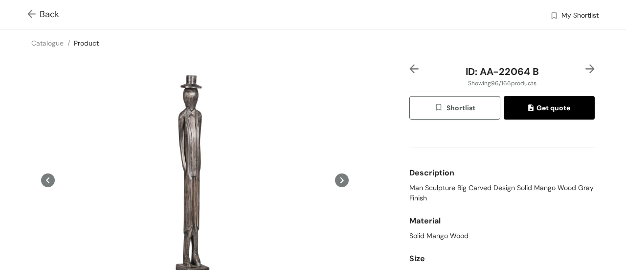
click at [586, 68] on img at bounding box center [590, 68] width 9 height 9
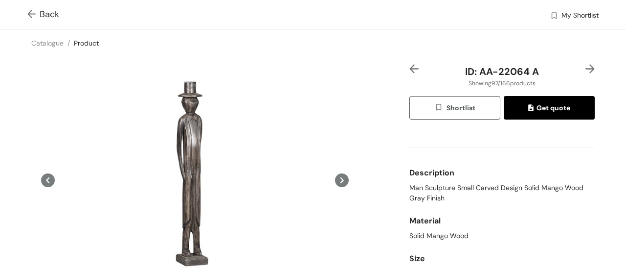
click at [586, 68] on img at bounding box center [590, 68] width 9 height 9
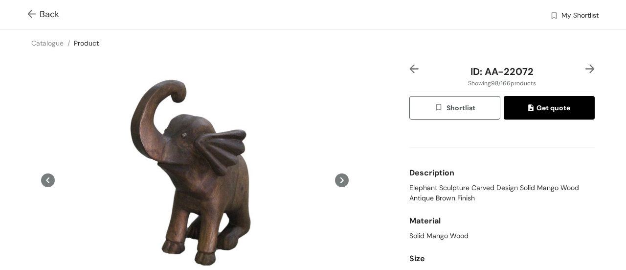
click at [586, 68] on img at bounding box center [590, 68] width 9 height 9
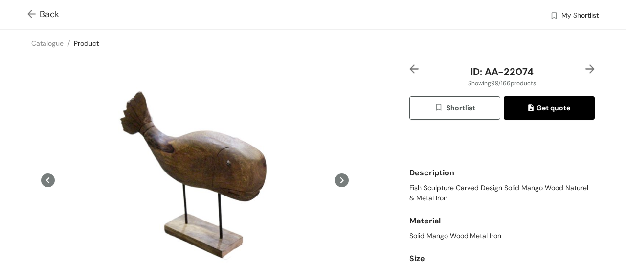
click at [586, 68] on img at bounding box center [590, 68] width 9 height 9
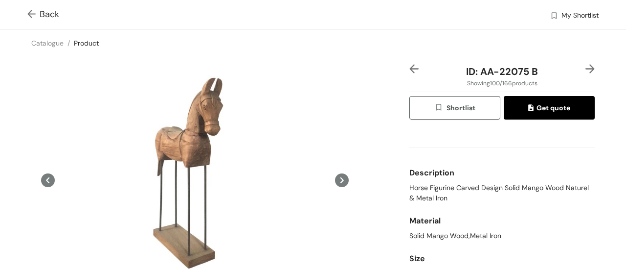
click at [586, 68] on img at bounding box center [590, 68] width 9 height 9
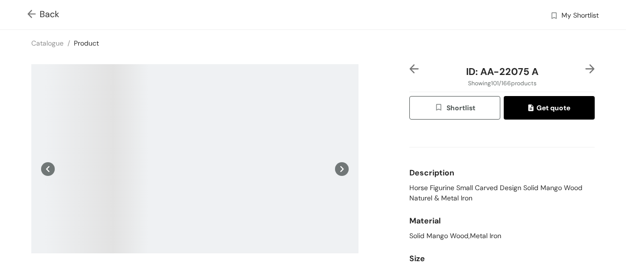
click at [586, 68] on img at bounding box center [590, 68] width 9 height 9
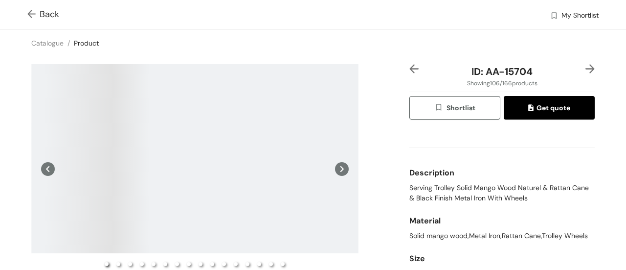
click at [586, 68] on img at bounding box center [590, 68] width 9 height 9
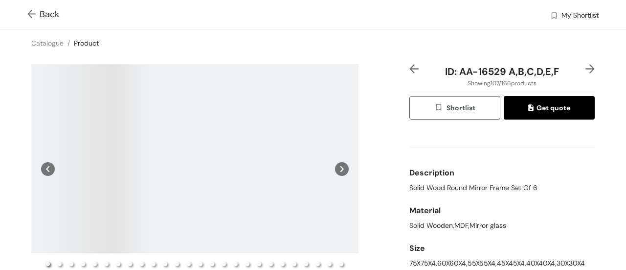
click at [413, 65] on img at bounding box center [414, 68] width 9 height 9
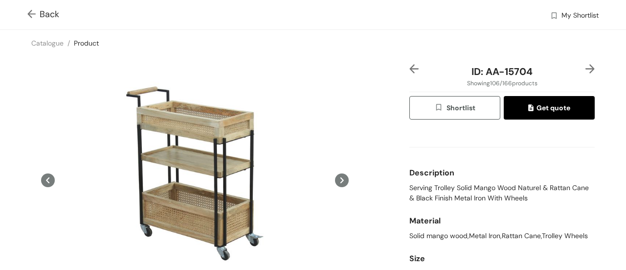
click at [586, 73] on img at bounding box center [590, 68] width 9 height 9
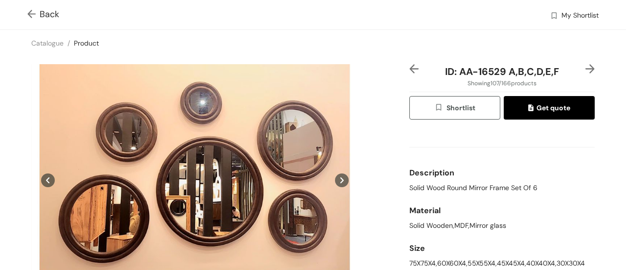
click at [586, 73] on img at bounding box center [590, 68] width 9 height 9
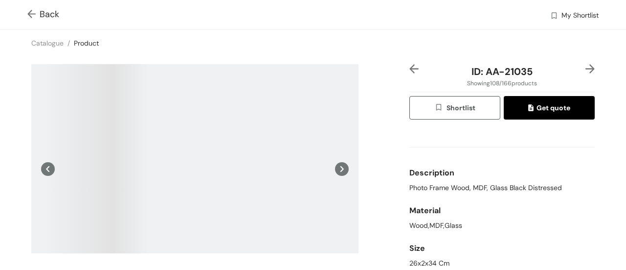
click at [402, 70] on div "ID: AA-21035 Showing 108 / 166 products Shortlist Get quote Description Photo F…" at bounding box center [313, 197] width 630 height 282
click at [410, 70] on img at bounding box center [414, 68] width 9 height 9
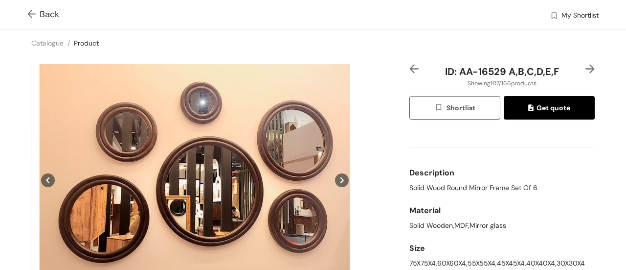
click at [586, 64] on img at bounding box center [590, 68] width 9 height 9
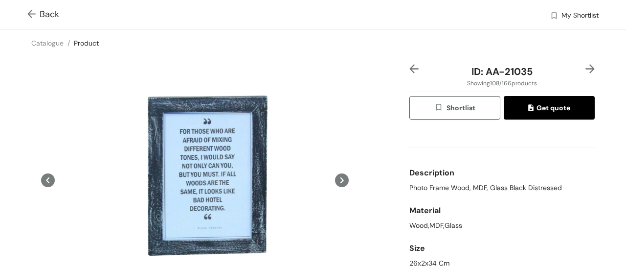
click at [586, 67] on img at bounding box center [590, 68] width 9 height 9
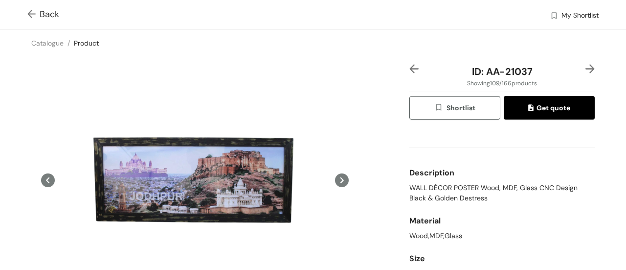
click at [586, 67] on img at bounding box center [590, 68] width 9 height 9
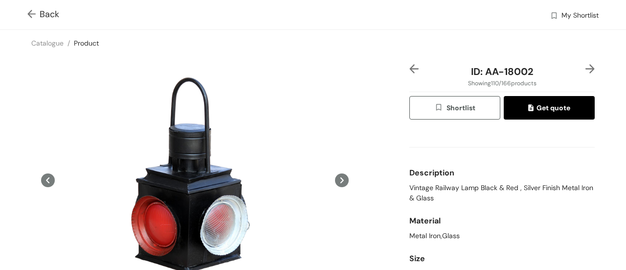
click at [584, 76] on div at bounding box center [588, 71] width 16 height 15
click at [586, 70] on img at bounding box center [590, 68] width 9 height 9
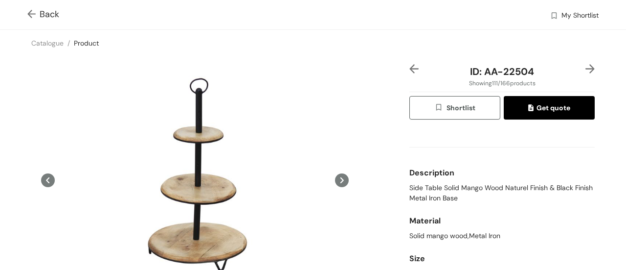
click at [586, 70] on img at bounding box center [590, 68] width 9 height 9
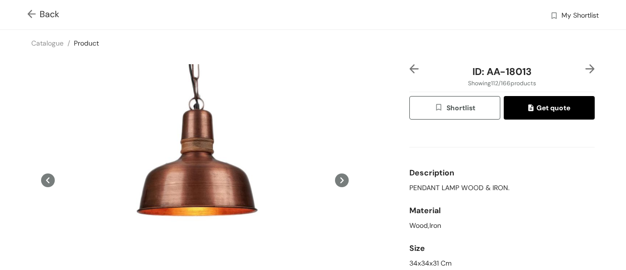
click at [586, 70] on img at bounding box center [590, 68] width 9 height 9
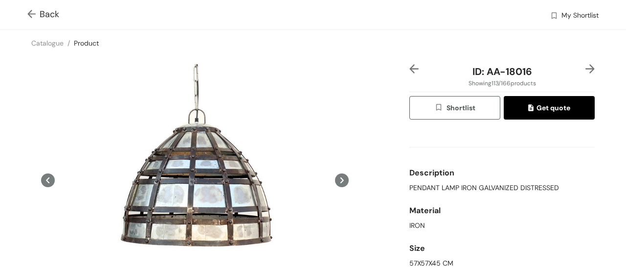
click at [586, 70] on img at bounding box center [590, 68] width 9 height 9
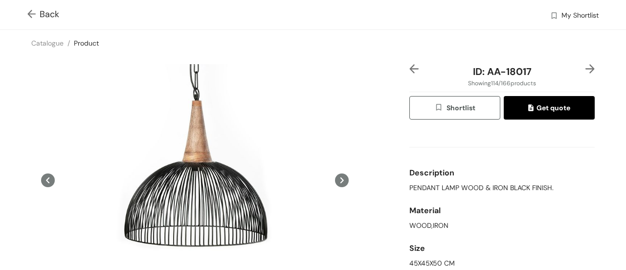
click at [410, 74] on div at bounding box center [418, 71] width 16 height 15
click at [586, 70] on img at bounding box center [590, 68] width 9 height 9
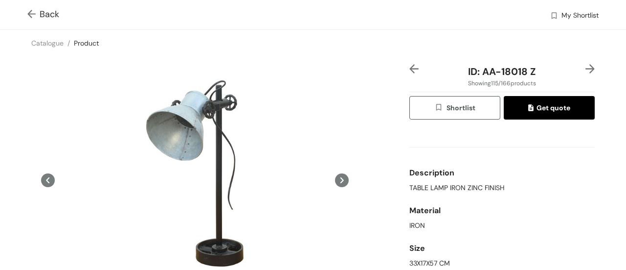
click at [586, 70] on img at bounding box center [590, 68] width 9 height 9
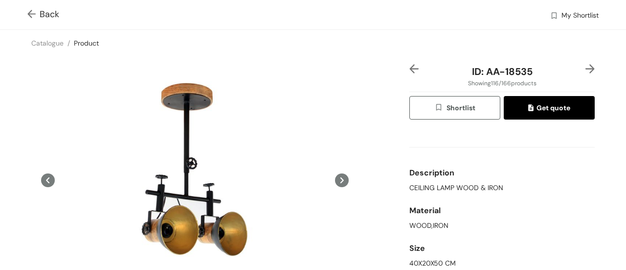
click at [36, 15] on img at bounding box center [33, 15] width 12 height 10
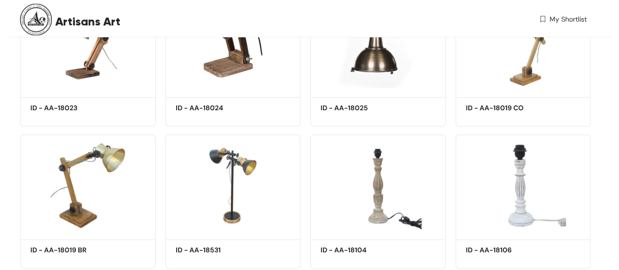
scroll to position [4659, 0]
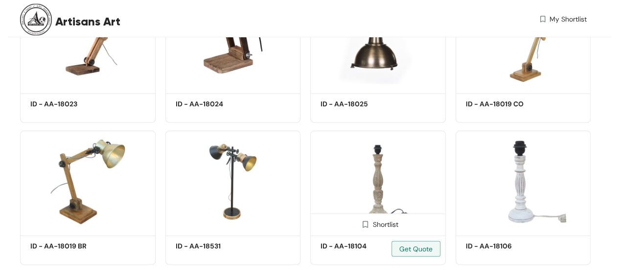
click at [377, 166] on img at bounding box center [378, 182] width 136 height 102
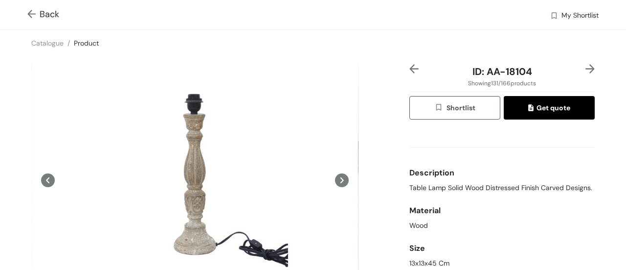
click at [32, 12] on img at bounding box center [33, 15] width 12 height 10
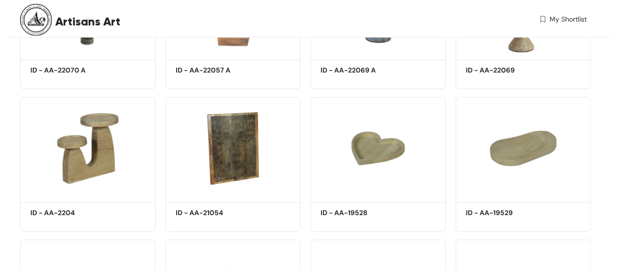
scroll to position [5261, 0]
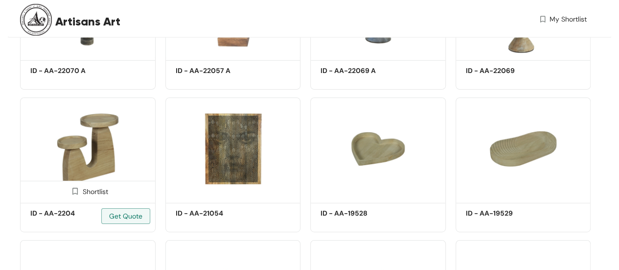
click at [67, 149] on img at bounding box center [88, 148] width 136 height 102
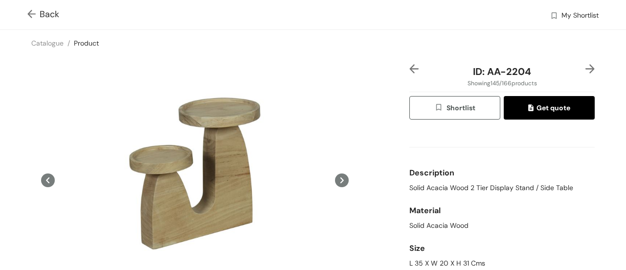
click at [586, 74] on div at bounding box center [588, 71] width 16 height 15
click at [586, 69] on img at bounding box center [590, 68] width 9 height 9
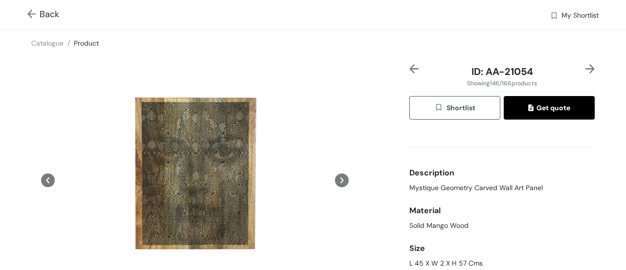
click at [586, 69] on img at bounding box center [590, 68] width 9 height 9
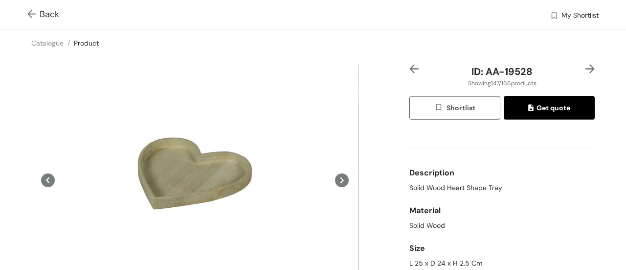
click at [586, 69] on img at bounding box center [590, 68] width 9 height 9
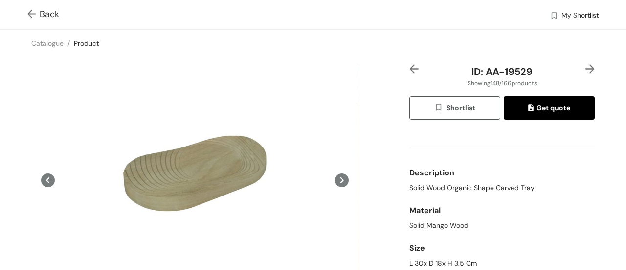
click at [586, 69] on img at bounding box center [590, 68] width 9 height 9
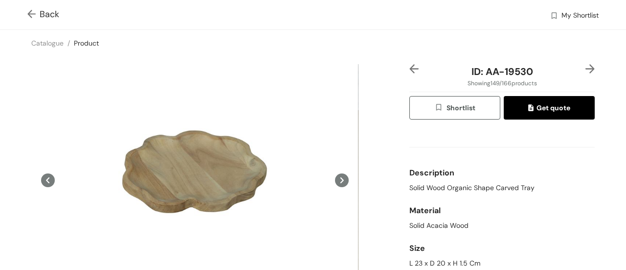
click at [586, 69] on img at bounding box center [590, 68] width 9 height 9
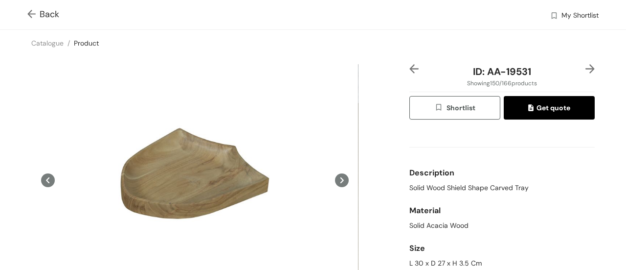
click at [586, 68] on img at bounding box center [590, 68] width 9 height 9
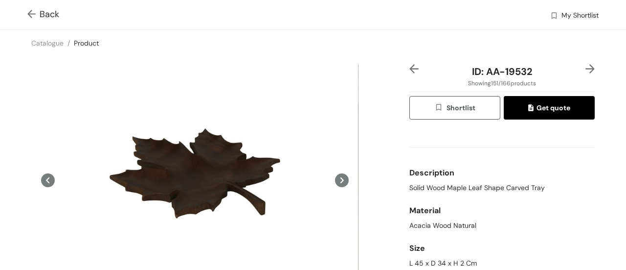
click at [586, 67] on img at bounding box center [590, 68] width 9 height 9
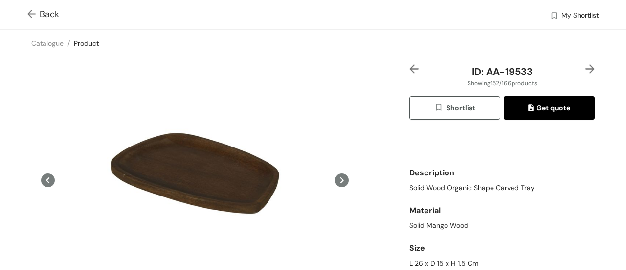
click at [589, 66] on div "ID: AA-19533 Showing 152 / 166 products Shortlist Get quote Description Solid W…" at bounding box center [313, 208] width 630 height 304
click at [586, 67] on img at bounding box center [590, 68] width 9 height 9
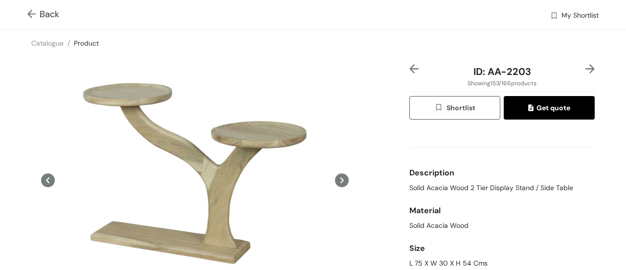
click at [586, 67] on img at bounding box center [590, 68] width 9 height 9
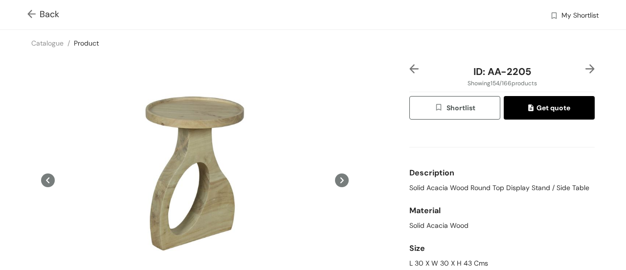
click at [586, 68] on img at bounding box center [590, 68] width 9 height 9
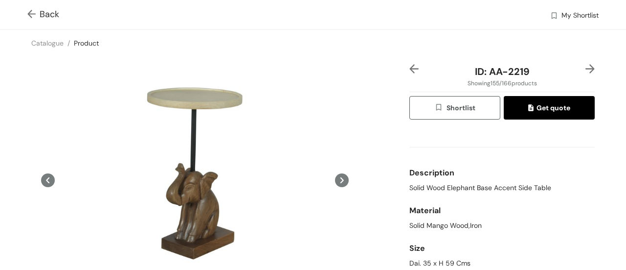
click at [586, 68] on img at bounding box center [590, 68] width 9 height 9
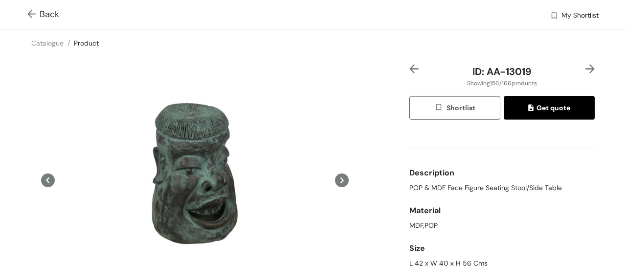
click at [586, 68] on img at bounding box center [590, 68] width 9 height 9
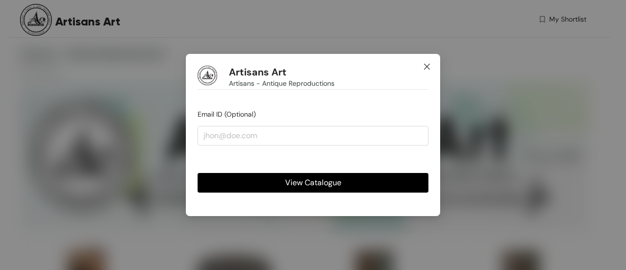
click at [425, 64] on icon "close" at bounding box center [427, 67] width 8 height 8
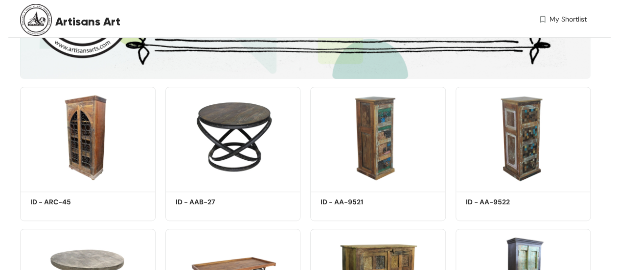
scroll to position [153, 0]
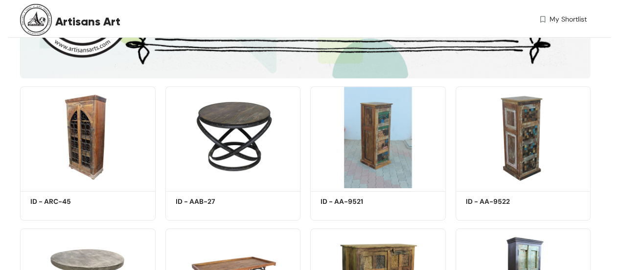
click at [357, 141] on img at bounding box center [378, 137] width 136 height 102
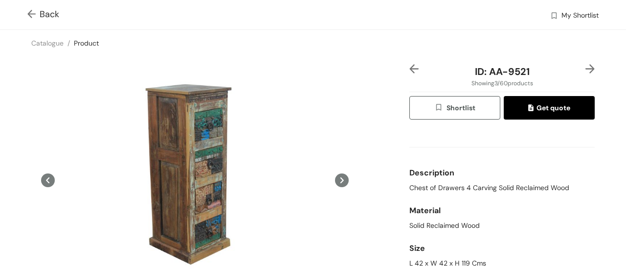
click at [410, 70] on img at bounding box center [414, 68] width 9 height 9
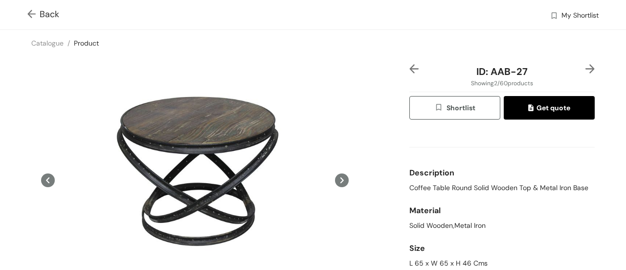
click at [410, 70] on img at bounding box center [414, 68] width 9 height 9
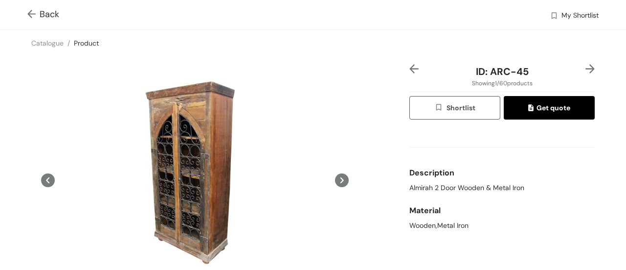
click at [586, 73] on img at bounding box center [590, 68] width 9 height 9
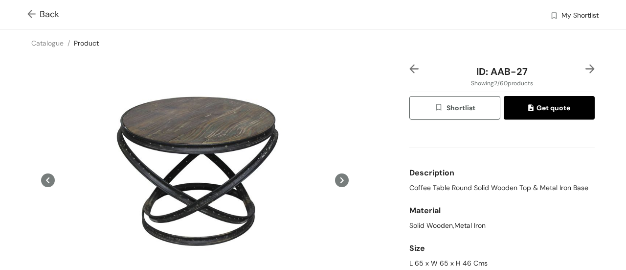
click at [586, 70] on img at bounding box center [590, 68] width 9 height 9
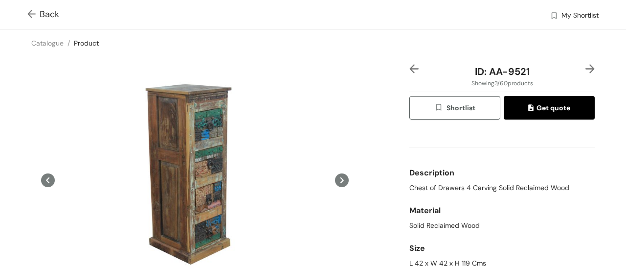
click at [586, 70] on img at bounding box center [590, 68] width 9 height 9
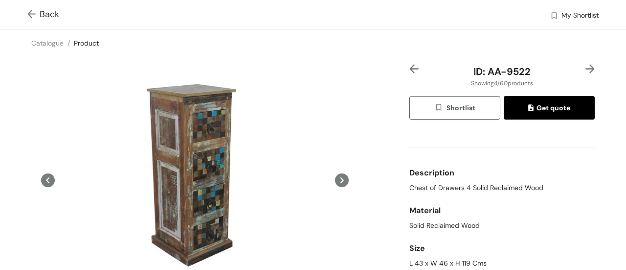
click at [586, 65] on img at bounding box center [590, 68] width 9 height 9
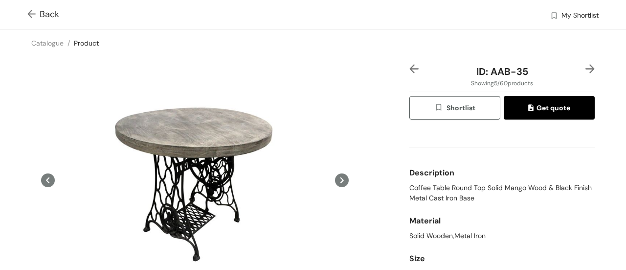
click at [586, 65] on img at bounding box center [590, 68] width 9 height 9
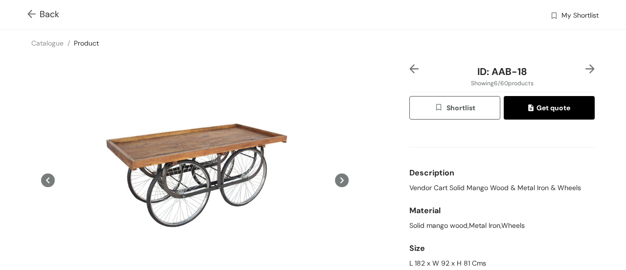
click at [586, 65] on img at bounding box center [590, 68] width 9 height 9
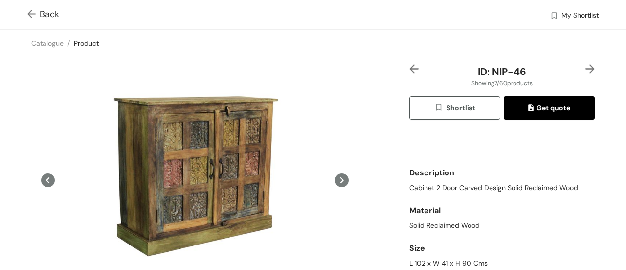
click at [586, 65] on img at bounding box center [590, 68] width 9 height 9
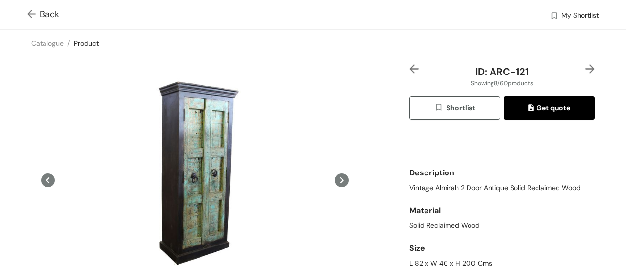
click at [388, 119] on div "ID: ARC-121 Showing 8 / 60 products Shortlist Get quote Description Vintage Alm…" at bounding box center [313, 208] width 630 height 304
click at [580, 70] on div at bounding box center [588, 71] width 16 height 15
click at [586, 69] on img at bounding box center [590, 68] width 9 height 9
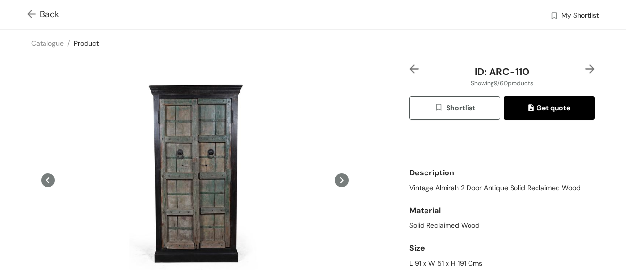
click at [586, 69] on img at bounding box center [590, 68] width 9 height 9
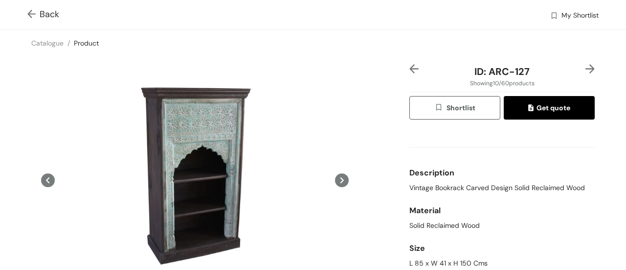
click at [588, 68] on div "ID: ARC-127 Showing 10 / 60 products Shortlist Get quote Description Vintage Bo…" at bounding box center [502, 208] width 189 height 288
click at [586, 64] on img at bounding box center [590, 68] width 9 height 9
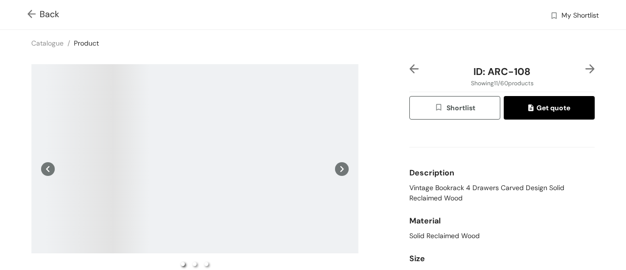
click at [586, 64] on img at bounding box center [590, 68] width 9 height 9
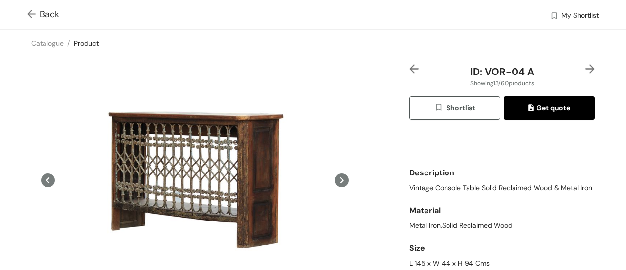
click at [340, 182] on icon at bounding box center [342, 180] width 14 height 14
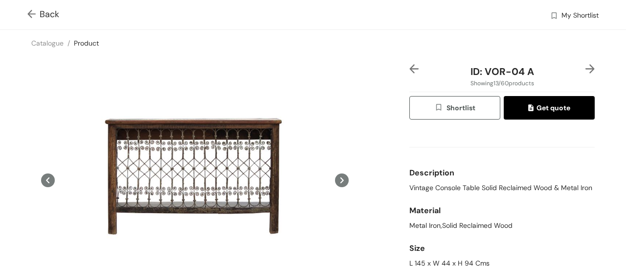
click at [401, 64] on div "ID: VOR-04 A Showing 13 / 60 products Shortlist Get quote Description Vintage C…" at bounding box center [313, 208] width 630 height 304
click at [410, 68] on img at bounding box center [414, 68] width 9 height 9
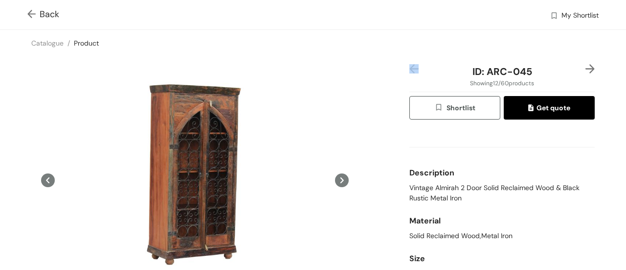
click at [410, 68] on img at bounding box center [414, 68] width 9 height 9
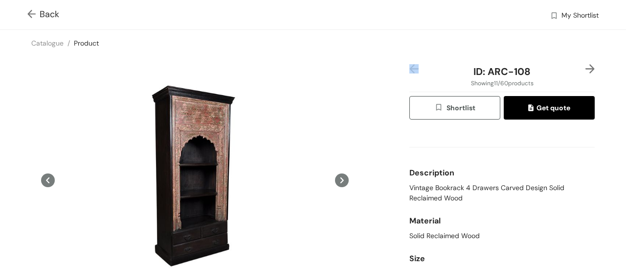
click at [410, 68] on img at bounding box center [414, 68] width 9 height 9
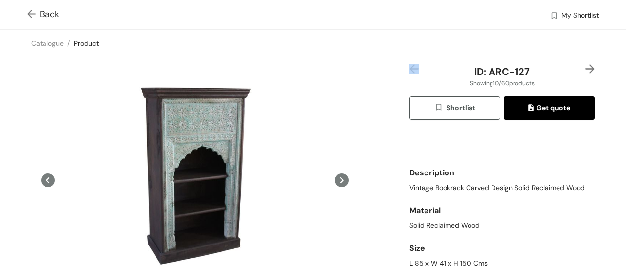
click at [410, 68] on img at bounding box center [414, 68] width 9 height 9
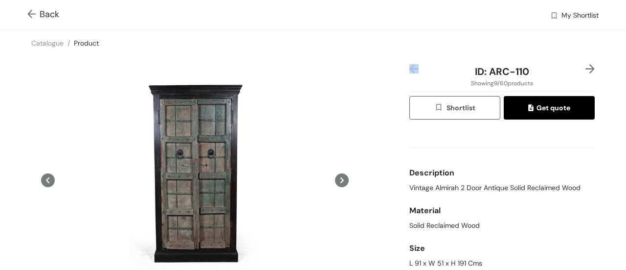
click at [586, 67] on img at bounding box center [590, 68] width 9 height 9
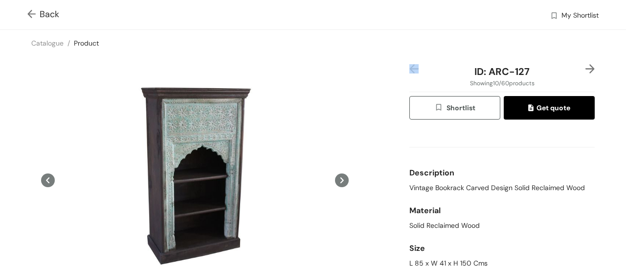
click at [586, 67] on img at bounding box center [590, 68] width 9 height 9
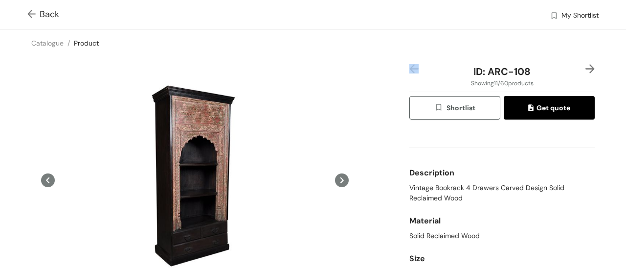
click at [586, 67] on img at bounding box center [590, 68] width 9 height 9
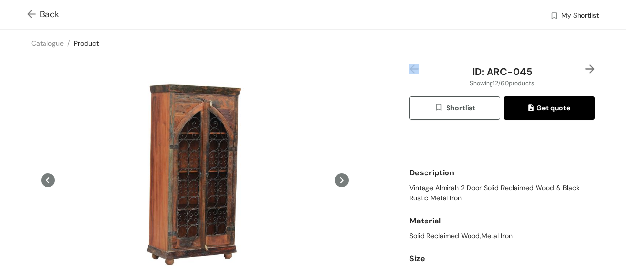
click at [586, 67] on img at bounding box center [590, 68] width 9 height 9
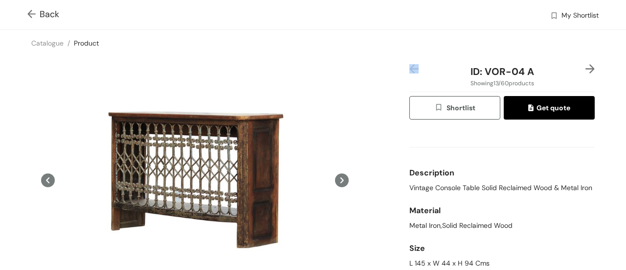
click at [586, 67] on img at bounding box center [590, 68] width 9 height 9
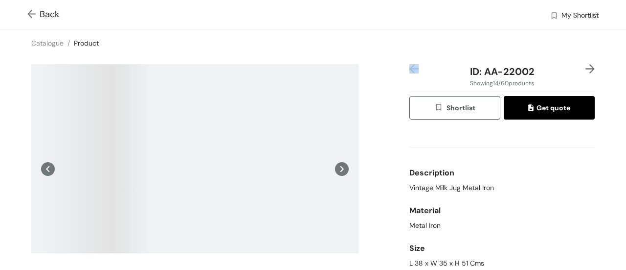
click at [586, 67] on img at bounding box center [590, 68] width 9 height 9
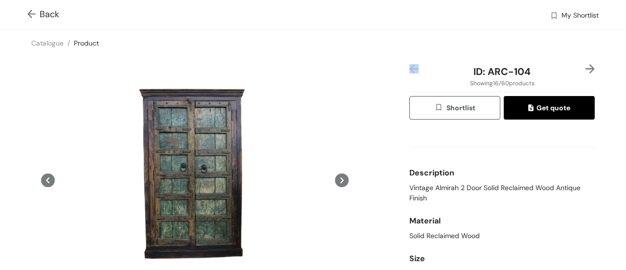
click at [410, 69] on img at bounding box center [414, 68] width 9 height 9
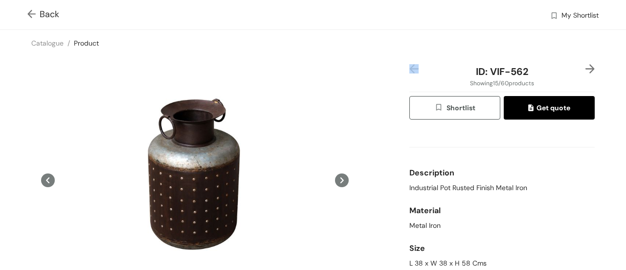
click at [410, 69] on img at bounding box center [414, 68] width 9 height 9
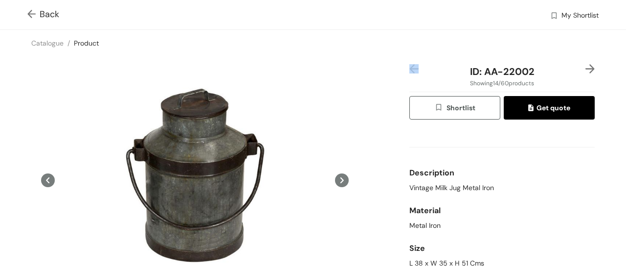
click at [432, 68] on div "ID: AA-22002" at bounding box center [502, 71] width 155 height 15
click at [586, 68] on img at bounding box center [590, 68] width 9 height 9
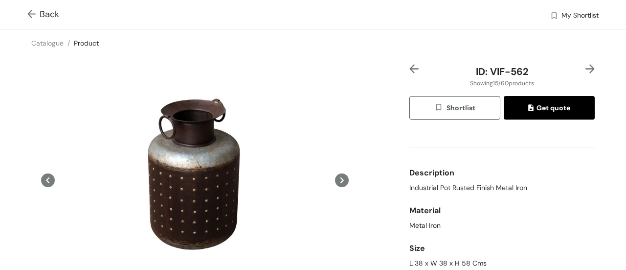
click at [586, 68] on img at bounding box center [590, 68] width 9 height 9
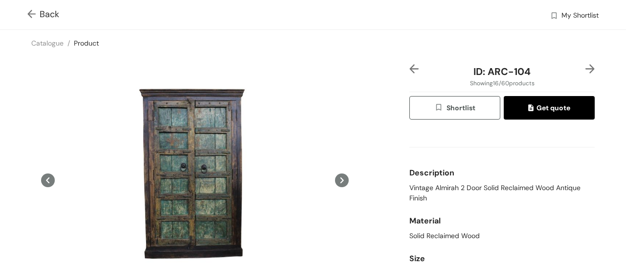
click at [586, 68] on img at bounding box center [590, 68] width 9 height 9
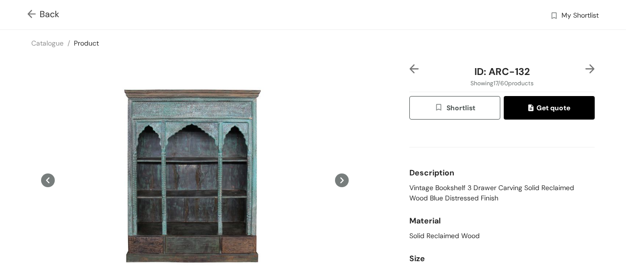
click at [586, 68] on img at bounding box center [590, 68] width 9 height 9
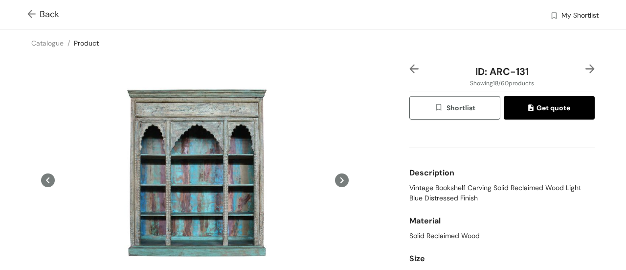
click at [586, 68] on img at bounding box center [590, 68] width 9 height 9
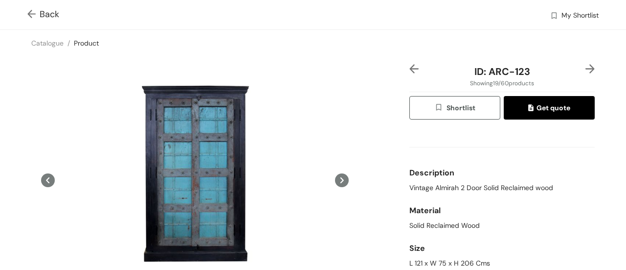
click at [586, 68] on img at bounding box center [590, 68] width 9 height 9
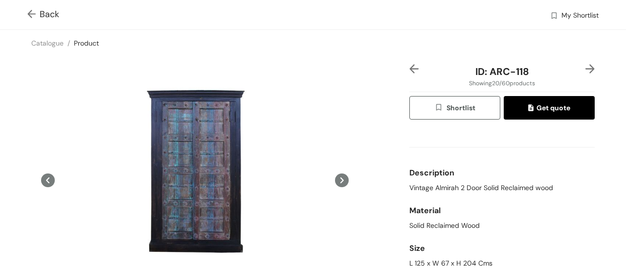
click at [586, 70] on img at bounding box center [590, 68] width 9 height 9
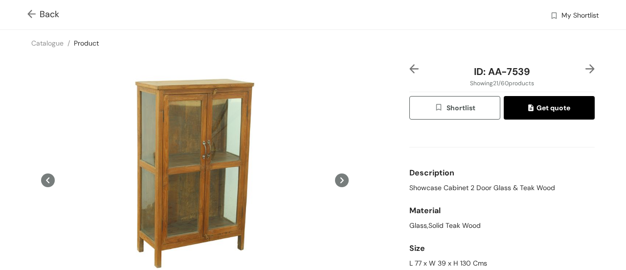
click at [586, 70] on img at bounding box center [590, 68] width 9 height 9
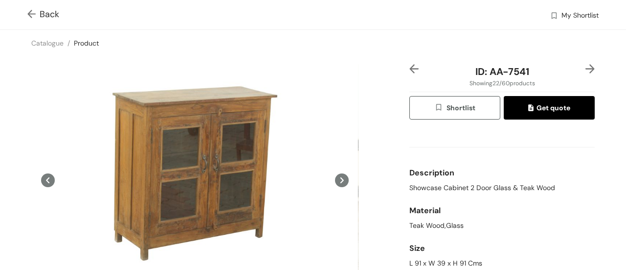
click at [410, 68] on img at bounding box center [414, 68] width 9 height 9
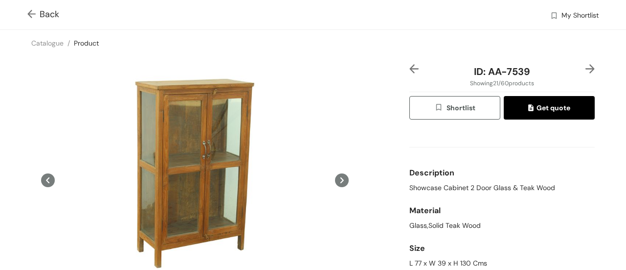
click at [586, 71] on img at bounding box center [590, 68] width 9 height 9
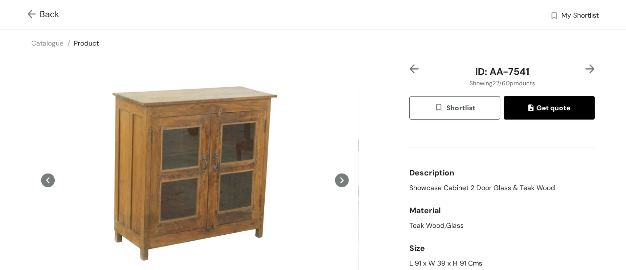
click at [586, 71] on img at bounding box center [590, 68] width 9 height 9
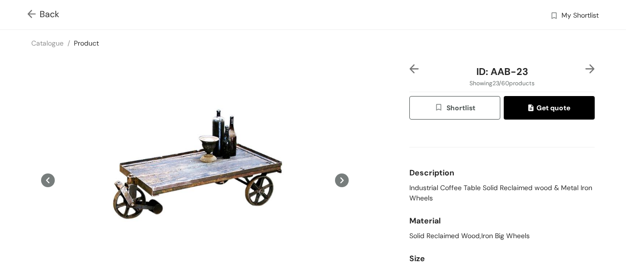
click at [586, 71] on img at bounding box center [590, 68] width 9 height 9
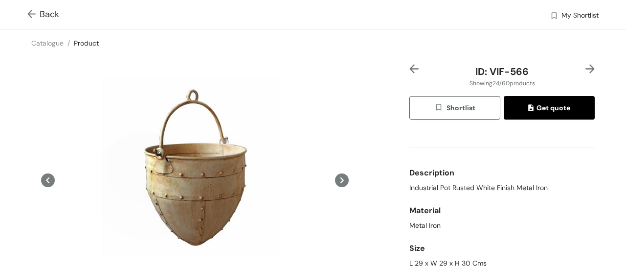
click at [586, 71] on img at bounding box center [590, 68] width 9 height 9
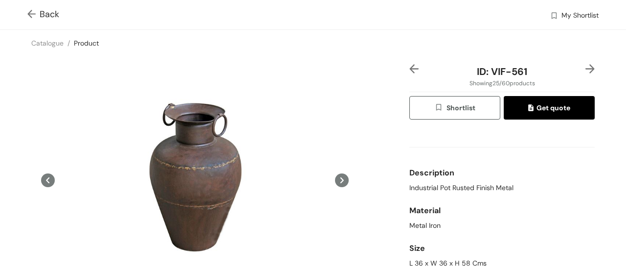
click at [586, 65] on img at bounding box center [590, 68] width 9 height 9
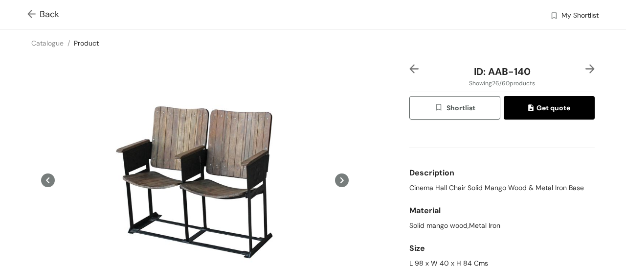
click at [586, 69] on img at bounding box center [590, 68] width 9 height 9
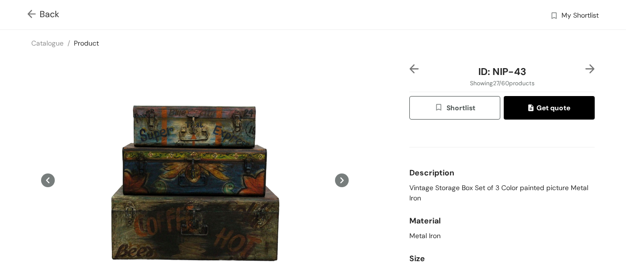
click at [586, 69] on img at bounding box center [590, 68] width 9 height 9
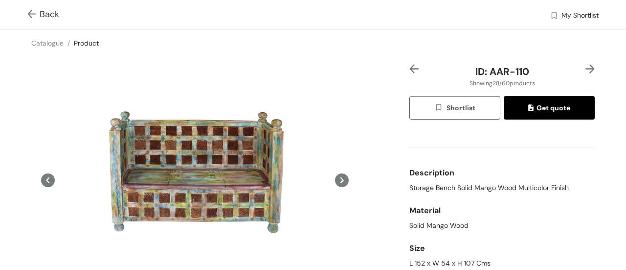
click at [586, 69] on img at bounding box center [590, 68] width 9 height 9
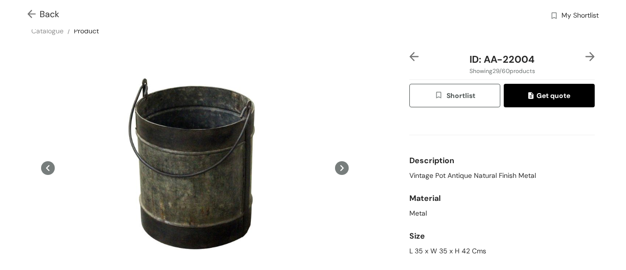
scroll to position [0, 0]
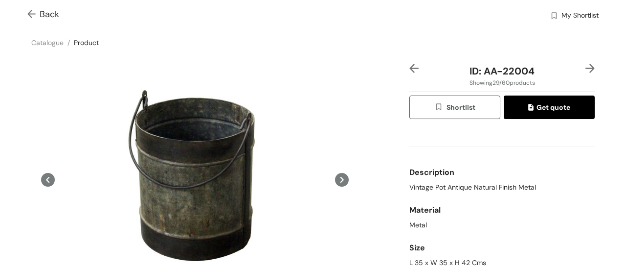
click at [586, 68] on img at bounding box center [590, 68] width 9 height 9
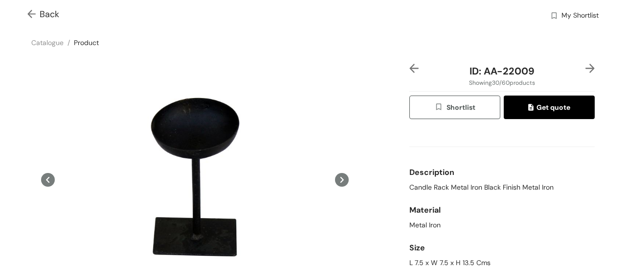
click at [586, 68] on img at bounding box center [590, 68] width 9 height 9
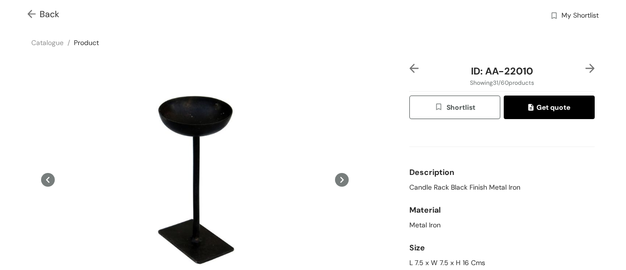
click at [586, 68] on img at bounding box center [590, 68] width 9 height 9
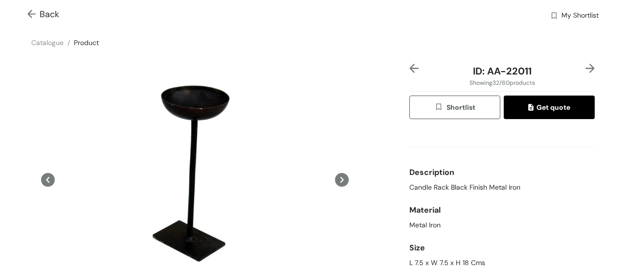
click at [586, 68] on img at bounding box center [590, 68] width 9 height 9
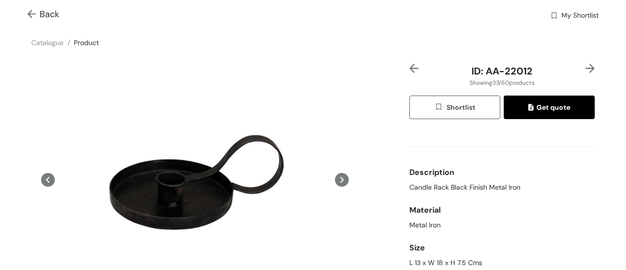
click at [586, 68] on img at bounding box center [590, 68] width 9 height 9
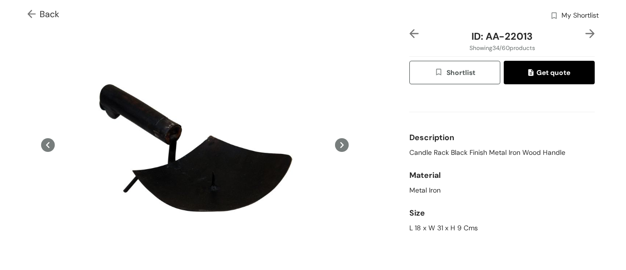
scroll to position [0, 0]
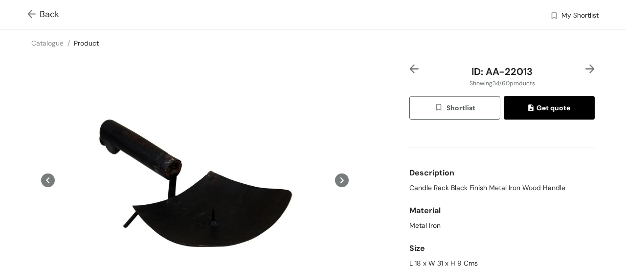
click at [586, 69] on img at bounding box center [590, 68] width 9 height 9
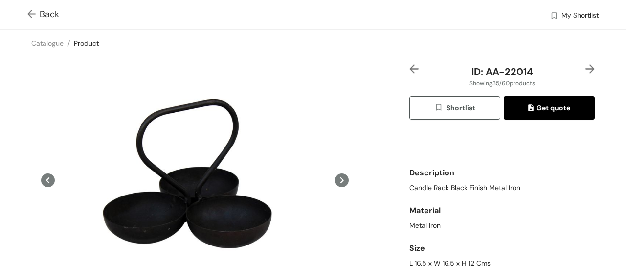
click at [586, 69] on img at bounding box center [590, 68] width 9 height 9
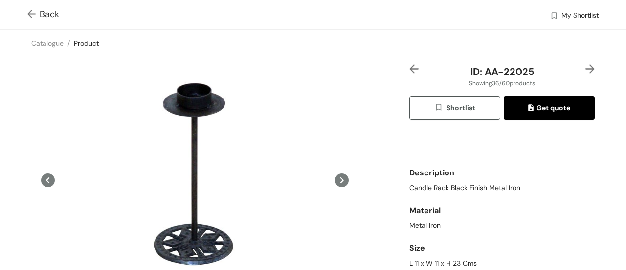
click at [415, 68] on div at bounding box center [418, 71] width 16 height 15
click at [410, 69] on img at bounding box center [414, 68] width 9 height 9
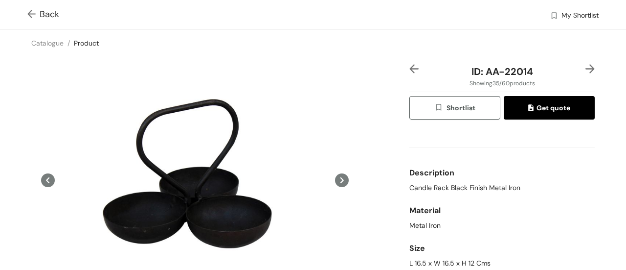
click at [586, 70] on img at bounding box center [590, 68] width 9 height 9
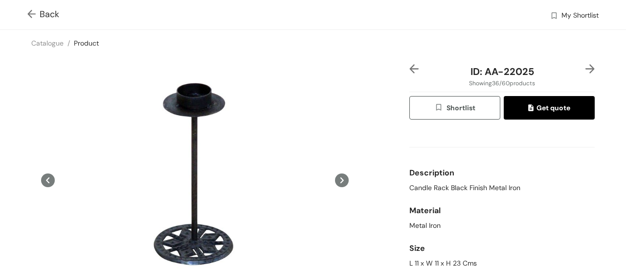
click at [586, 70] on img at bounding box center [590, 68] width 9 height 9
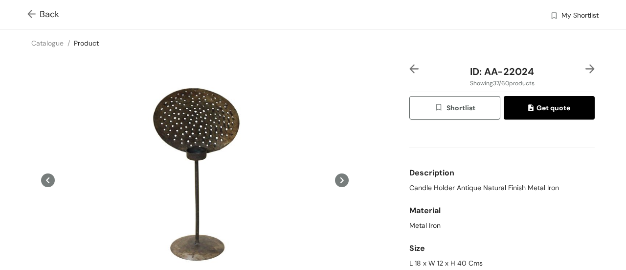
click at [586, 70] on img at bounding box center [590, 68] width 9 height 9
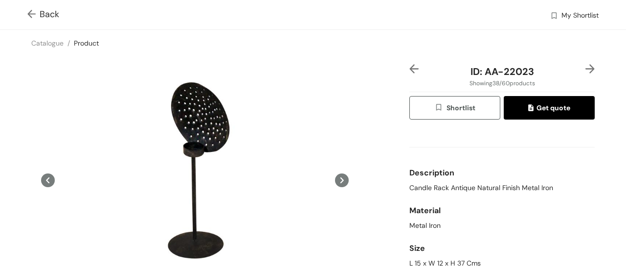
click at [410, 70] on img at bounding box center [414, 68] width 9 height 9
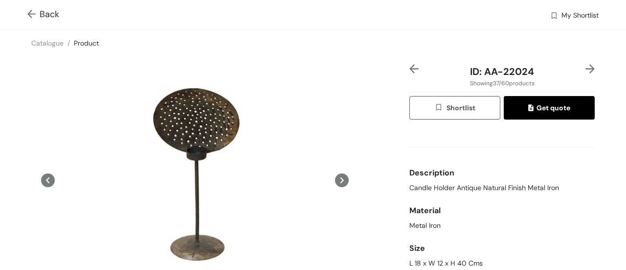
click at [586, 69] on img at bounding box center [590, 68] width 9 height 9
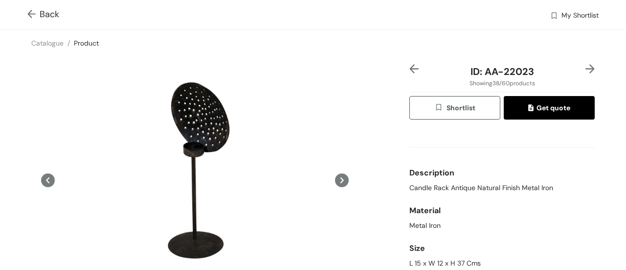
click at [586, 69] on img at bounding box center [590, 68] width 9 height 9
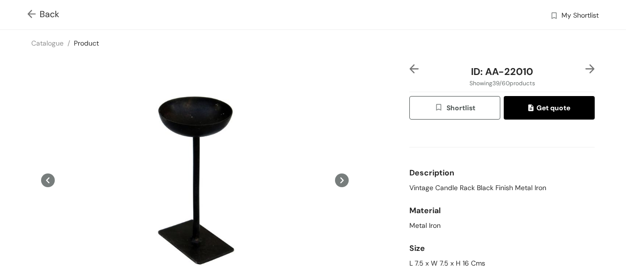
click at [586, 69] on img at bounding box center [590, 68] width 9 height 9
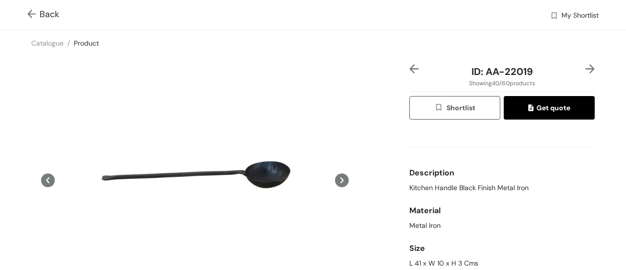
click at [586, 69] on img at bounding box center [590, 68] width 9 height 9
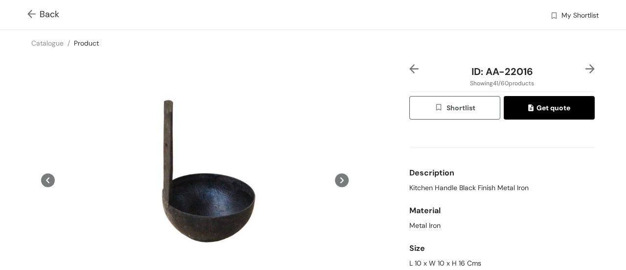
click at [586, 69] on img at bounding box center [590, 68] width 9 height 9
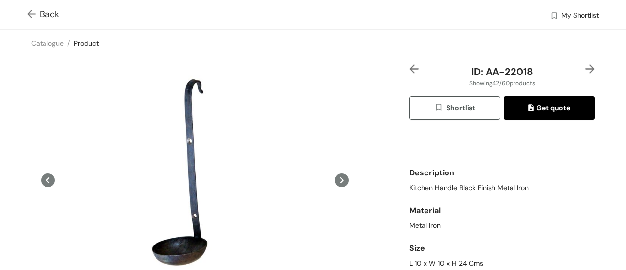
click at [586, 69] on img at bounding box center [590, 68] width 9 height 9
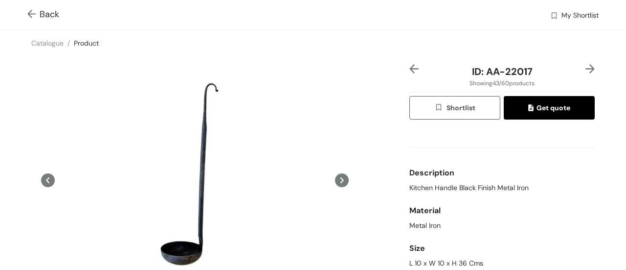
click at [586, 70] on img at bounding box center [590, 68] width 9 height 9
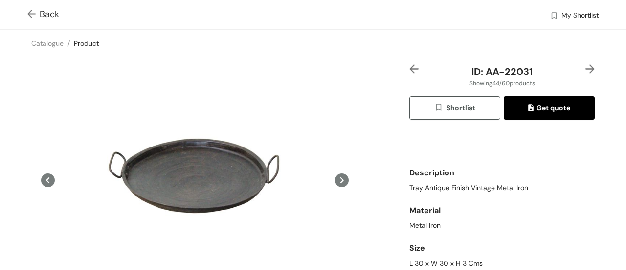
click at [586, 70] on img at bounding box center [590, 68] width 9 height 9
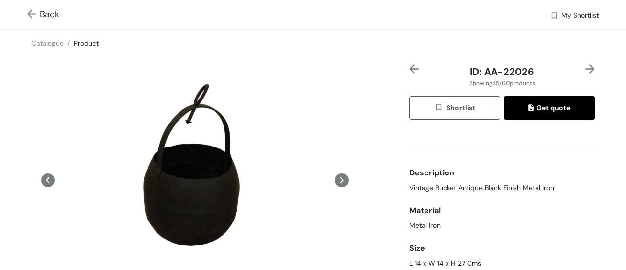
click at [586, 70] on img at bounding box center [590, 68] width 9 height 9
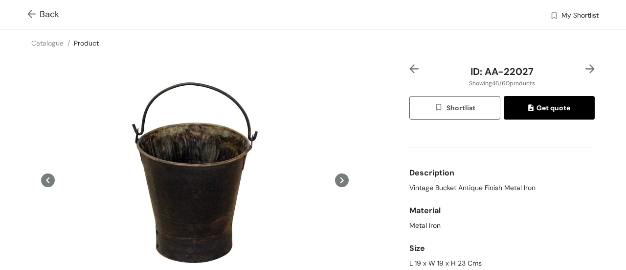
click at [586, 72] on img at bounding box center [590, 68] width 9 height 9
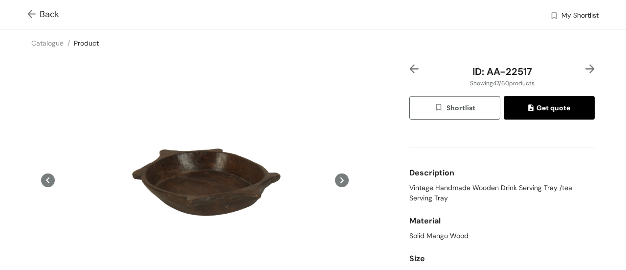
click at [586, 72] on img at bounding box center [590, 68] width 9 height 9
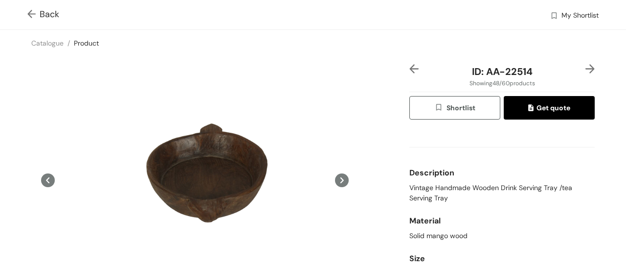
click at [586, 70] on img at bounding box center [590, 68] width 9 height 9
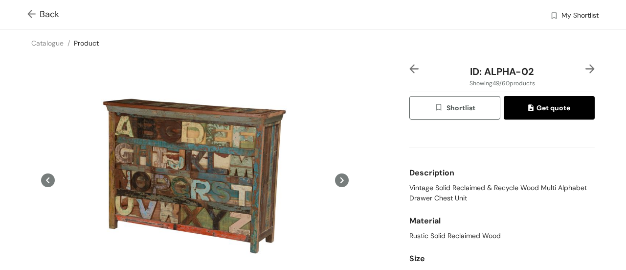
click at [586, 70] on img at bounding box center [590, 68] width 9 height 9
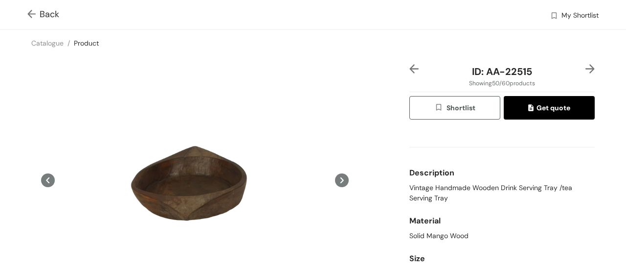
click at [586, 66] on img at bounding box center [590, 68] width 9 height 9
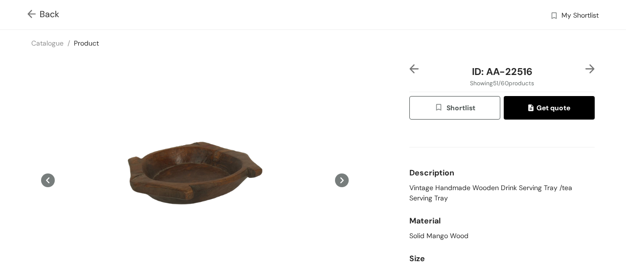
click at [586, 66] on img at bounding box center [590, 68] width 9 height 9
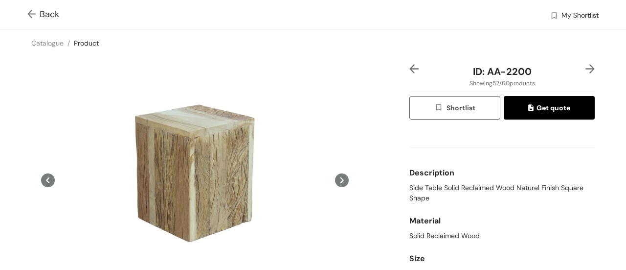
click at [586, 66] on img at bounding box center [590, 68] width 9 height 9
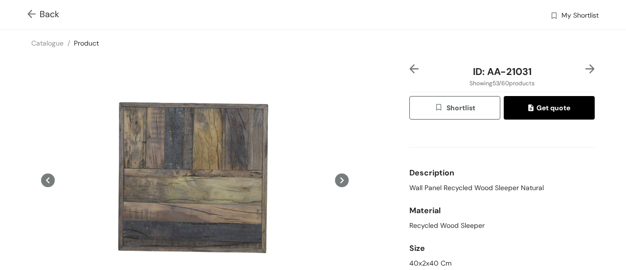
click at [586, 66] on img at bounding box center [590, 68] width 9 height 9
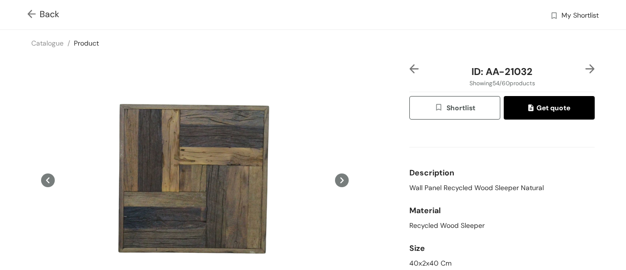
click at [586, 66] on img at bounding box center [590, 68] width 9 height 9
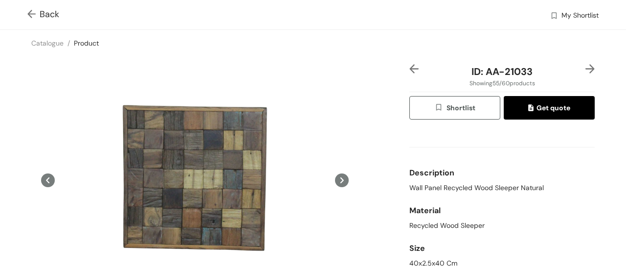
click at [586, 66] on img at bounding box center [590, 68] width 9 height 9
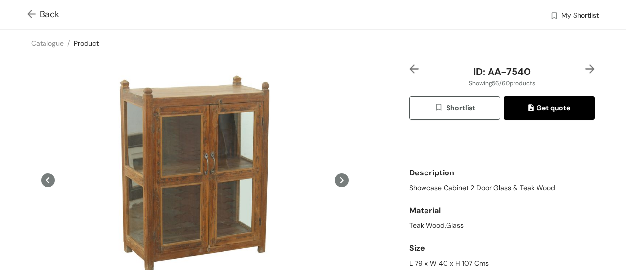
click at [586, 66] on img at bounding box center [590, 68] width 9 height 9
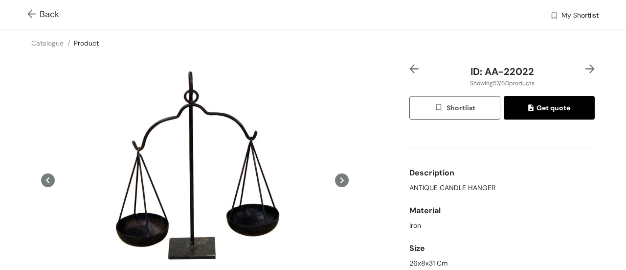
click at [586, 72] on img at bounding box center [590, 68] width 9 height 9
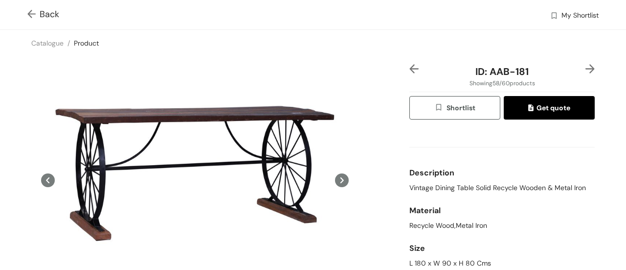
click at [586, 72] on img at bounding box center [590, 68] width 9 height 9
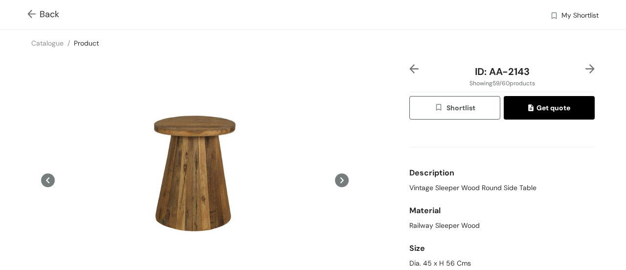
click at [586, 72] on img at bounding box center [590, 68] width 9 height 9
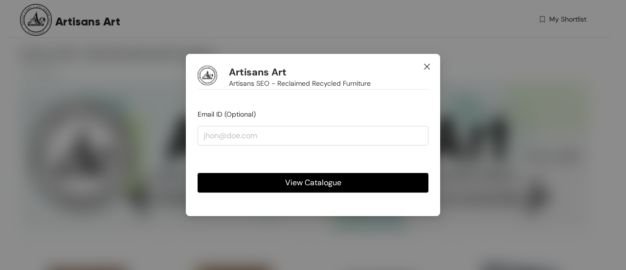
click at [429, 61] on span "Close" at bounding box center [427, 67] width 26 height 26
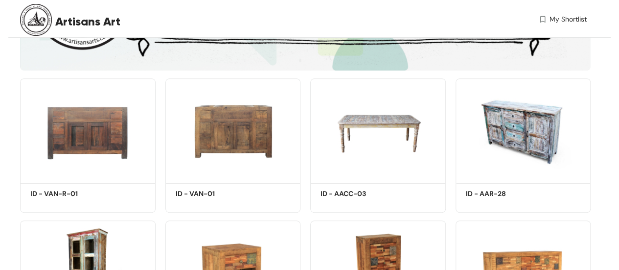
scroll to position [151, 0]
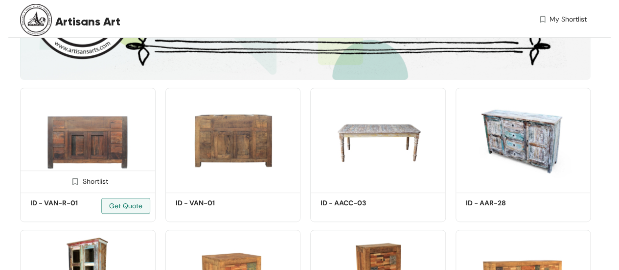
click at [103, 151] on img at bounding box center [88, 139] width 136 height 102
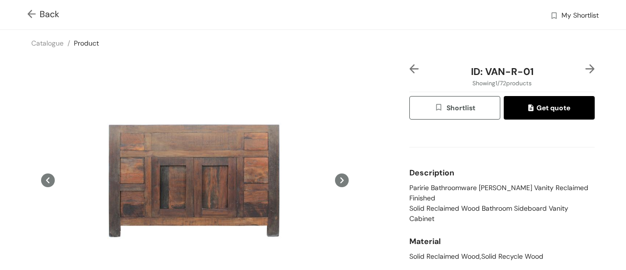
click at [587, 68] on img at bounding box center [590, 68] width 9 height 9
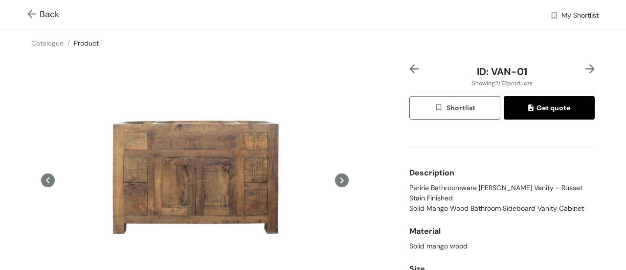
click at [586, 69] on img at bounding box center [590, 68] width 9 height 9
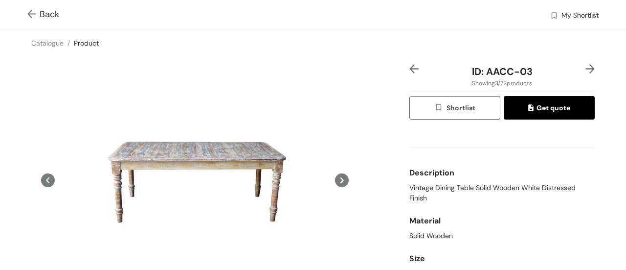
click at [586, 69] on img at bounding box center [590, 68] width 9 height 9
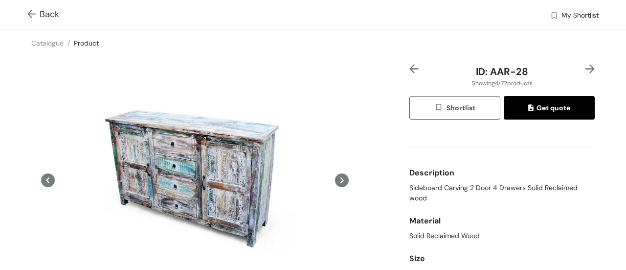
click at [586, 67] on img at bounding box center [590, 68] width 9 height 9
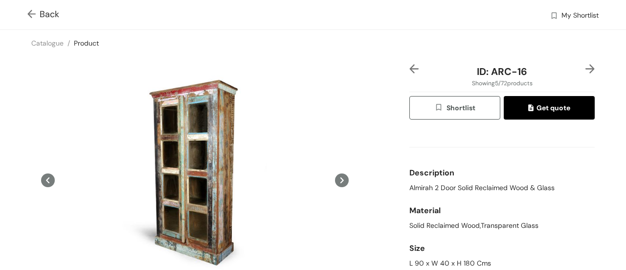
click at [586, 68] on img at bounding box center [590, 68] width 9 height 9
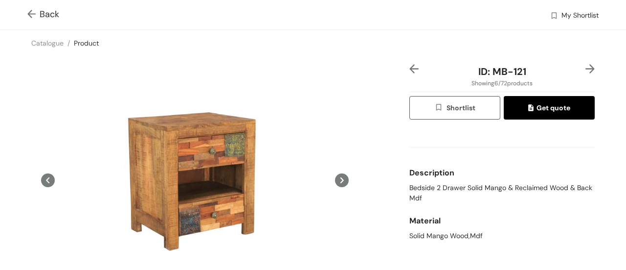
click at [586, 67] on img at bounding box center [590, 68] width 9 height 9
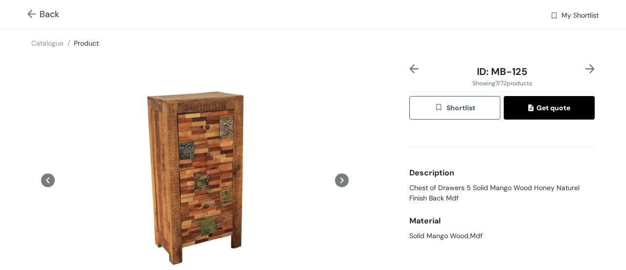
click at [586, 67] on img at bounding box center [590, 68] width 9 height 9
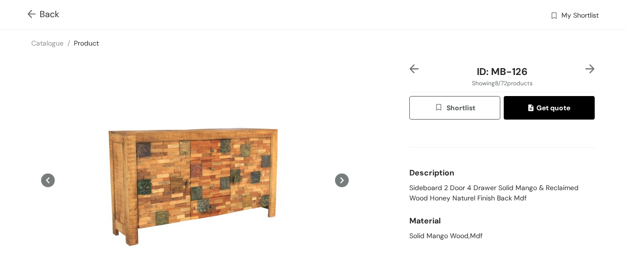
click at [586, 67] on img at bounding box center [590, 68] width 9 height 9
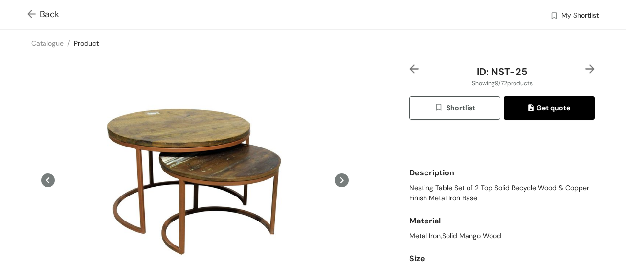
click at [586, 67] on img at bounding box center [590, 68] width 9 height 9
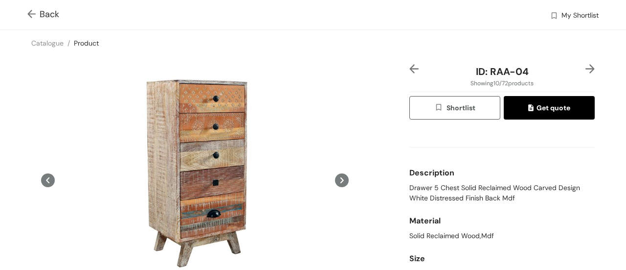
click at [615, 141] on div "ID: RAA-04 Showing 10 / 72 products Shortlist Get quote Description Drawer 5 Ch…" at bounding box center [313, 208] width 630 height 304
click at [586, 65] on img at bounding box center [590, 68] width 9 height 9
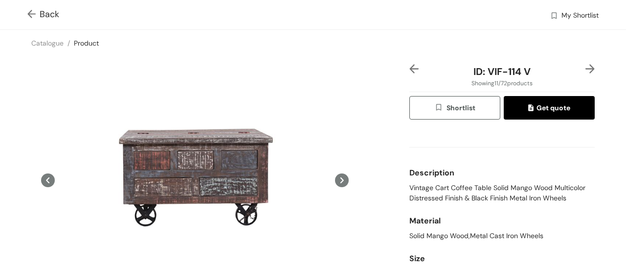
click at [580, 71] on div at bounding box center [588, 71] width 16 height 15
click at [586, 68] on img at bounding box center [590, 68] width 9 height 9
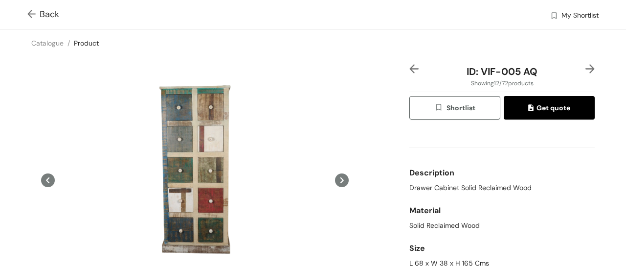
click at [586, 68] on img at bounding box center [590, 68] width 9 height 9
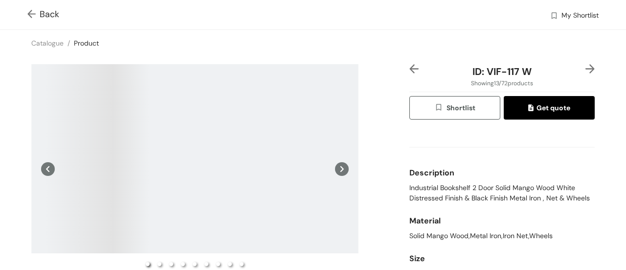
click at [586, 70] on img at bounding box center [590, 68] width 9 height 9
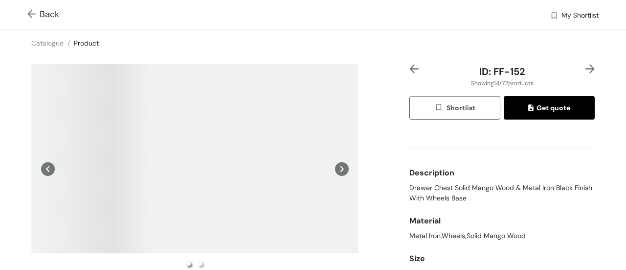
click at [586, 70] on img at bounding box center [590, 68] width 9 height 9
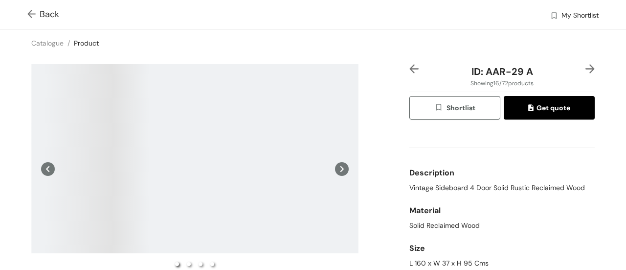
click at [586, 70] on img at bounding box center [590, 68] width 9 height 9
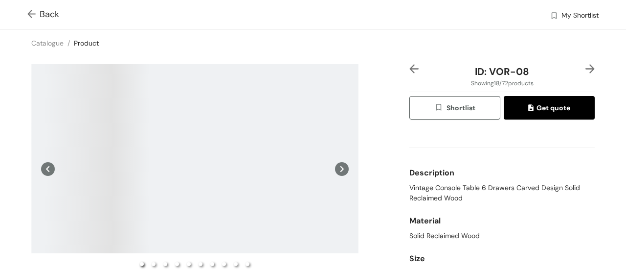
click at [586, 70] on img at bounding box center [590, 68] width 9 height 9
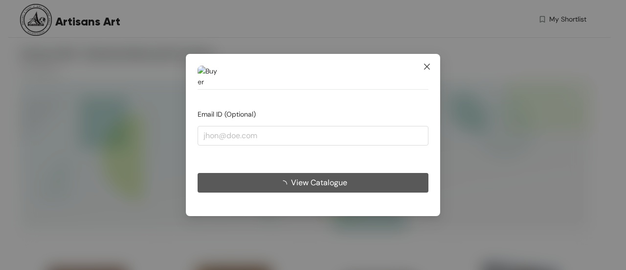
click at [425, 66] on icon "close" at bounding box center [427, 67] width 8 height 8
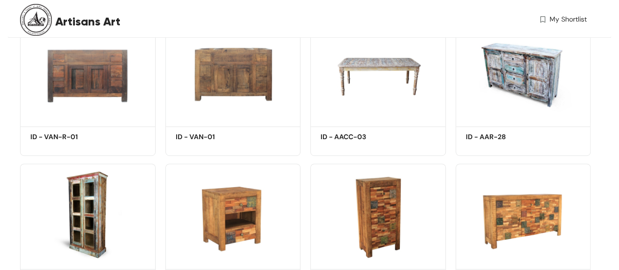
scroll to position [192, 0]
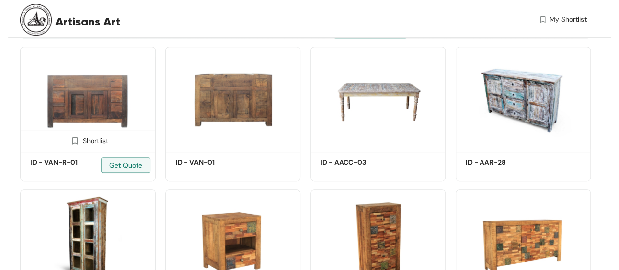
click at [114, 102] on img at bounding box center [88, 97] width 136 height 102
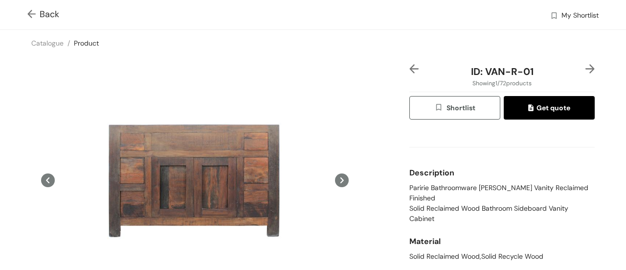
scroll to position [2, 0]
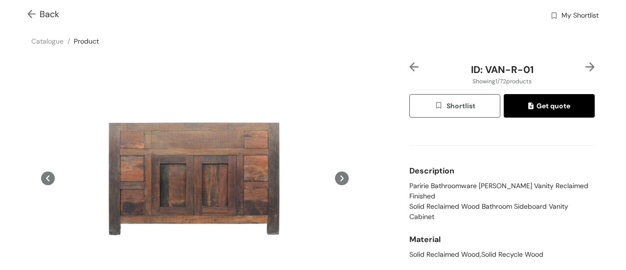
click at [335, 175] on icon at bounding box center [342, 178] width 14 height 14
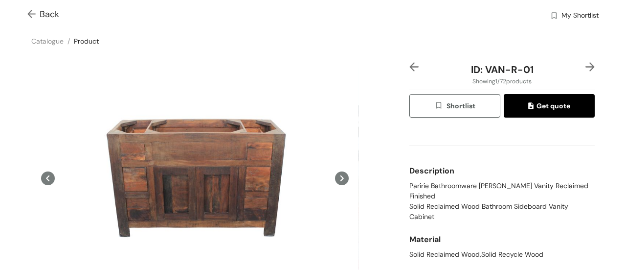
click at [335, 175] on icon at bounding box center [342, 178] width 14 height 14
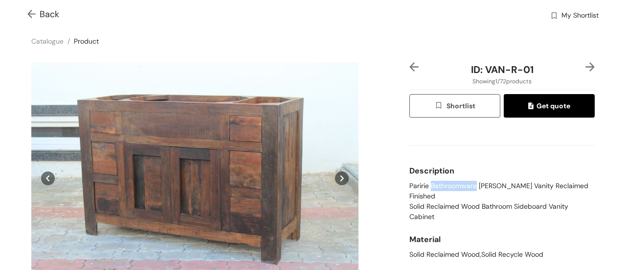
drag, startPoint x: 427, startPoint y: 185, endPoint x: 473, endPoint y: 187, distance: 46.1
click at [473, 187] on span "Paririe Bathroomware [PERSON_NAME] Vanity Reclaimed Finished" at bounding box center [503, 191] width 186 height 21
copy span "Bathroomware"
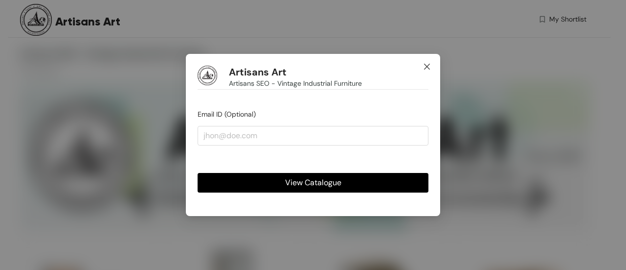
click at [425, 67] on icon "close" at bounding box center [427, 67] width 8 height 8
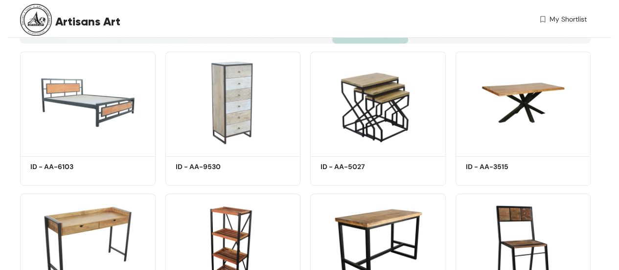
scroll to position [188, 0]
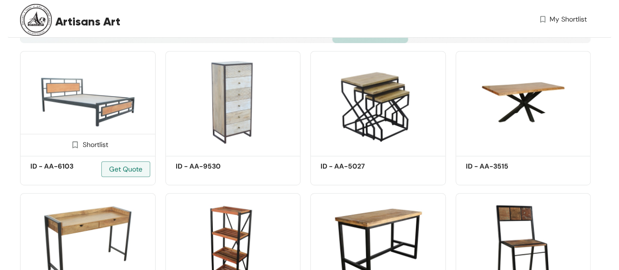
click at [60, 93] on img at bounding box center [88, 102] width 136 height 102
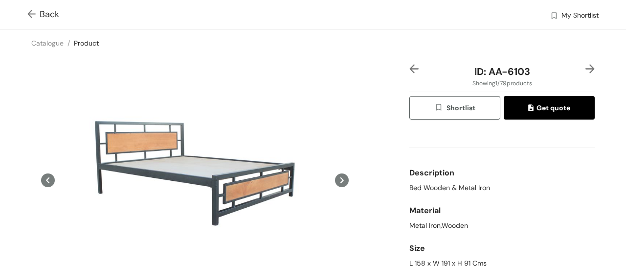
click at [586, 69] on img at bounding box center [590, 68] width 9 height 9
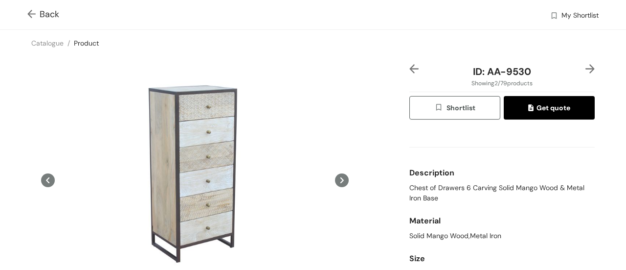
click at [586, 69] on img at bounding box center [590, 68] width 9 height 9
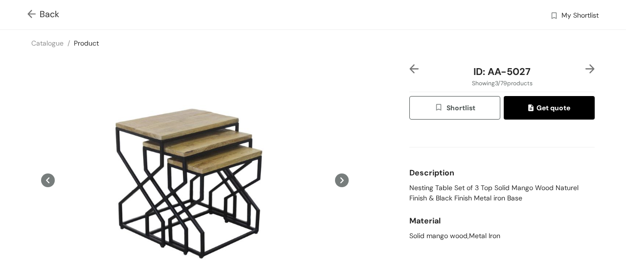
click at [586, 69] on img at bounding box center [590, 68] width 9 height 9
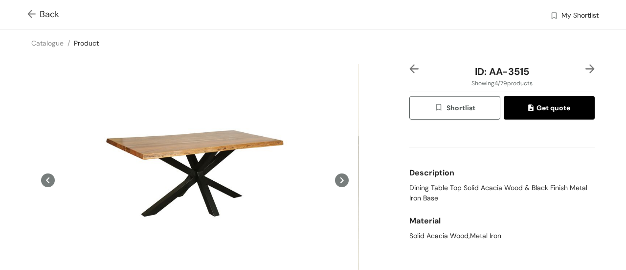
click at [586, 69] on img at bounding box center [590, 68] width 9 height 9
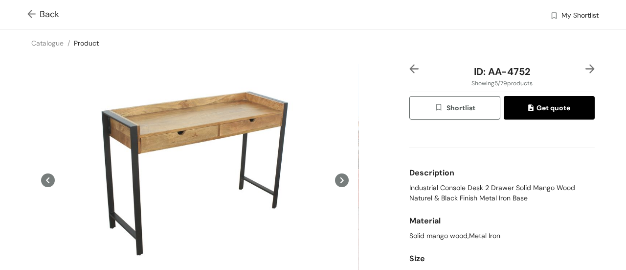
click at [586, 69] on img at bounding box center [590, 68] width 9 height 9
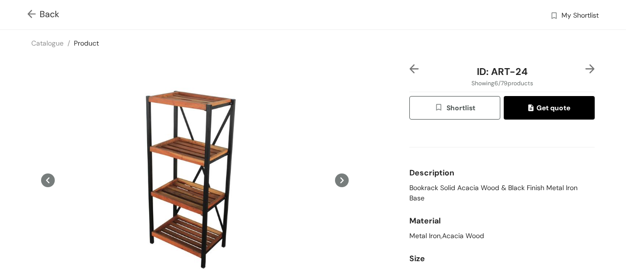
click at [586, 69] on img at bounding box center [590, 68] width 9 height 9
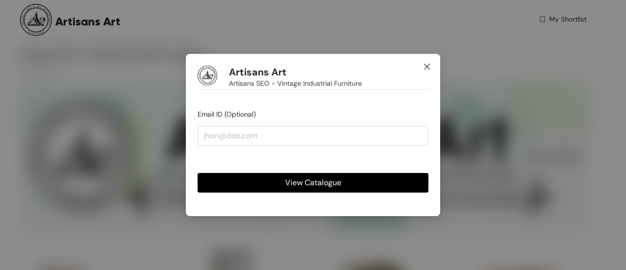
click at [425, 68] on icon "close" at bounding box center [427, 67] width 8 height 8
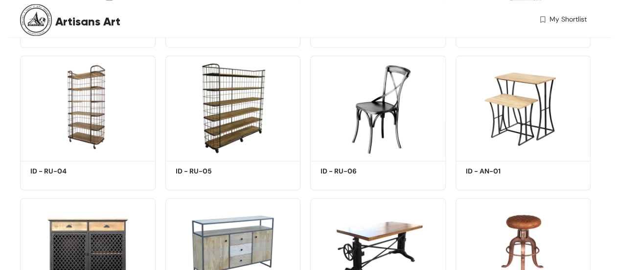
scroll to position [704, 0]
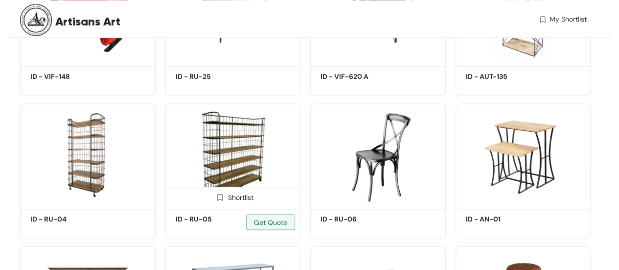
click at [240, 169] on img at bounding box center [233, 154] width 136 height 102
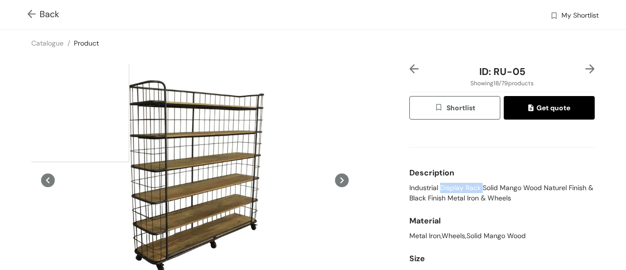
drag, startPoint x: 435, startPoint y: 188, endPoint x: 477, endPoint y: 191, distance: 41.7
click at [477, 191] on span "Industrial Display Rack Solid Mango Wood Naturel Finish & Black Finish Metal Ir…" at bounding box center [503, 193] width 186 height 21
click at [491, 167] on div "Description" at bounding box center [503, 173] width 186 height 20
click at [586, 66] on img at bounding box center [590, 68] width 9 height 9
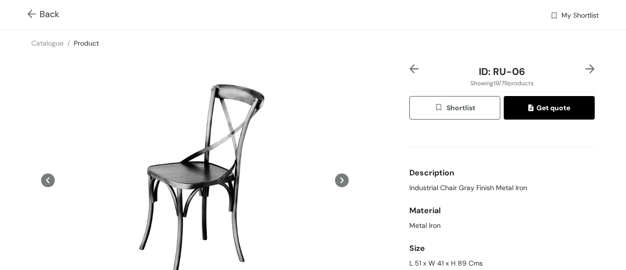
click at [586, 66] on img at bounding box center [590, 68] width 9 height 9
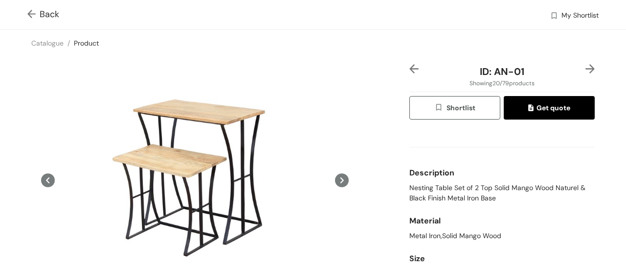
click at [586, 66] on img at bounding box center [590, 68] width 9 height 9
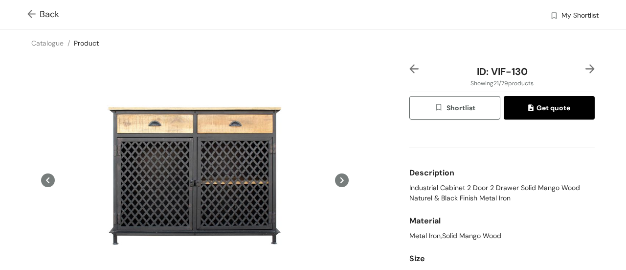
click at [586, 66] on img at bounding box center [590, 68] width 9 height 9
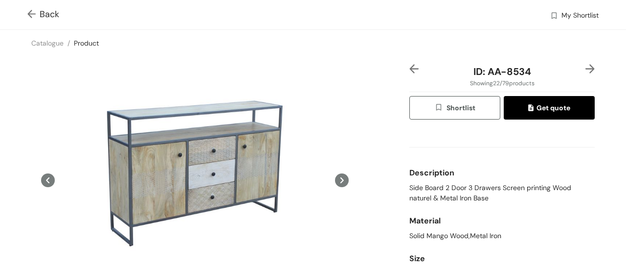
click at [586, 66] on img at bounding box center [590, 68] width 9 height 9
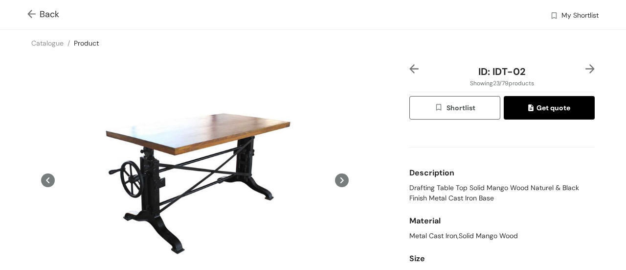
click at [586, 66] on img at bounding box center [590, 68] width 9 height 9
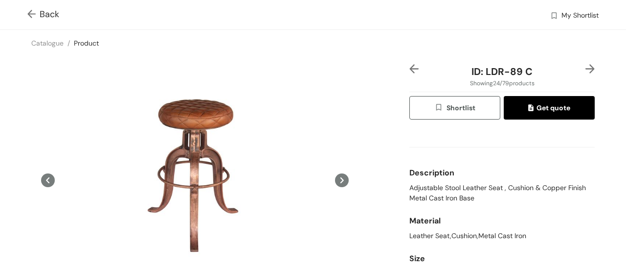
click at [586, 66] on img at bounding box center [590, 68] width 9 height 9
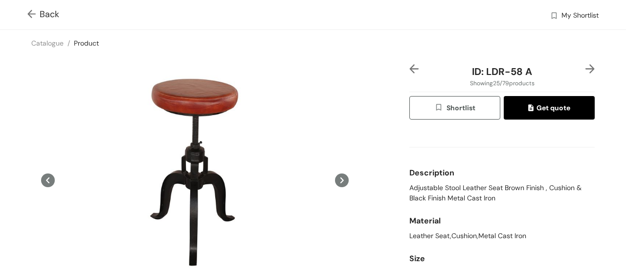
click at [586, 66] on img at bounding box center [590, 68] width 9 height 9
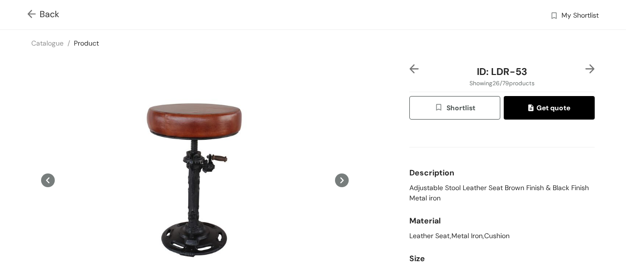
click at [586, 66] on img at bounding box center [590, 68] width 9 height 9
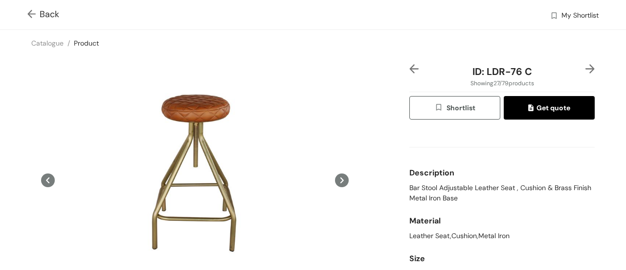
click at [29, 13] on img at bounding box center [33, 15] width 12 height 10
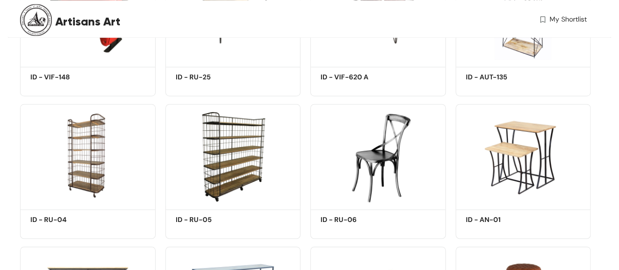
scroll to position [704, 0]
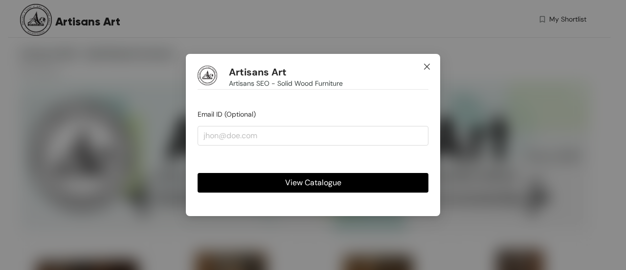
click at [426, 64] on icon "close" at bounding box center [427, 67] width 8 height 8
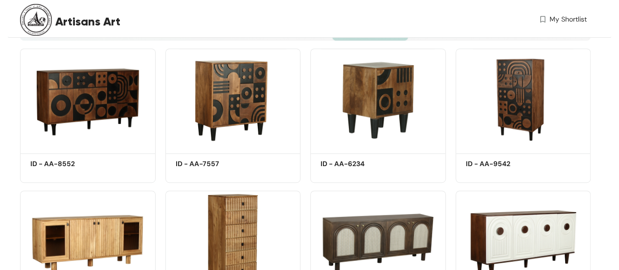
scroll to position [198, 0]
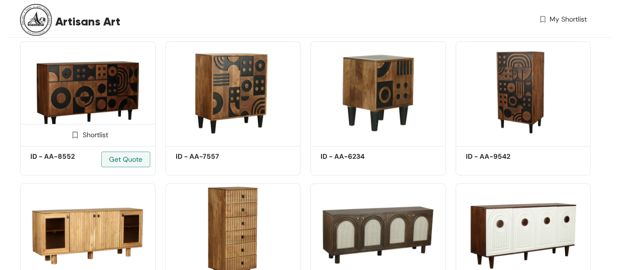
click at [99, 84] on img at bounding box center [88, 92] width 136 height 102
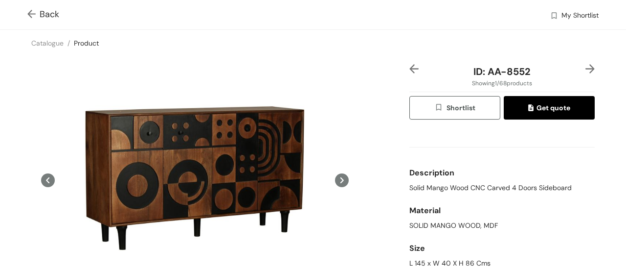
click at [583, 75] on div at bounding box center [588, 71] width 16 height 15
click at [586, 66] on img at bounding box center [590, 68] width 9 height 9
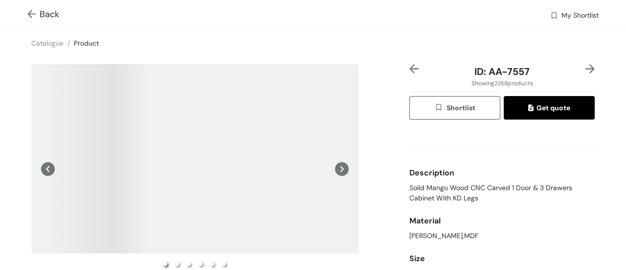
click at [586, 66] on img at bounding box center [590, 68] width 9 height 9
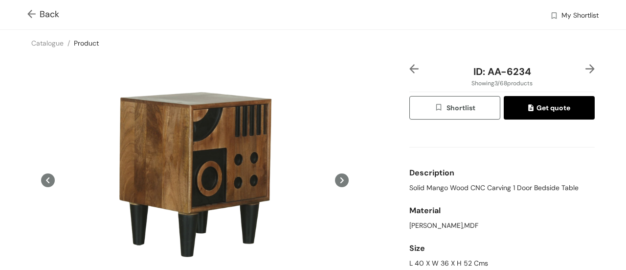
click at [586, 66] on img at bounding box center [590, 68] width 9 height 9
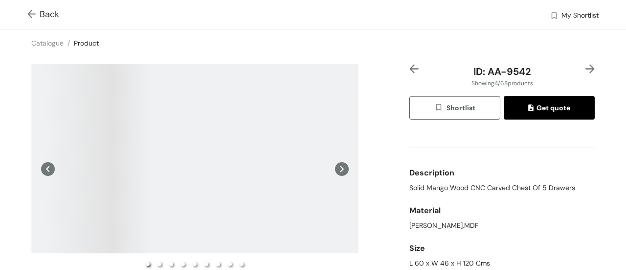
click at [586, 66] on img at bounding box center [590, 68] width 9 height 9
